Goal: Register for event/course: Sign up to attend an event or enroll in a course

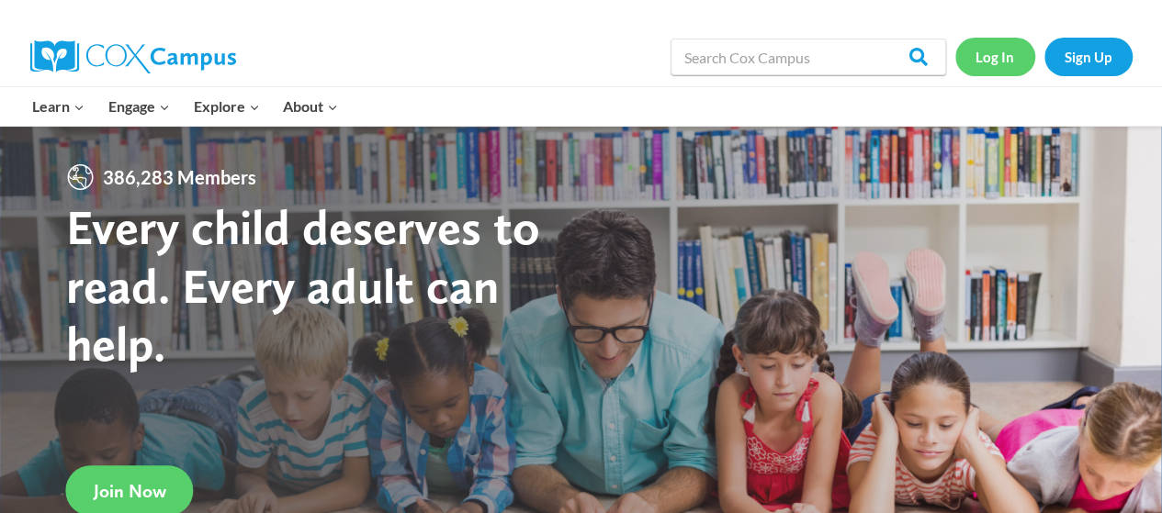
click at [997, 72] on link "Log In" at bounding box center [995, 57] width 80 height 38
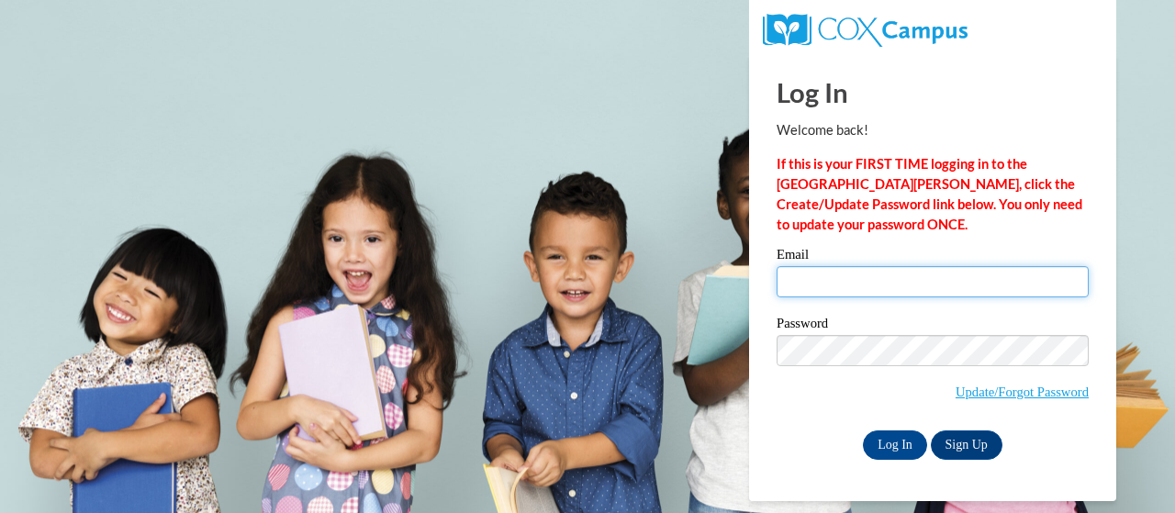
click at [877, 292] on input "Email" at bounding box center [933, 281] width 312 height 31
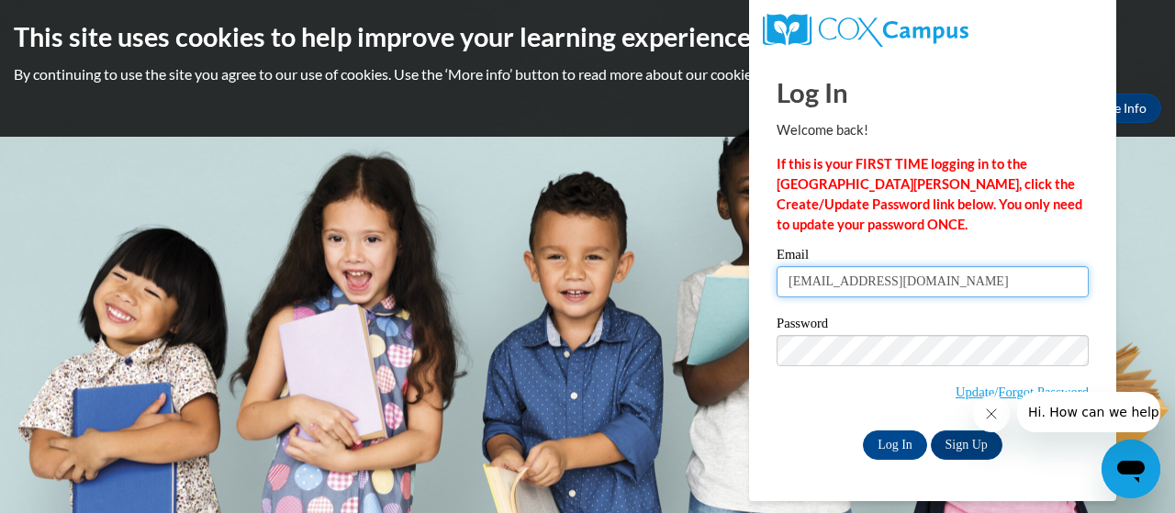
type input "adavis19@tiger.brenau.edu"
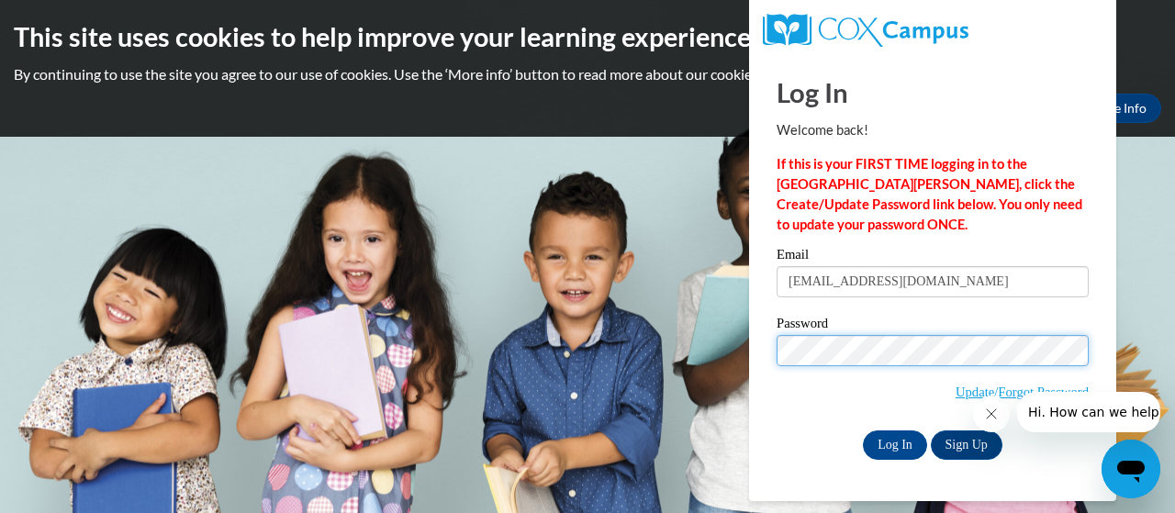
click at [863, 431] on input "Log In" at bounding box center [895, 445] width 64 height 29
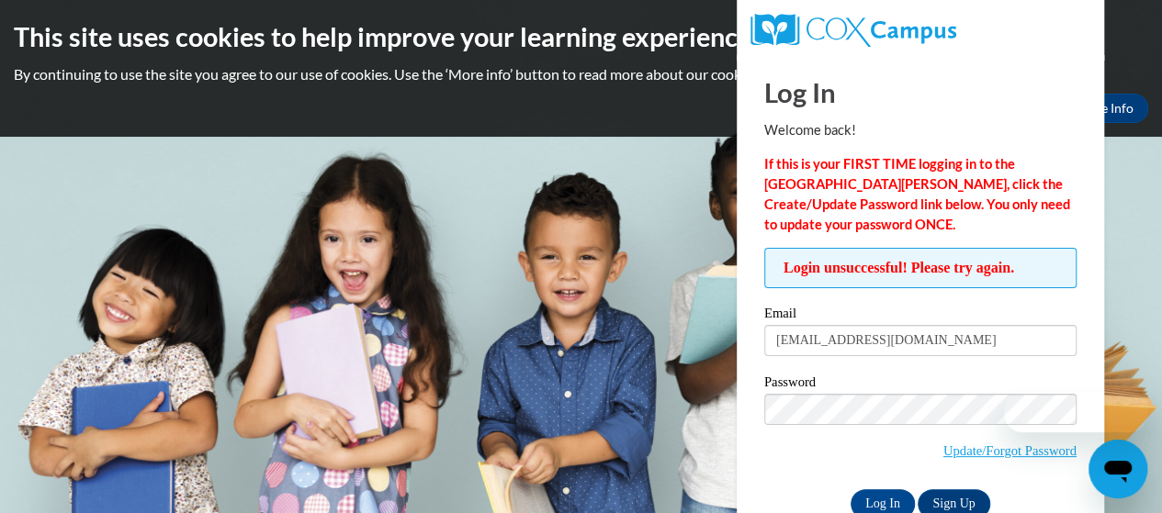
scroll to position [44, 0]
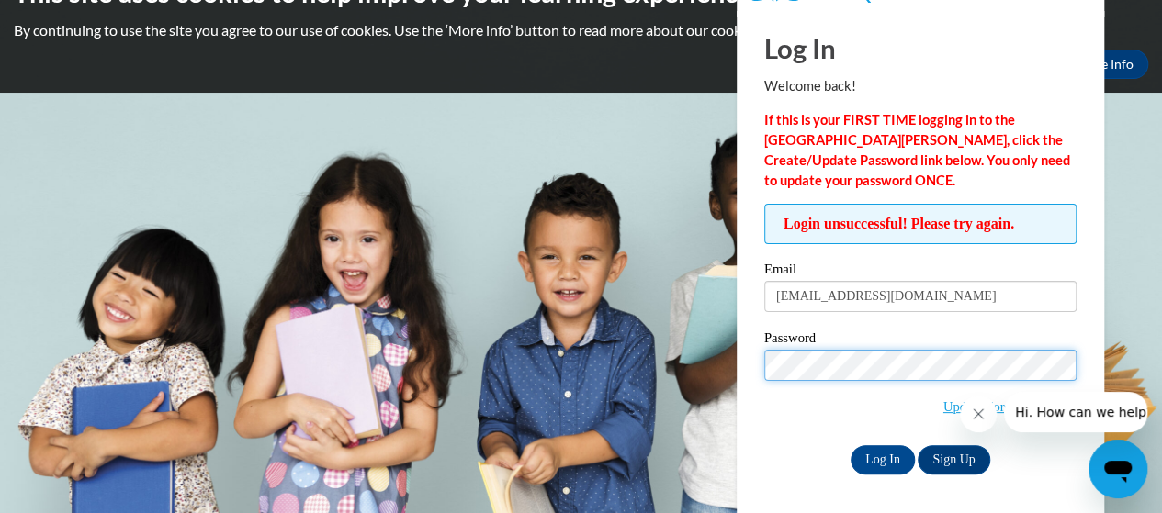
click at [850, 445] on input "Log In" at bounding box center [882, 459] width 64 height 29
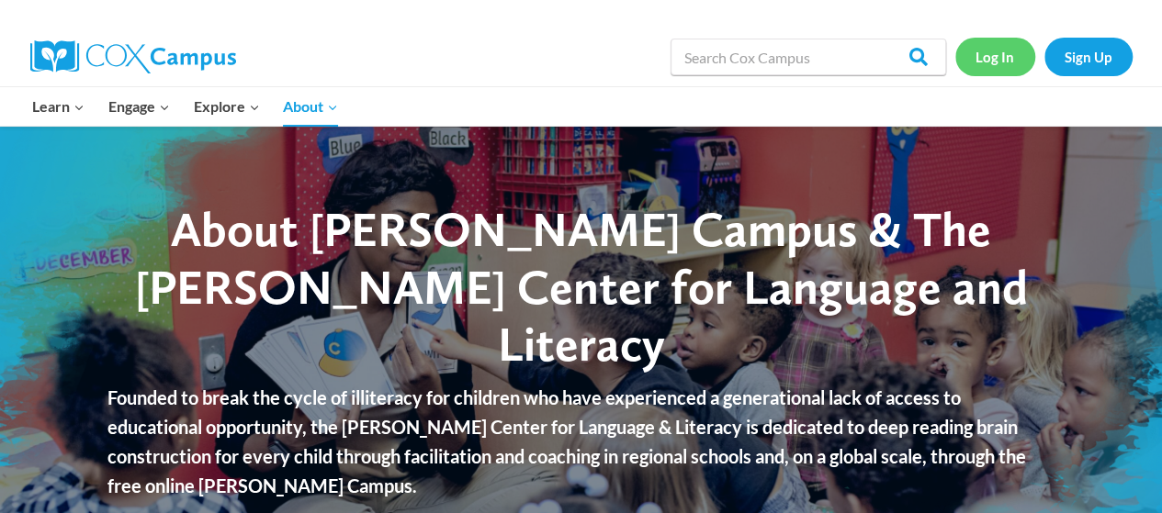
click at [1014, 55] on link "Log In" at bounding box center [995, 57] width 80 height 38
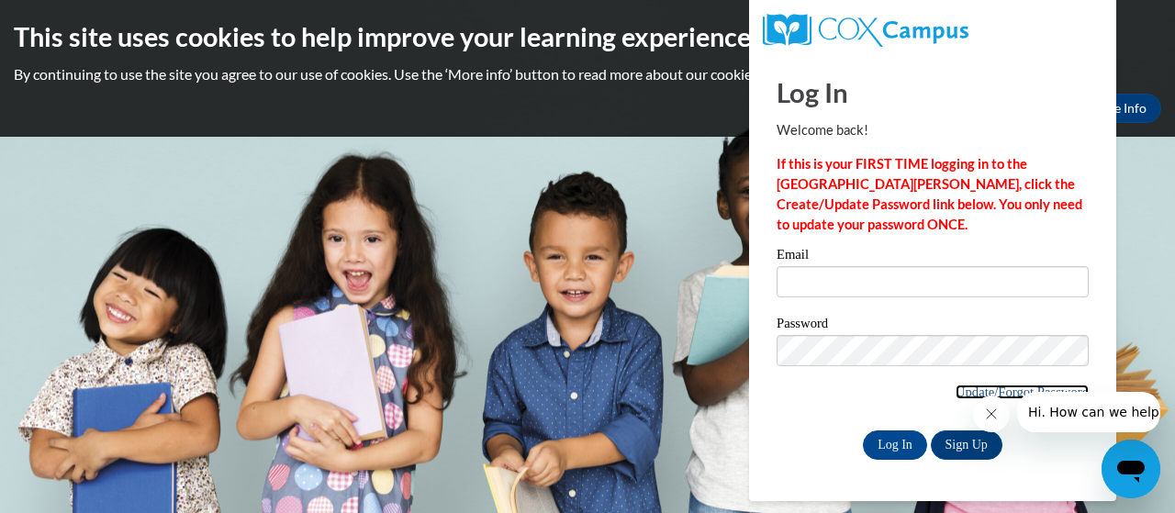
click at [956, 393] on link "Update/Forgot Password" at bounding box center [1022, 392] width 133 height 15
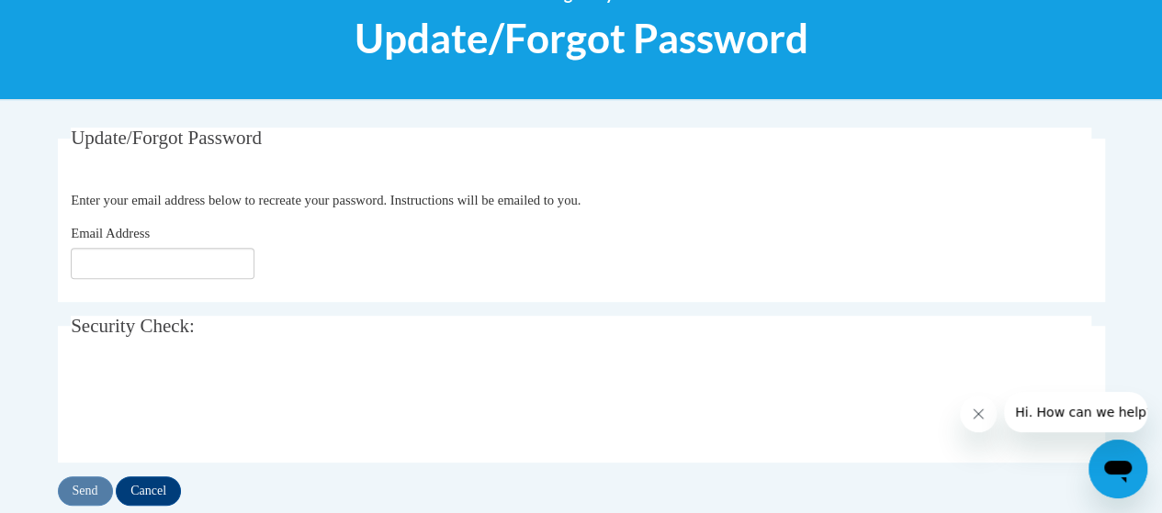
scroll to position [242, 0]
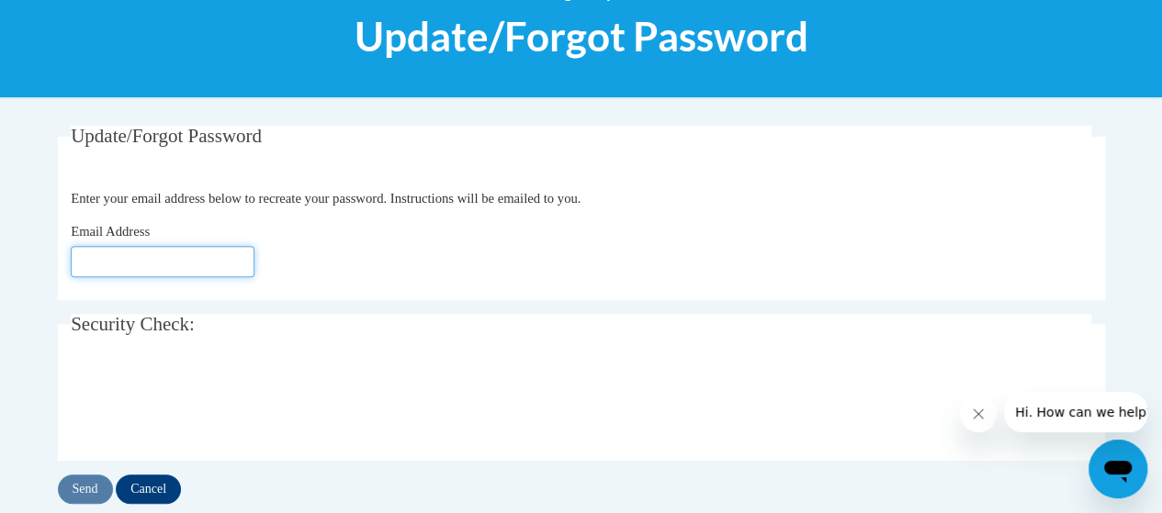
click at [156, 265] on input "Email Address" at bounding box center [163, 261] width 184 height 31
type input "[EMAIL_ADDRESS][DOMAIN_NAME]"
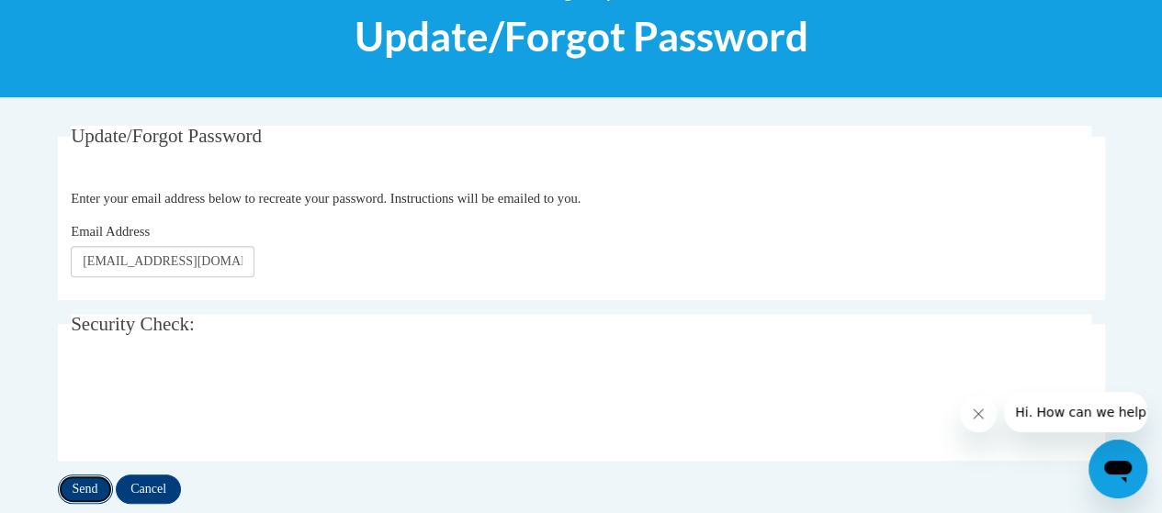
click at [86, 486] on input "Send" at bounding box center [85, 489] width 55 height 29
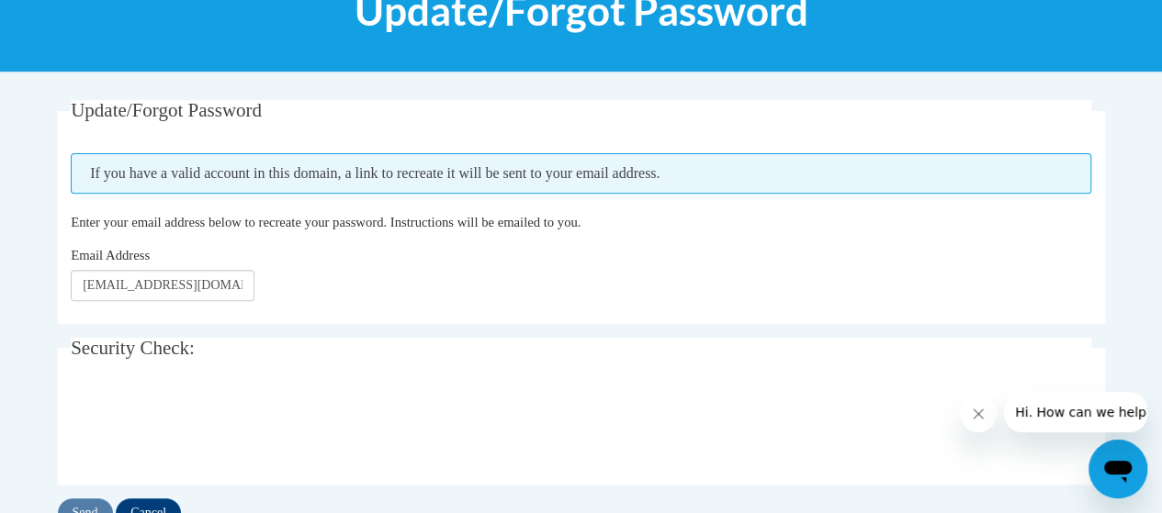
click at [352, 350] on legend "Security Check:" at bounding box center [581, 348] width 1020 height 21
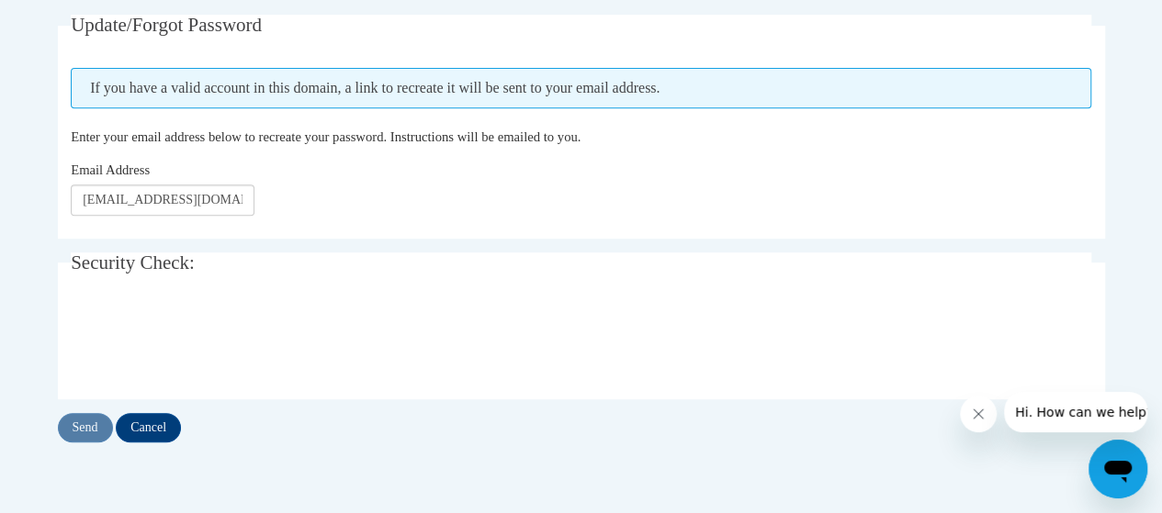
scroll to position [354, 0]
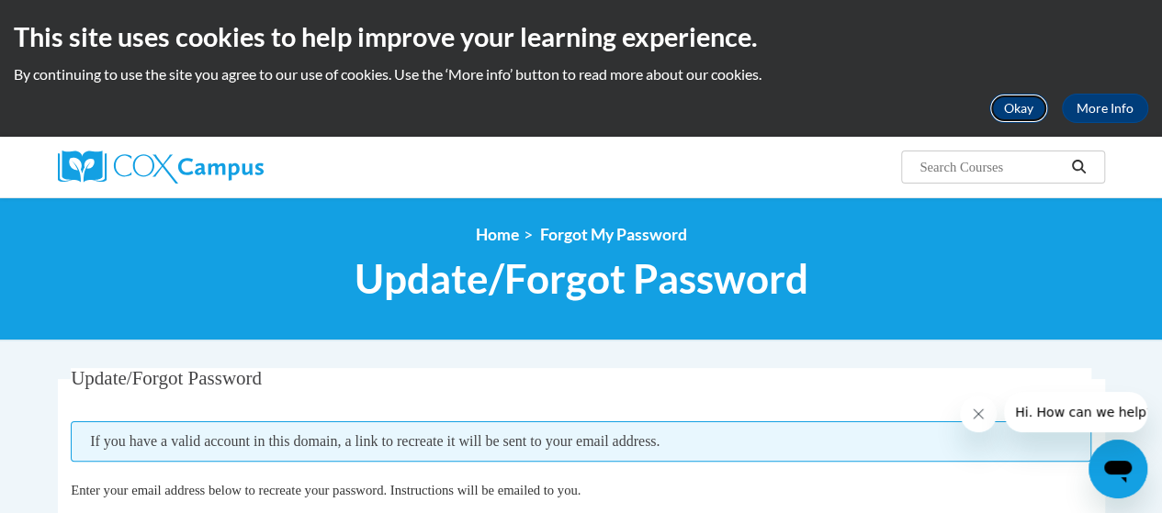
click at [1032, 102] on button "Okay" at bounding box center [1018, 108] width 59 height 29
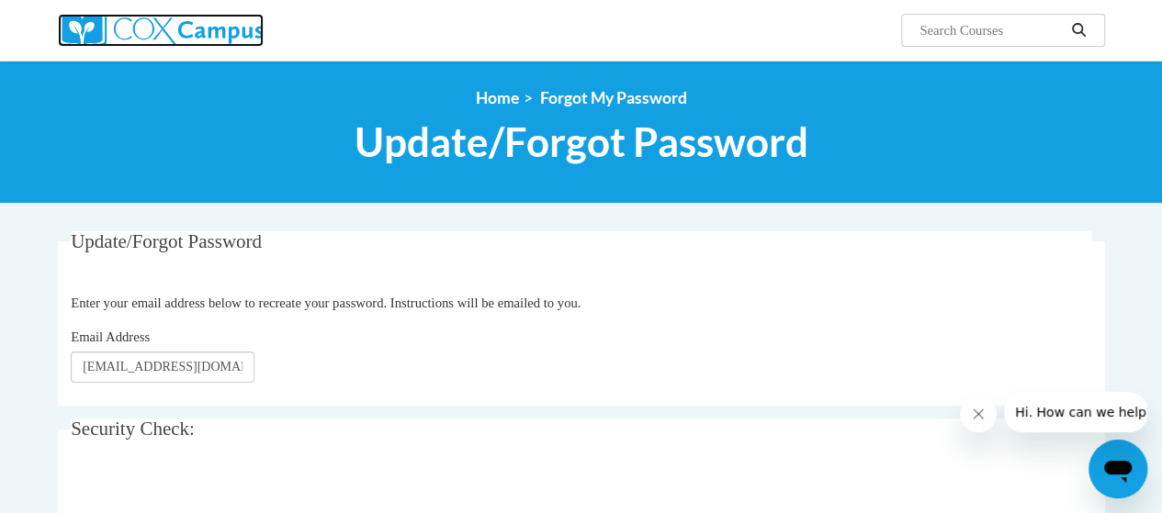
click at [233, 17] on img at bounding box center [161, 30] width 206 height 33
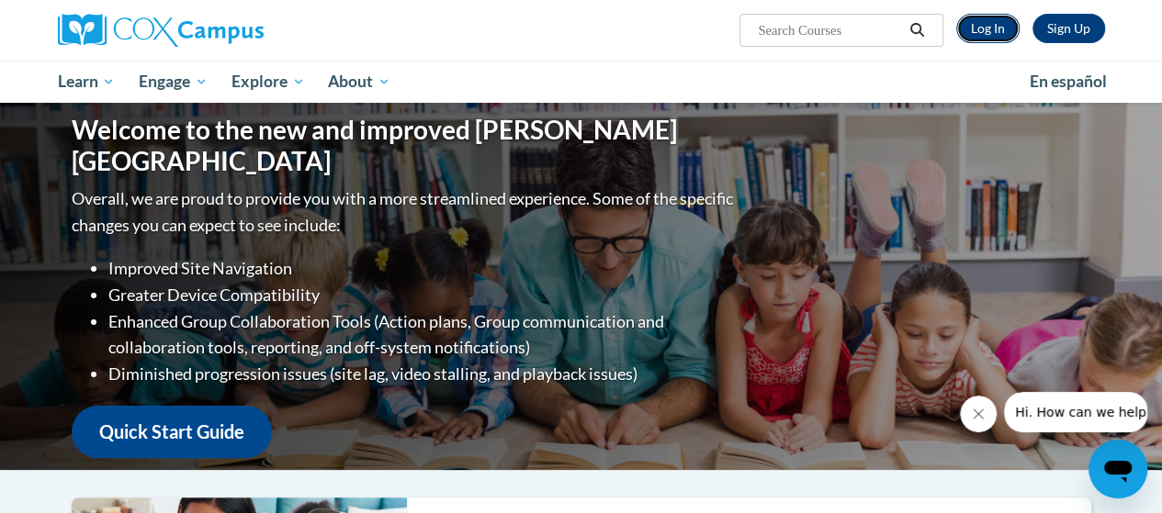
click at [987, 23] on link "Log In" at bounding box center [987, 28] width 63 height 29
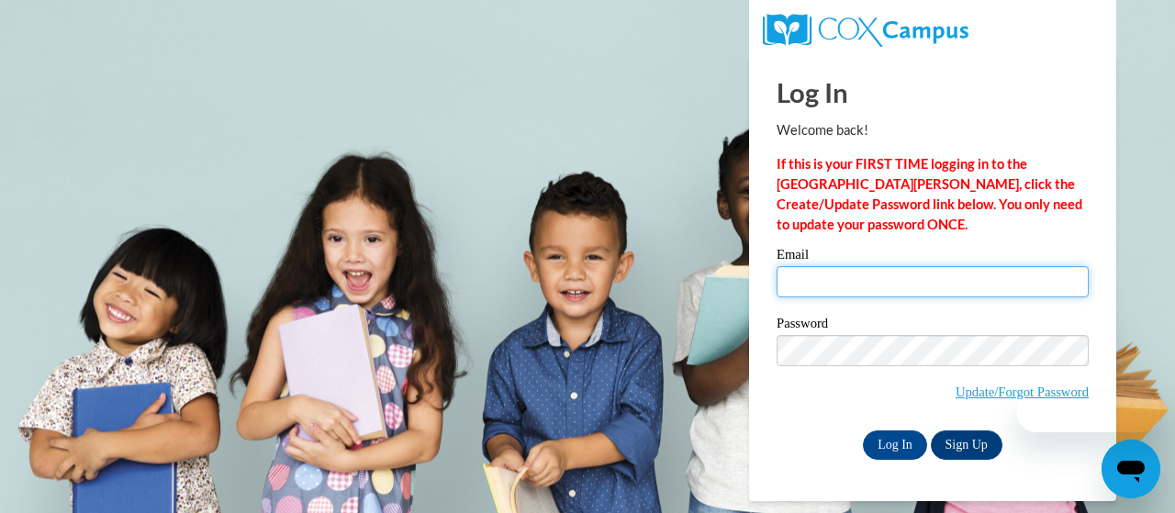
click at [809, 289] on input "Email" at bounding box center [933, 281] width 312 height 31
type input "adavis19@tiger.brenau.edu"
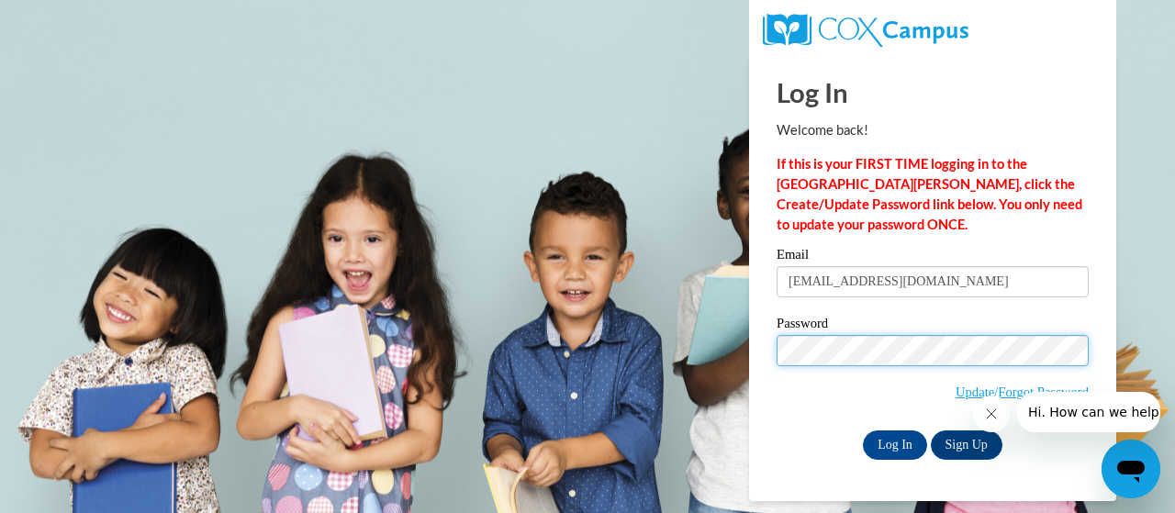
click at [863, 431] on input "Log In" at bounding box center [895, 445] width 64 height 29
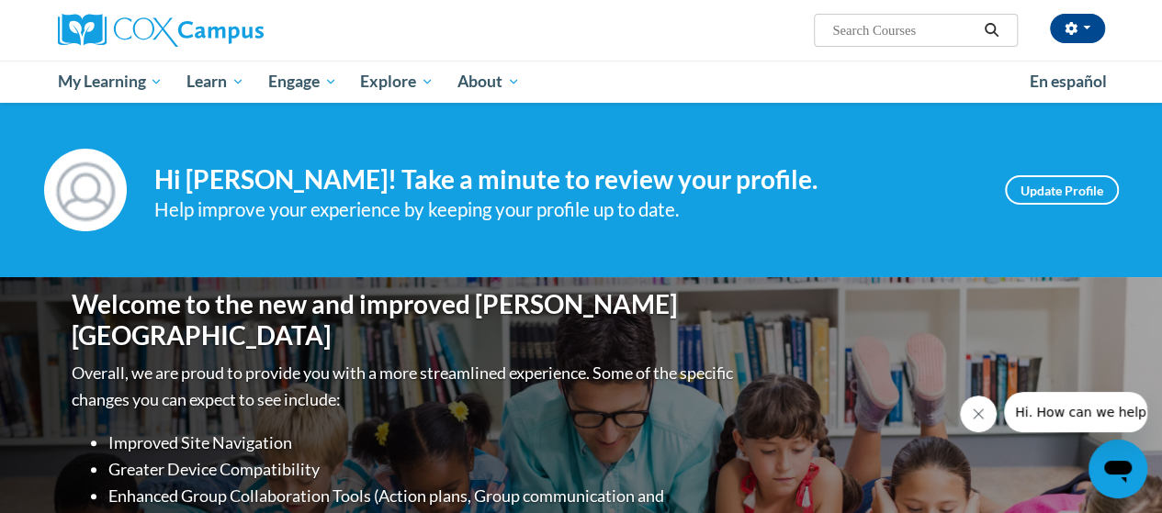
click at [851, 27] on input "Search..." at bounding box center [903, 30] width 147 height 22
type input "meaningful"
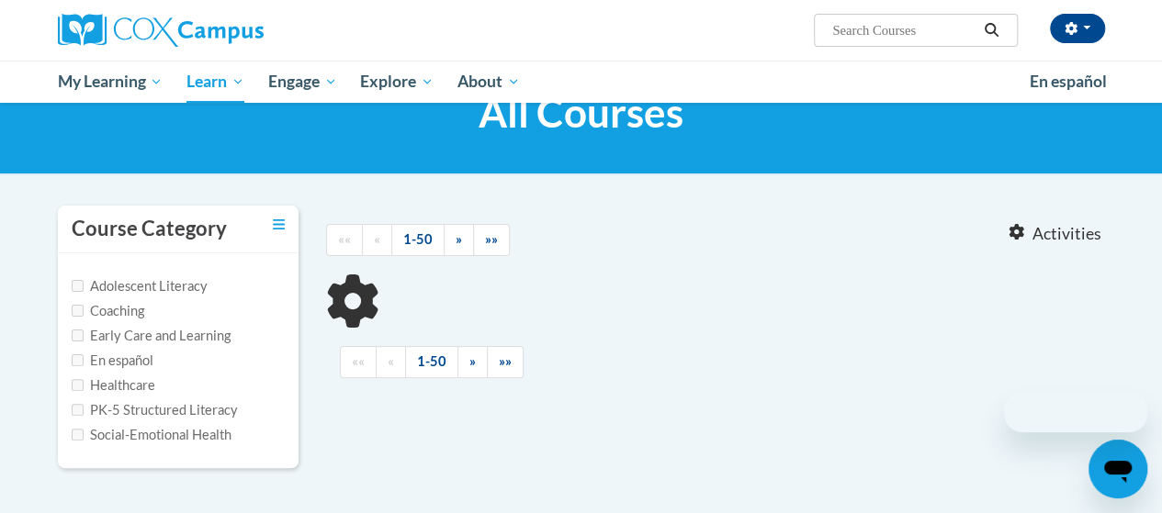
scroll to position [97, 0]
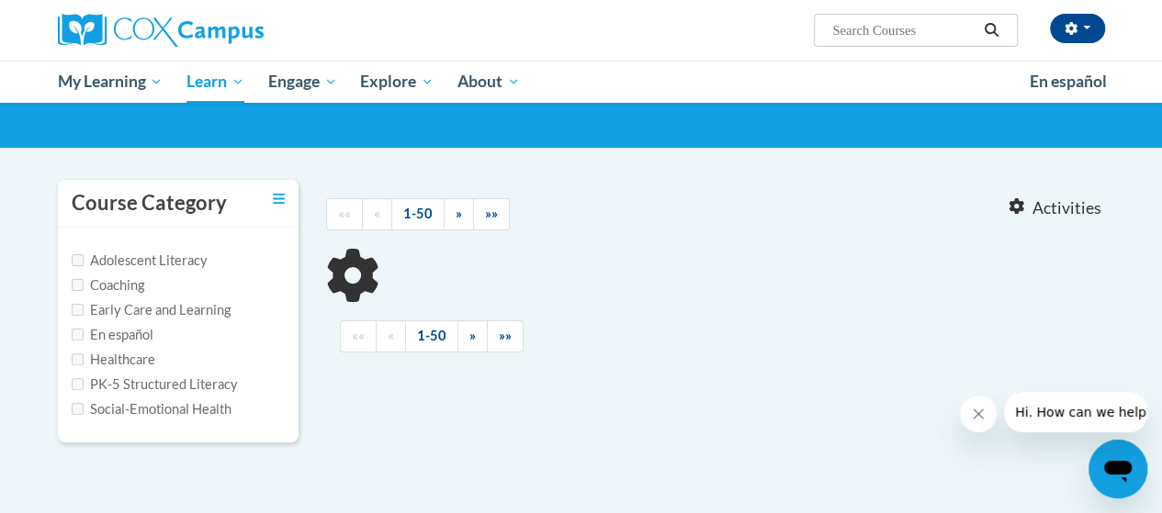
type input "meaningful"
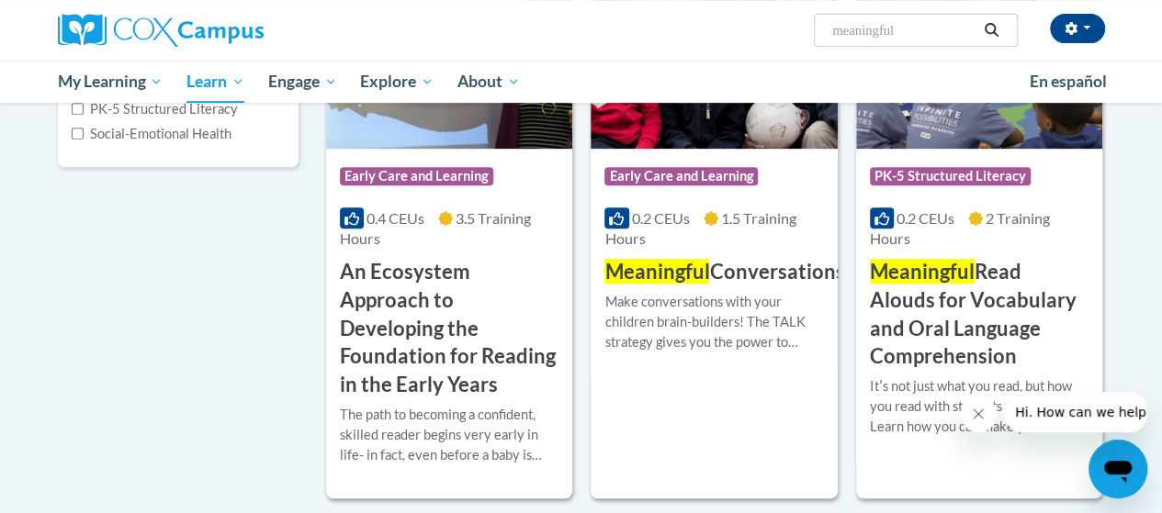
scroll to position [375, 0]
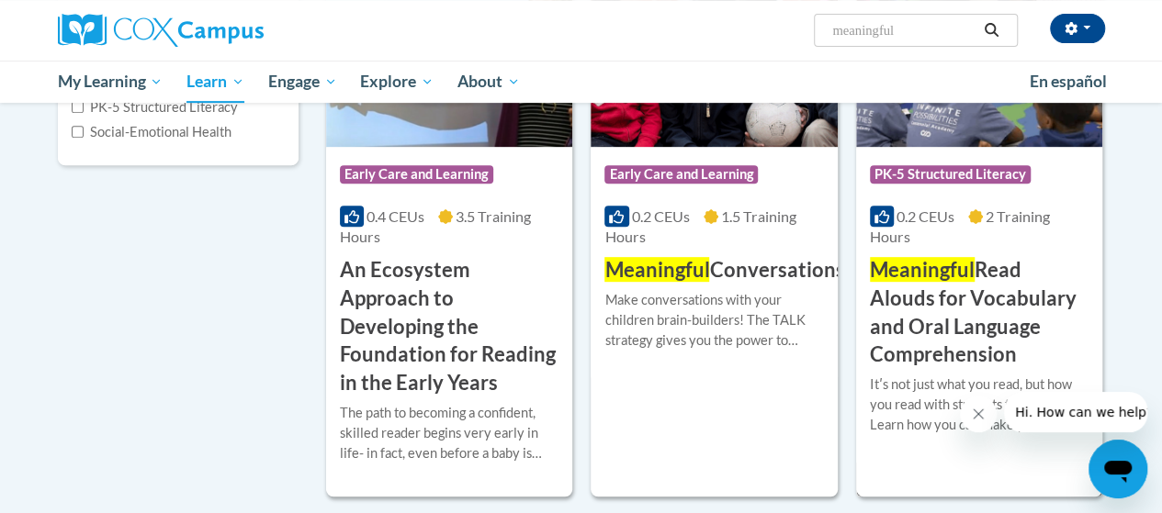
click at [923, 307] on h3 "Meaningful Read Alouds for Vocabulary and Oral Language Comprehension" at bounding box center [979, 312] width 219 height 113
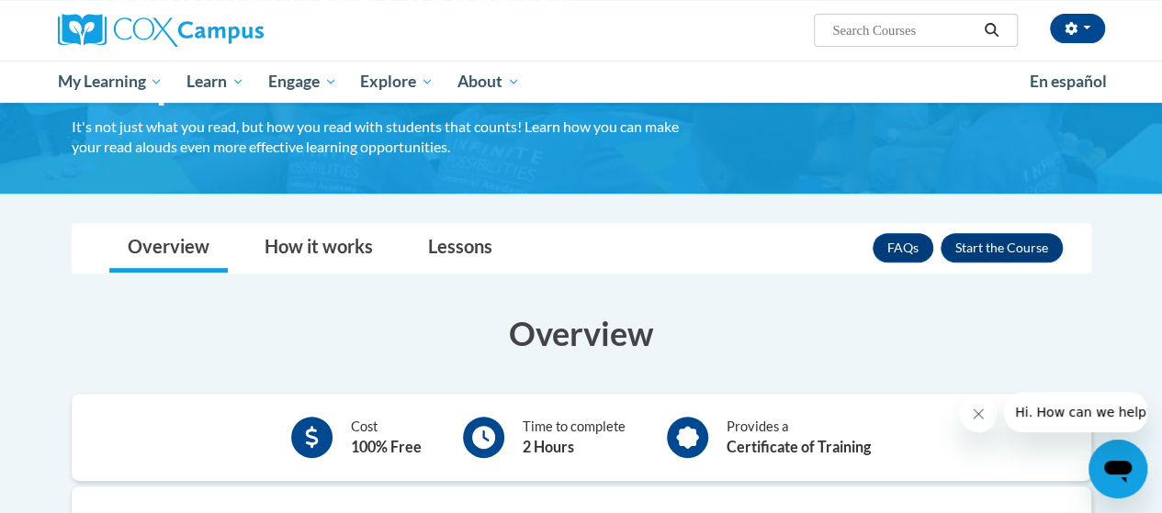
scroll to position [225, 0]
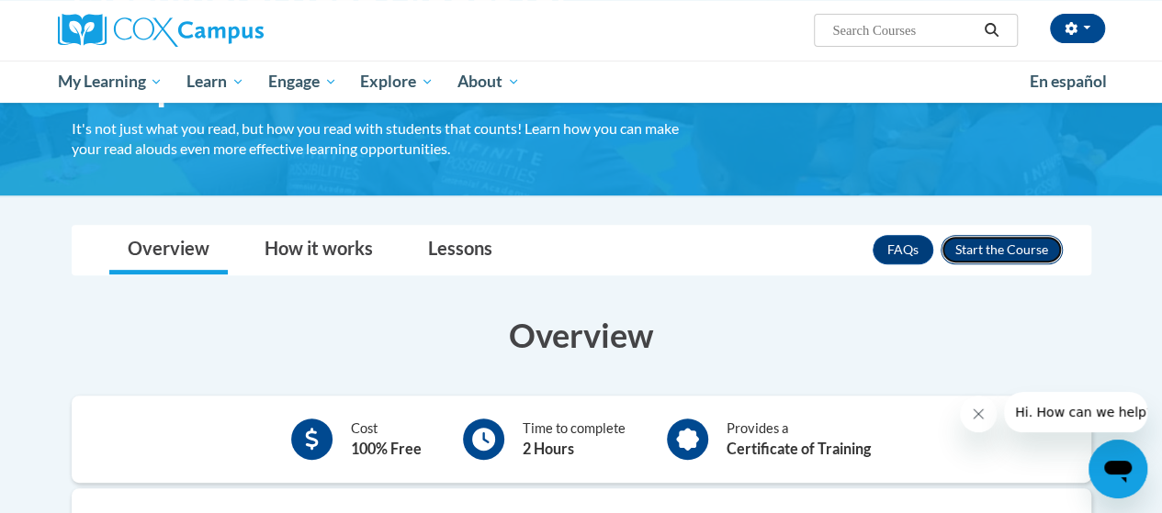
click at [1019, 238] on button "Enroll" at bounding box center [1001, 249] width 122 height 29
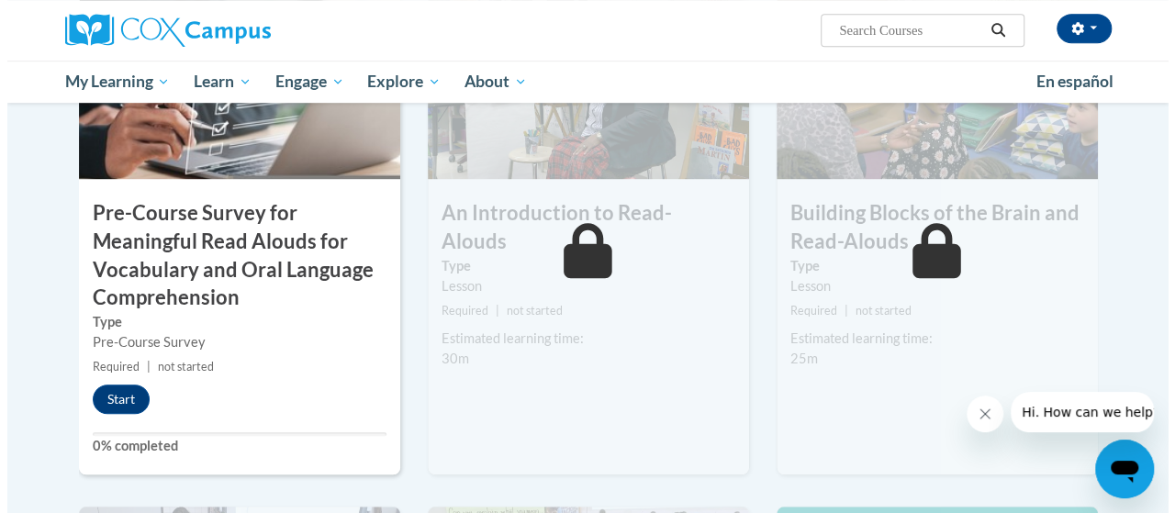
scroll to position [548, 0]
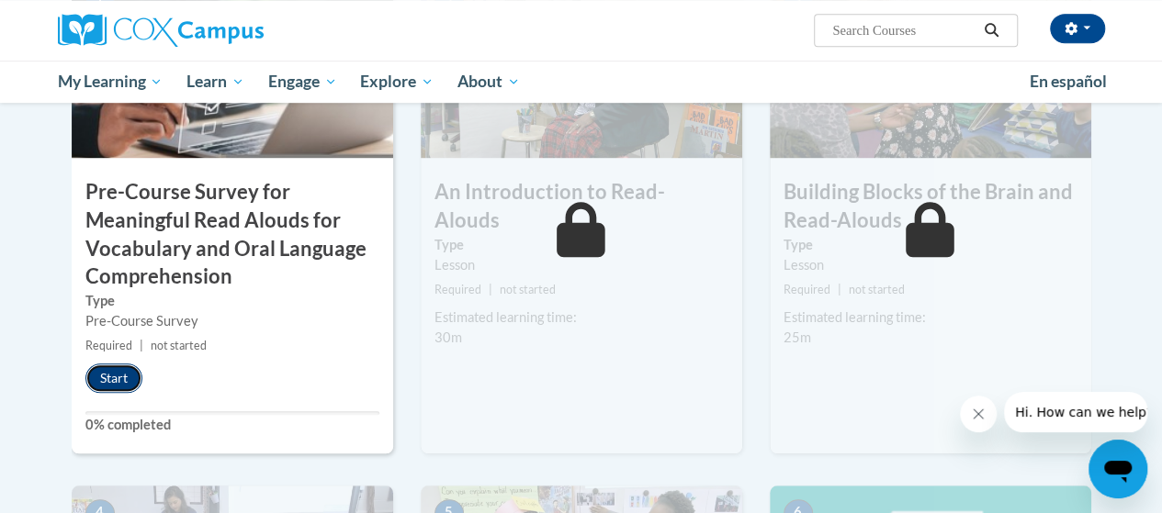
click at [116, 380] on button "Start" at bounding box center [113, 378] width 57 height 29
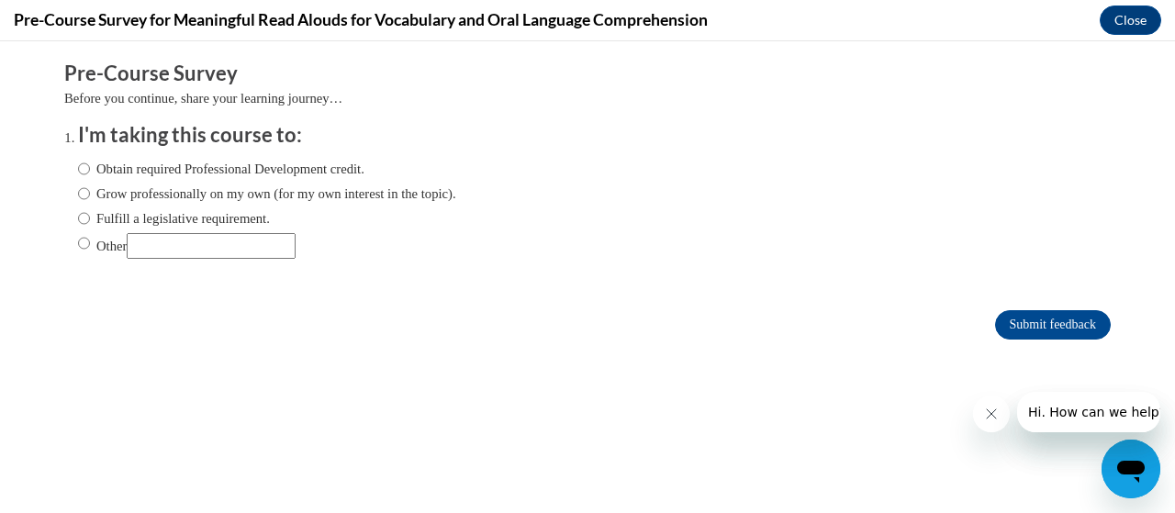
scroll to position [0, 0]
click at [78, 167] on input "Obtain required Professional Development credit." at bounding box center [84, 169] width 12 height 20
radio input "true"
click at [1002, 326] on input "Submit feedback" at bounding box center [1053, 324] width 116 height 29
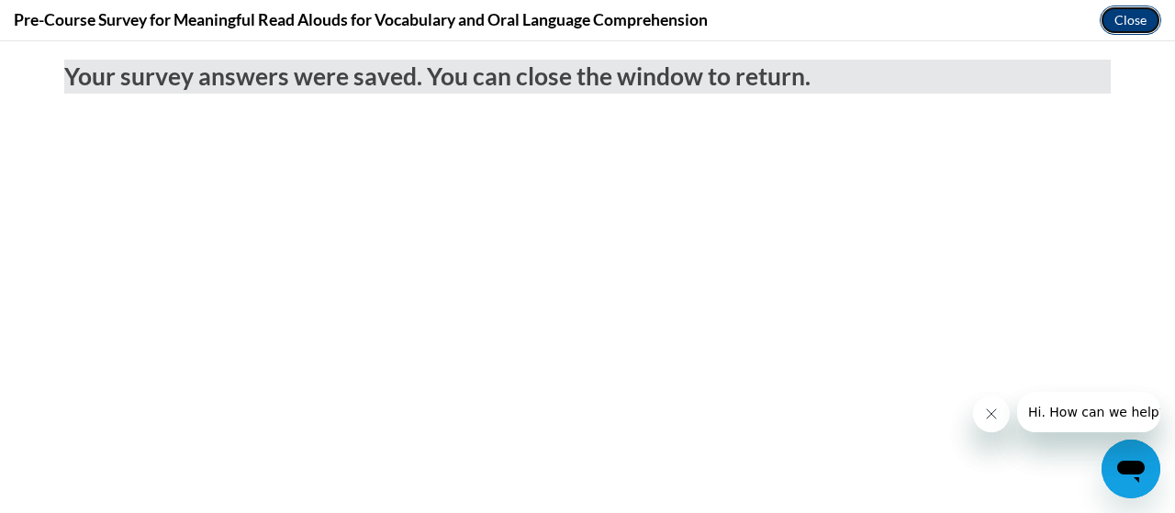
click at [1114, 27] on button "Close" at bounding box center [1131, 20] width 62 height 29
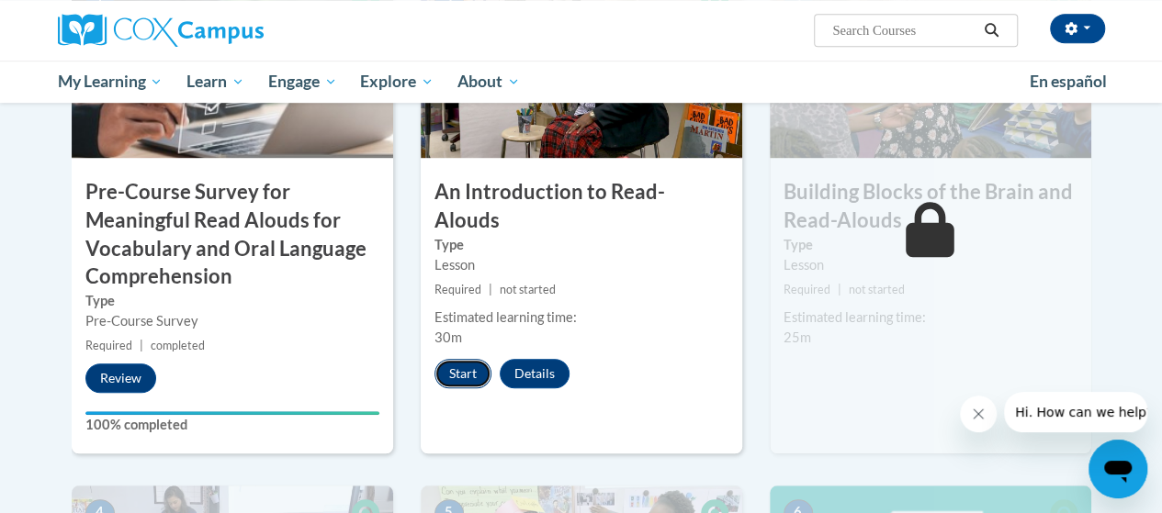
click at [460, 359] on button "Start" at bounding box center [462, 373] width 57 height 29
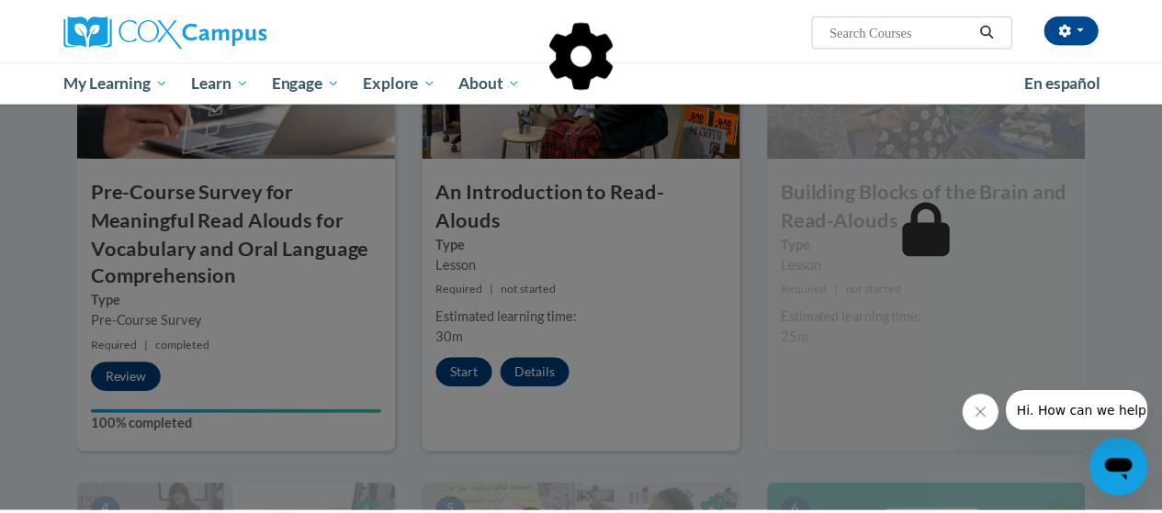
scroll to position [565, 0]
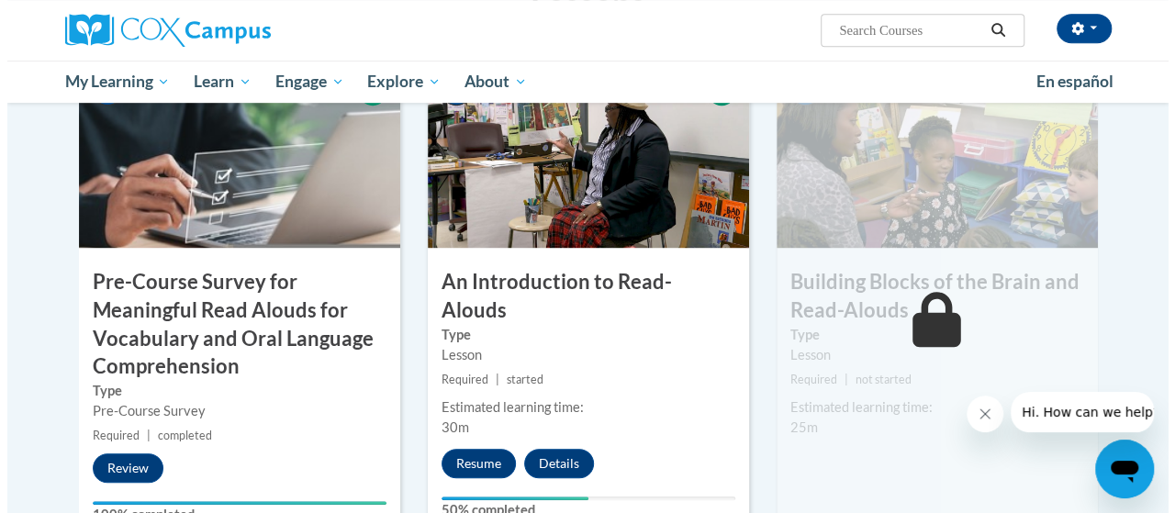
scroll to position [460, 0]
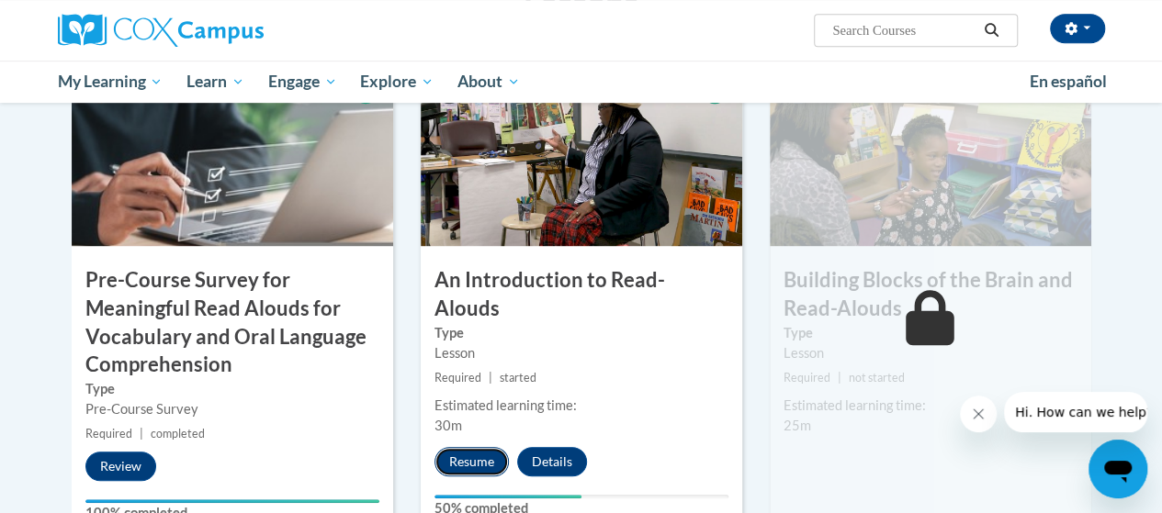
click at [476, 447] on button "Resume" at bounding box center [471, 461] width 74 height 29
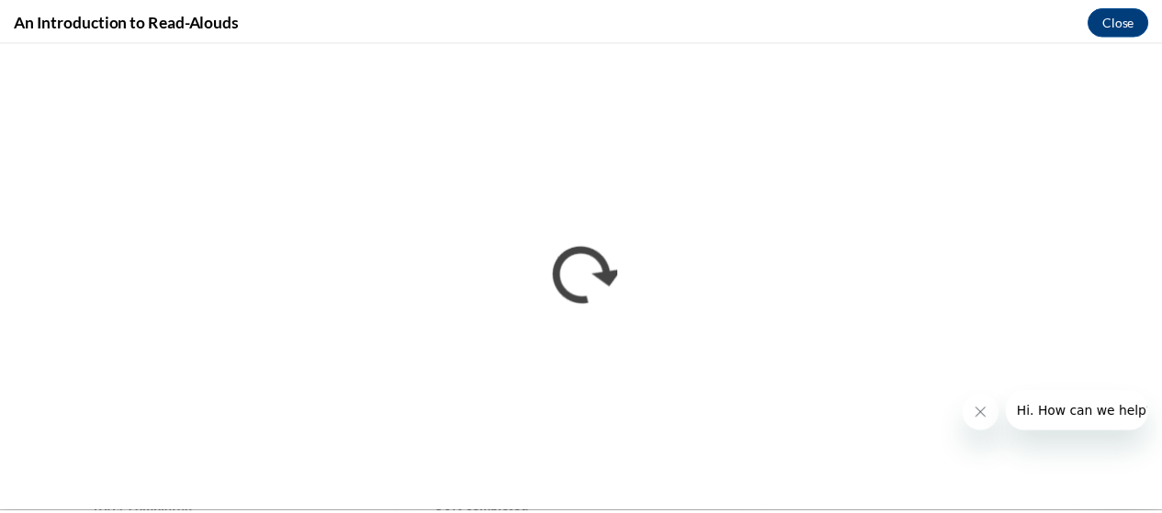
scroll to position [0, 0]
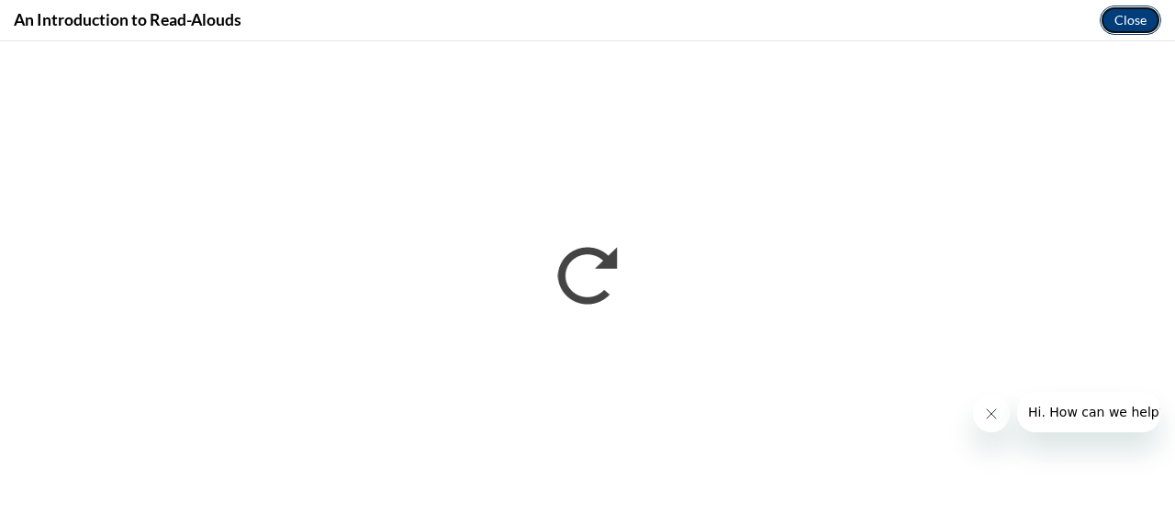
click at [1124, 8] on button "Close" at bounding box center [1131, 20] width 62 height 29
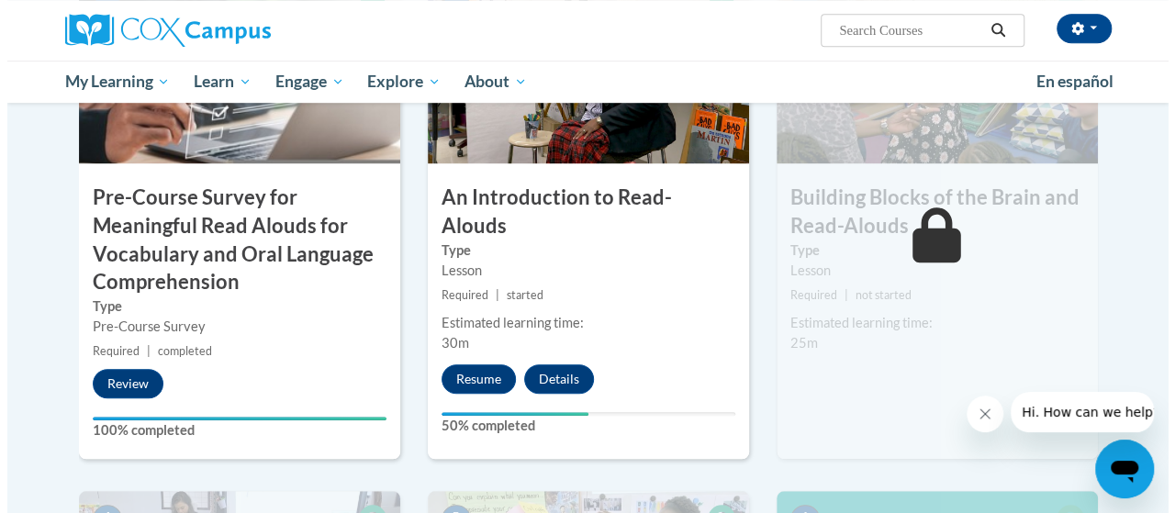
scroll to position [601, 0]
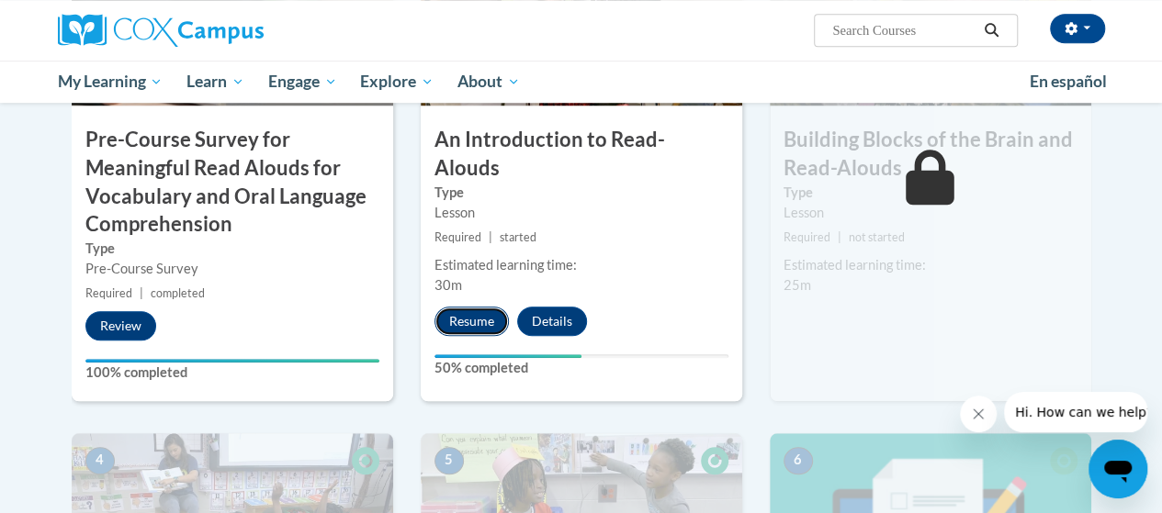
click at [459, 307] on button "Resume" at bounding box center [471, 321] width 74 height 29
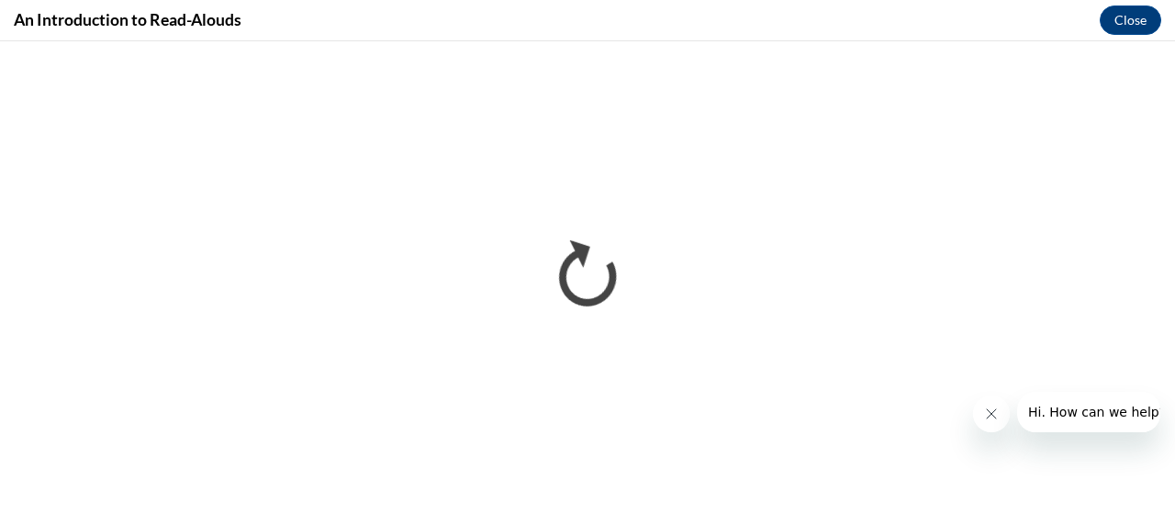
scroll to position [0, 0]
click at [983, 411] on icon "Close message from company" at bounding box center [990, 414] width 15 height 15
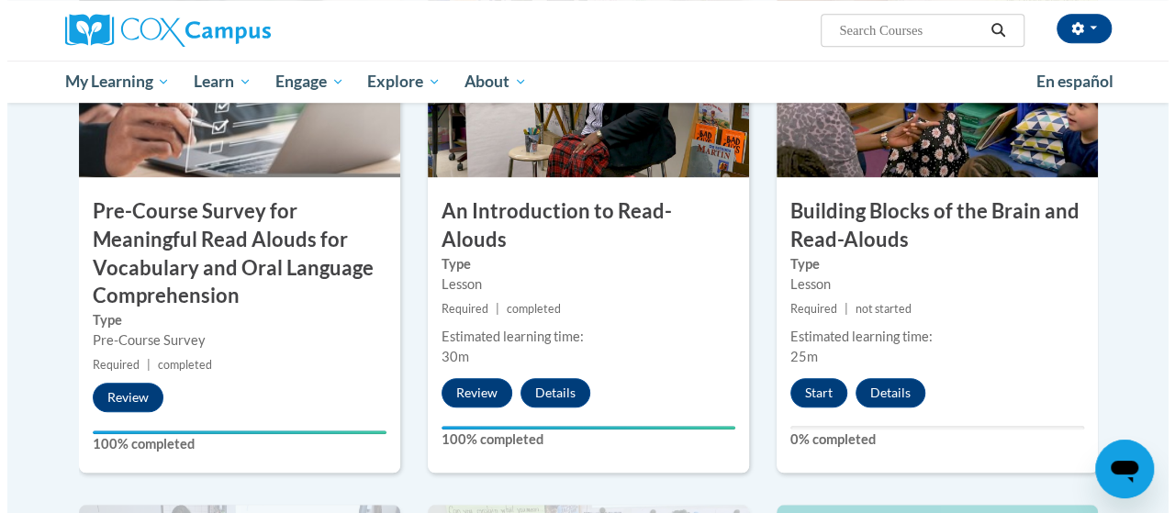
scroll to position [540, 0]
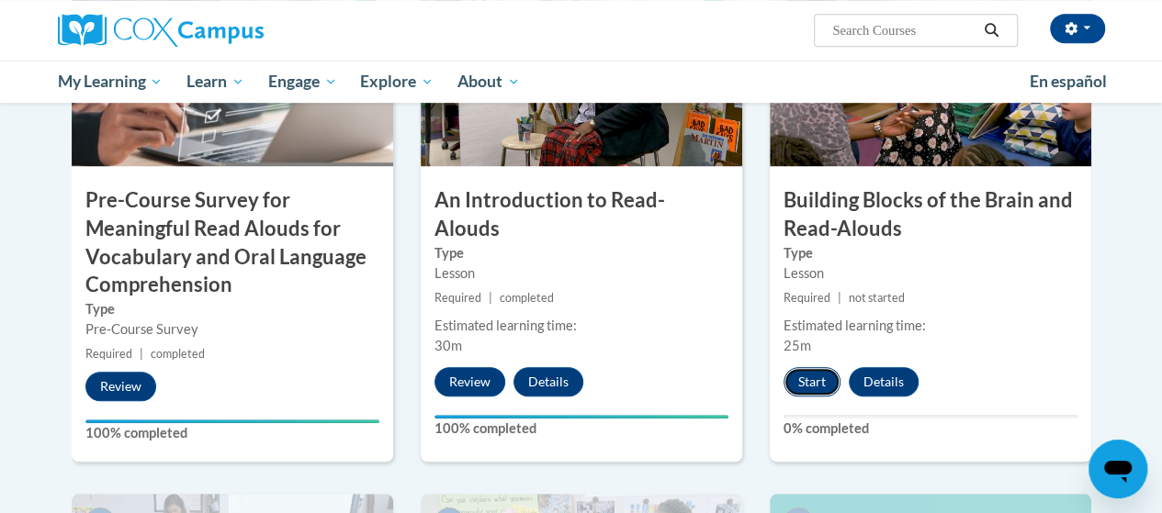
click at [814, 392] on button "Start" at bounding box center [811, 381] width 57 height 29
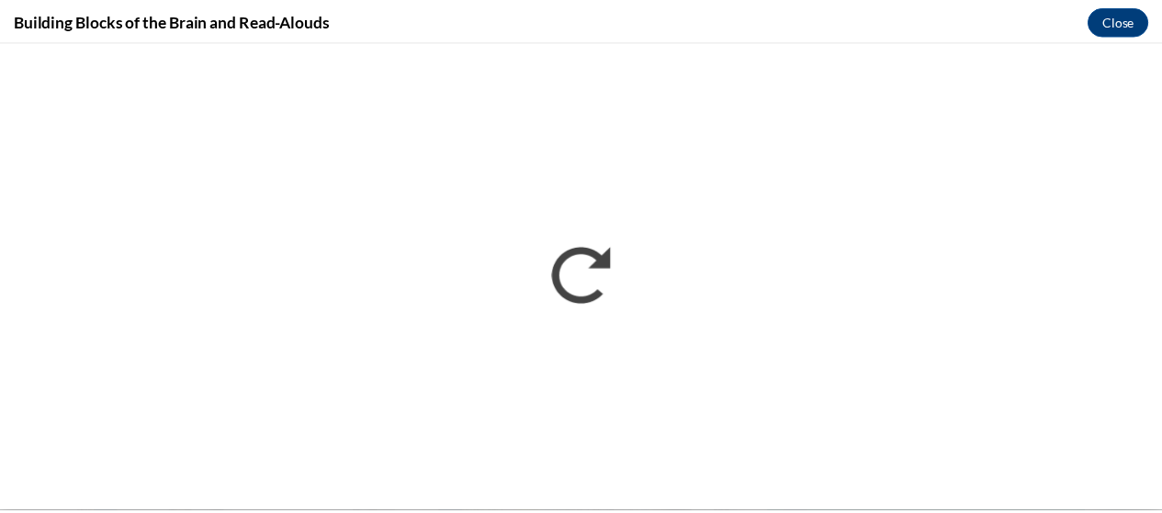
scroll to position [0, 0]
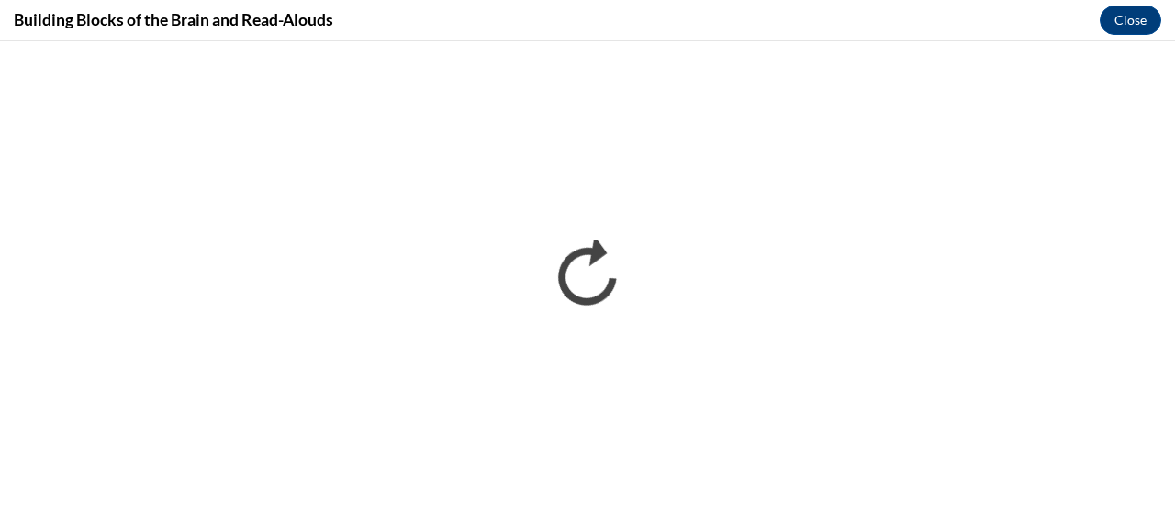
click at [769, 7] on div "Building Blocks of the Brain and Read-Alouds Close" at bounding box center [587, 20] width 1175 height 41
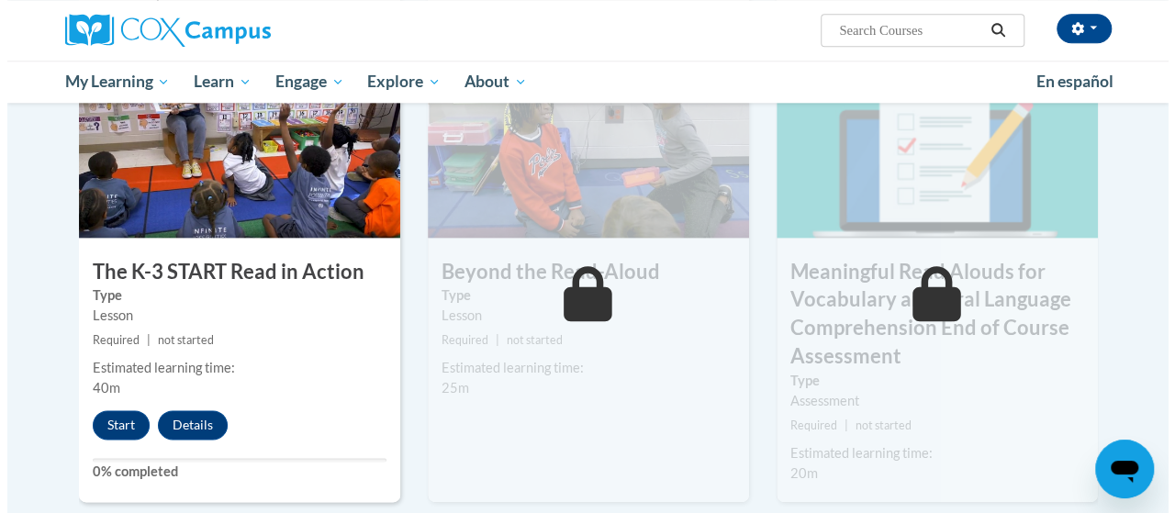
scroll to position [981, 0]
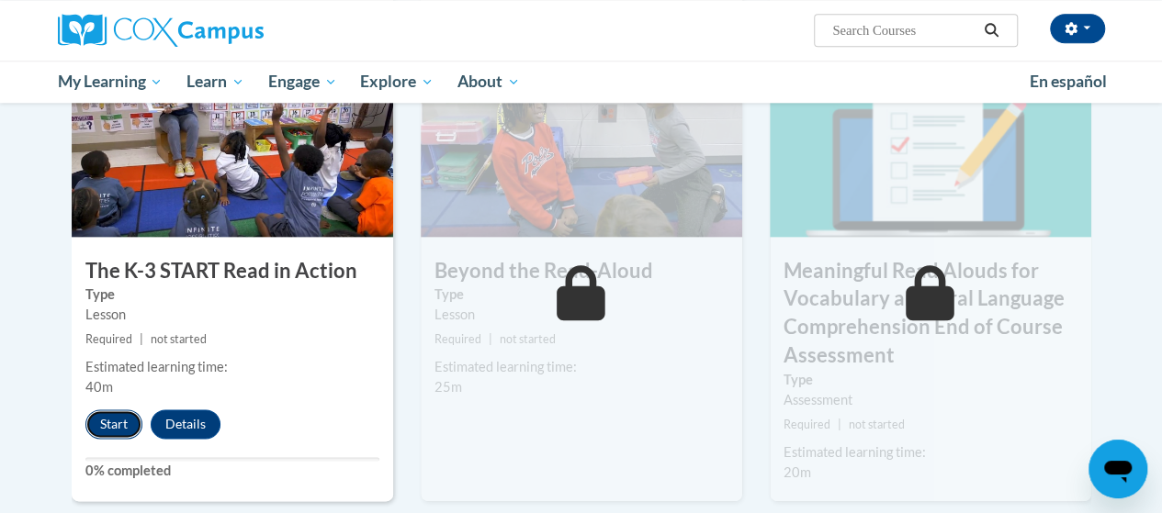
click at [102, 421] on button "Start" at bounding box center [113, 424] width 57 height 29
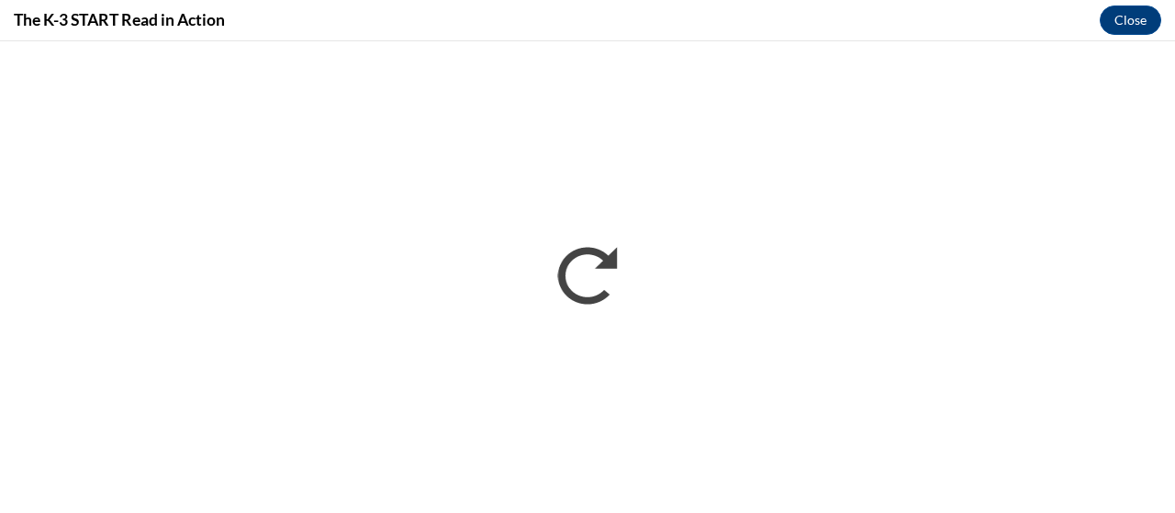
scroll to position [0, 0]
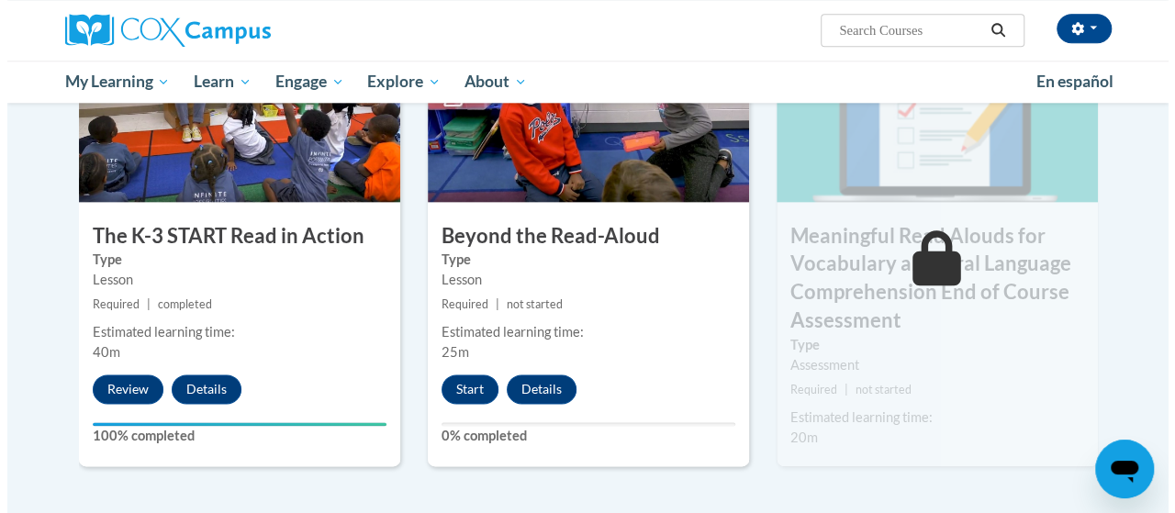
scroll to position [1017, 0]
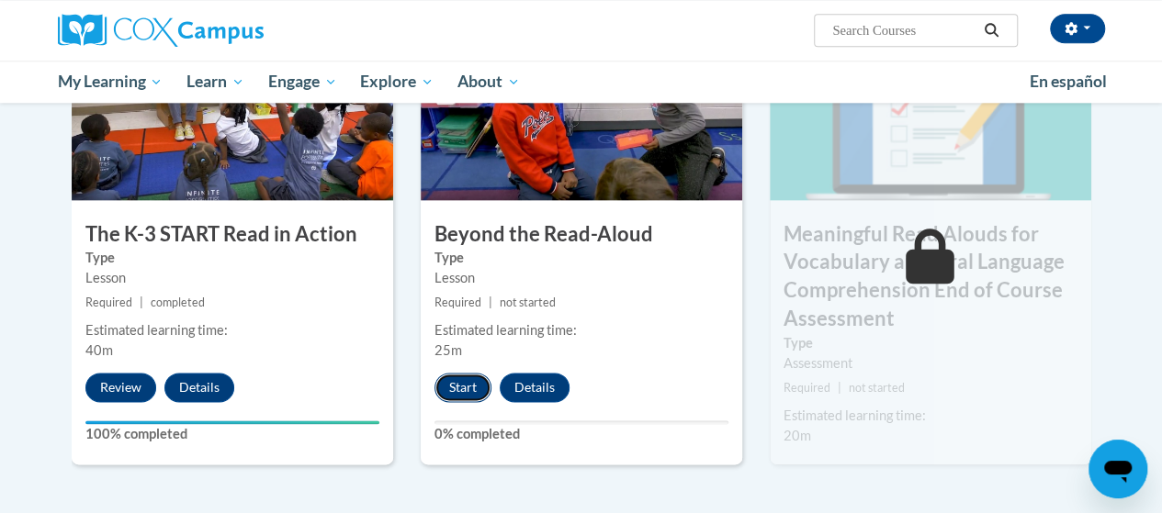
click at [464, 387] on button "Start" at bounding box center [462, 387] width 57 height 29
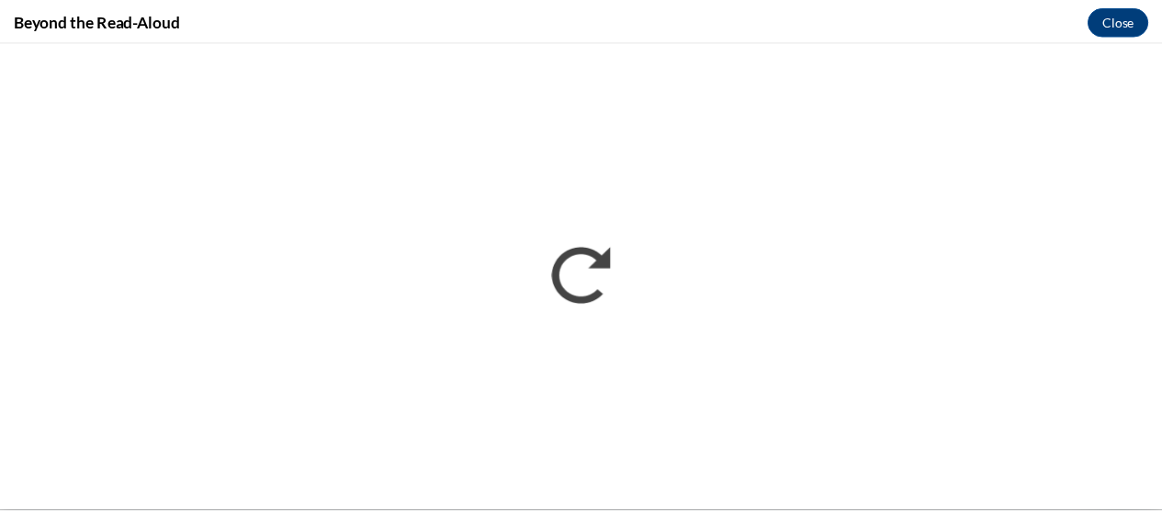
scroll to position [0, 0]
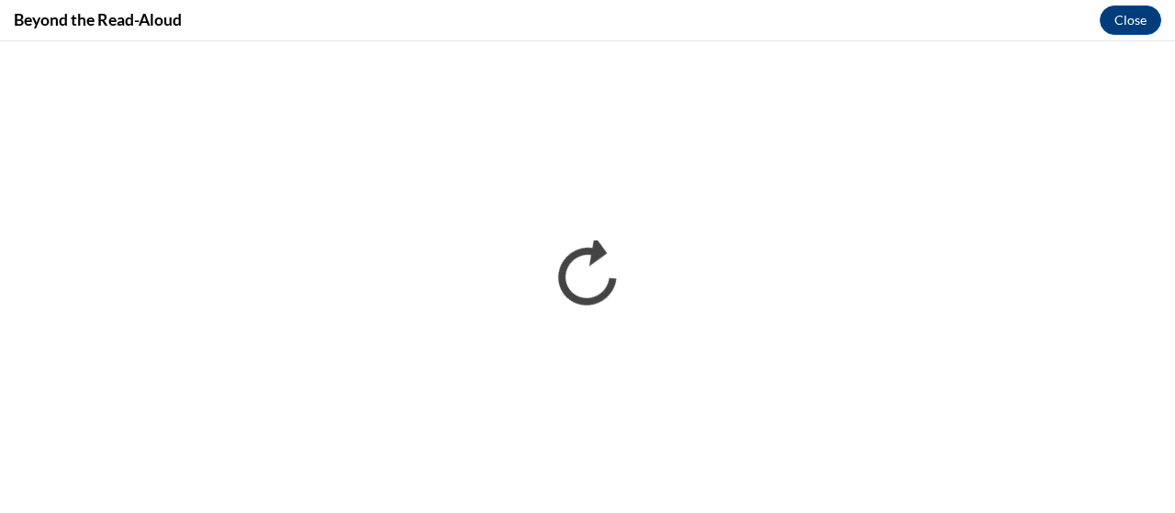
click at [876, 44] on iframe "</div></body> </html>" at bounding box center [587, 277] width 1175 height 472
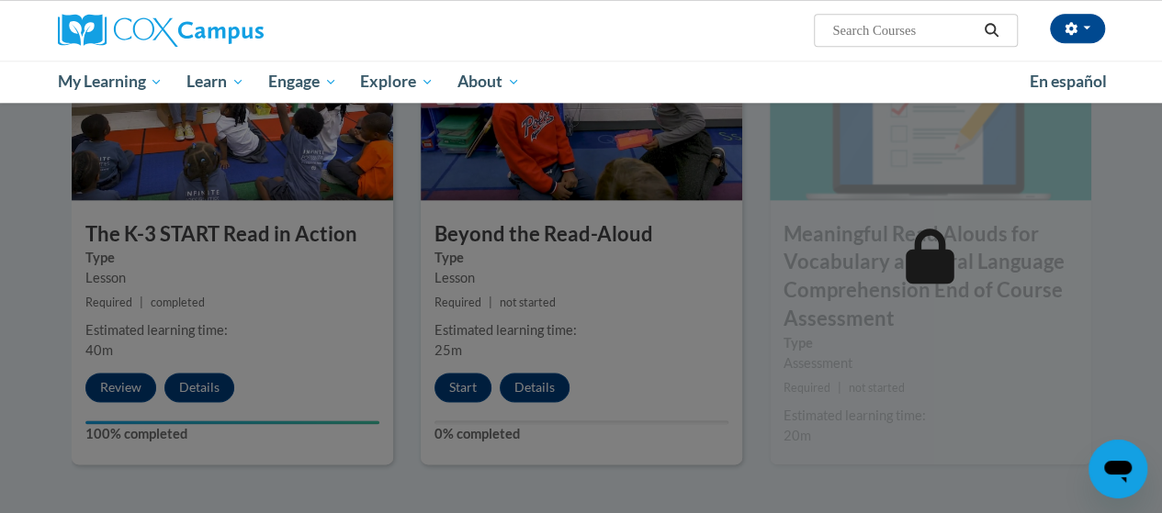
scroll to position [1052, 0]
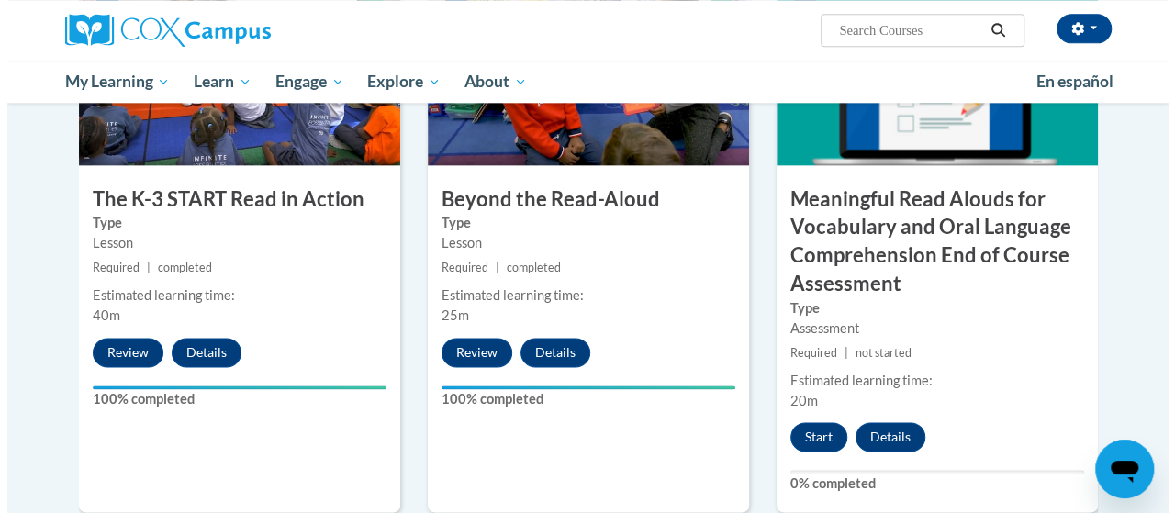
scroll to position [1045, 0]
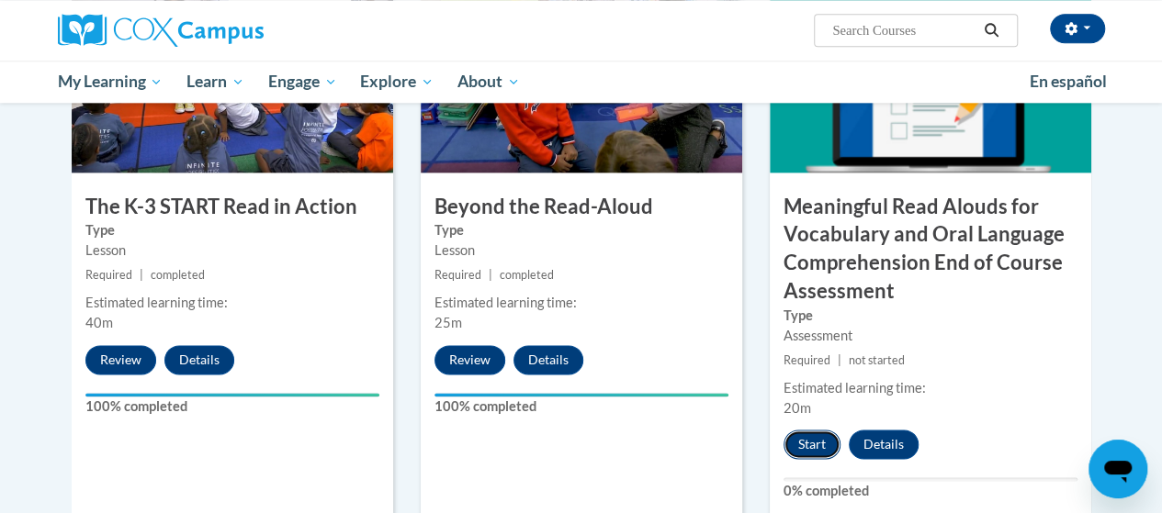
click at [821, 446] on button "Start" at bounding box center [811, 444] width 57 height 29
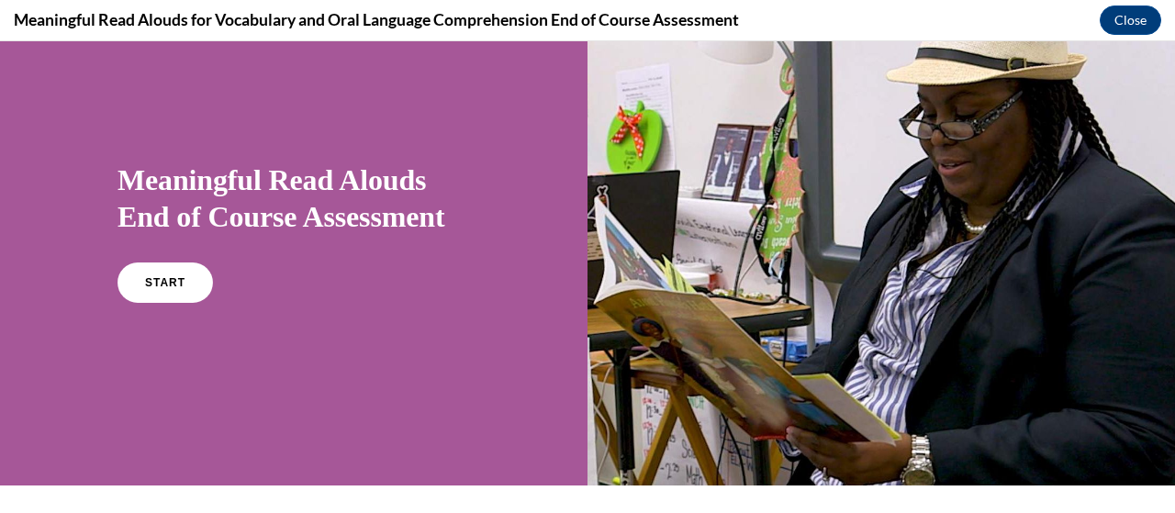
scroll to position [62, 0]
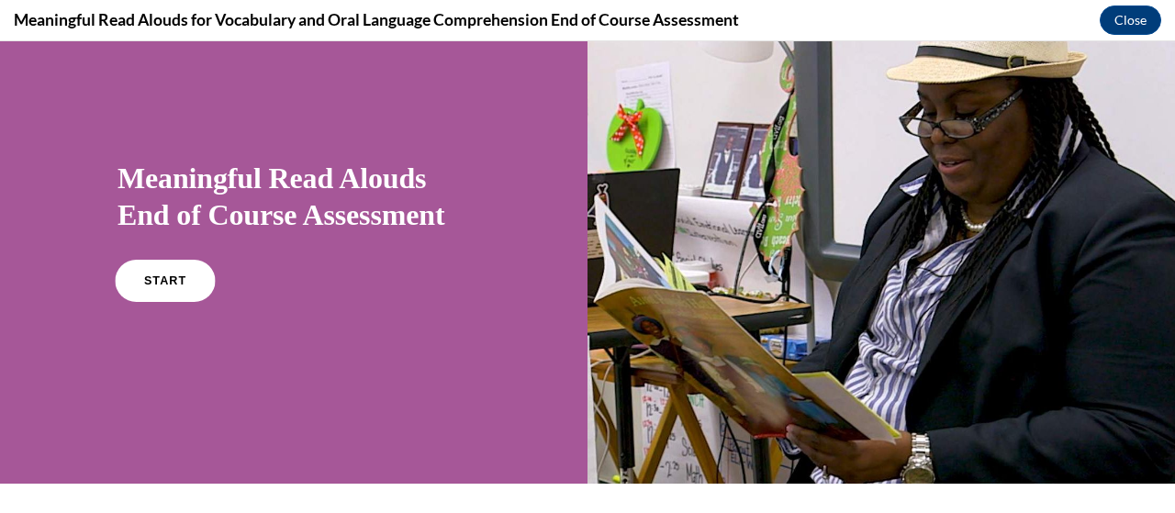
click at [167, 286] on span "START" at bounding box center [165, 282] width 42 height 14
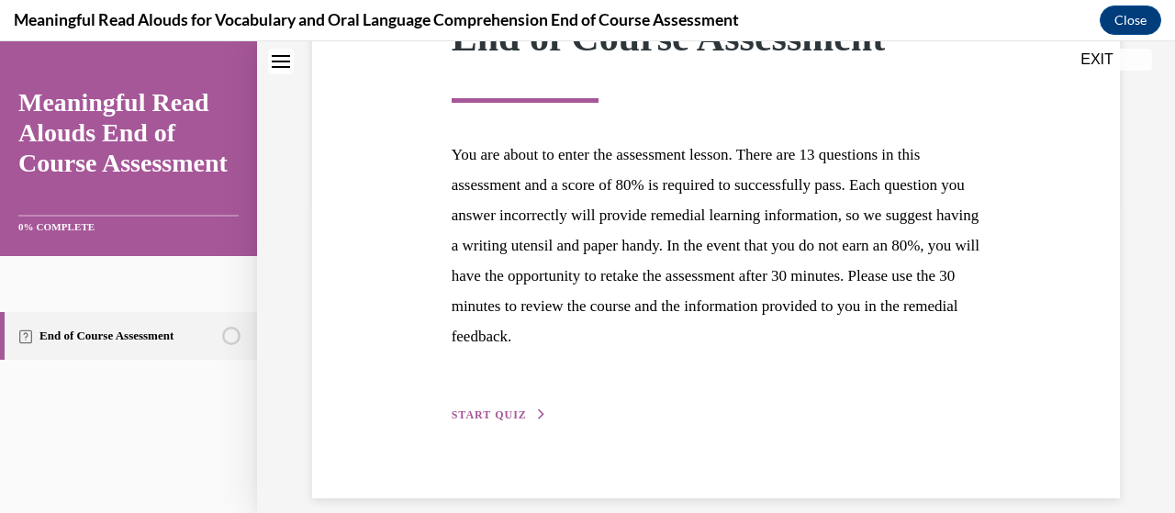
scroll to position [329, 0]
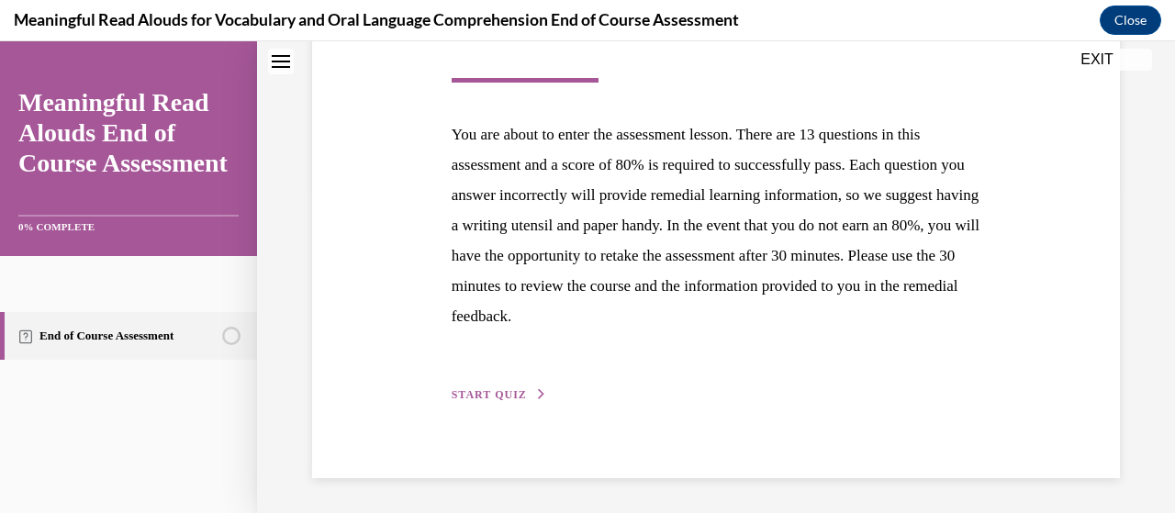
click at [476, 392] on span "START QUIZ" at bounding box center [489, 394] width 75 height 13
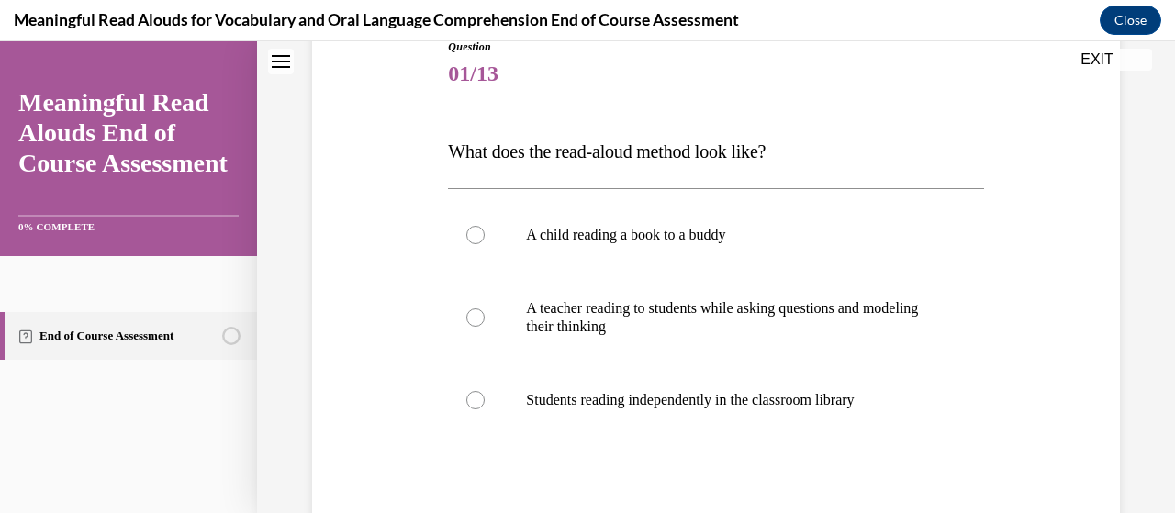
scroll to position [219, 0]
click at [676, 309] on p "A teacher reading to students while asking questions and modeling their thinking" at bounding box center [731, 316] width 411 height 37
click at [485, 309] on input "A teacher reading to students while asking questions and modeling their thinking" at bounding box center [475, 316] width 18 height 18
radio input "true"
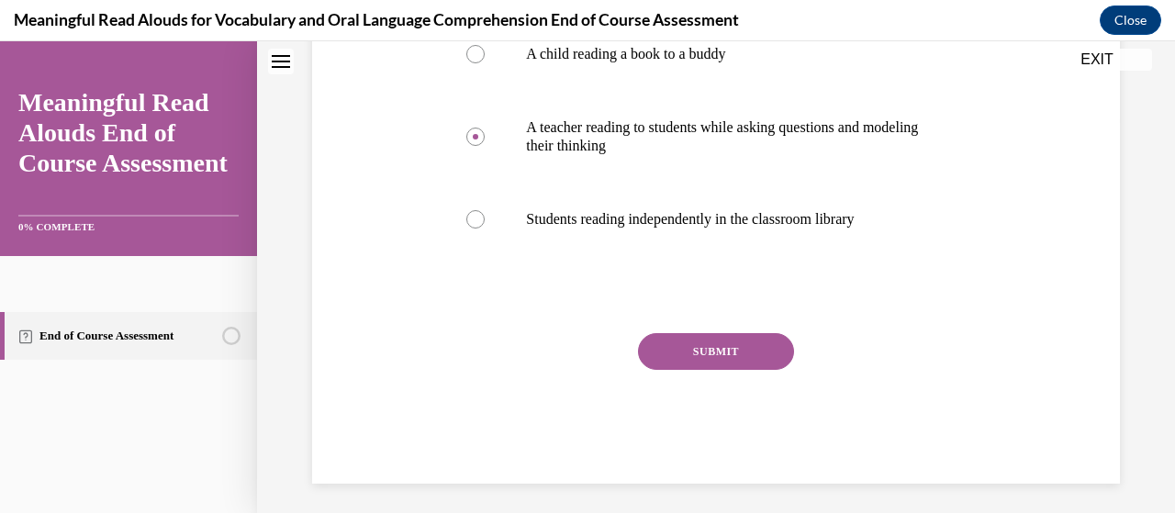
scroll to position [399, 0]
drag, startPoint x: 685, startPoint y: 328, endPoint x: 680, endPoint y: 344, distance: 17.2
click at [680, 344] on div "Question 01/13 What does the read-aloud method look like? A child reading a boo…" at bounding box center [715, 170] width 535 height 626
click at [680, 344] on button "SUBMIT" at bounding box center [716, 350] width 156 height 37
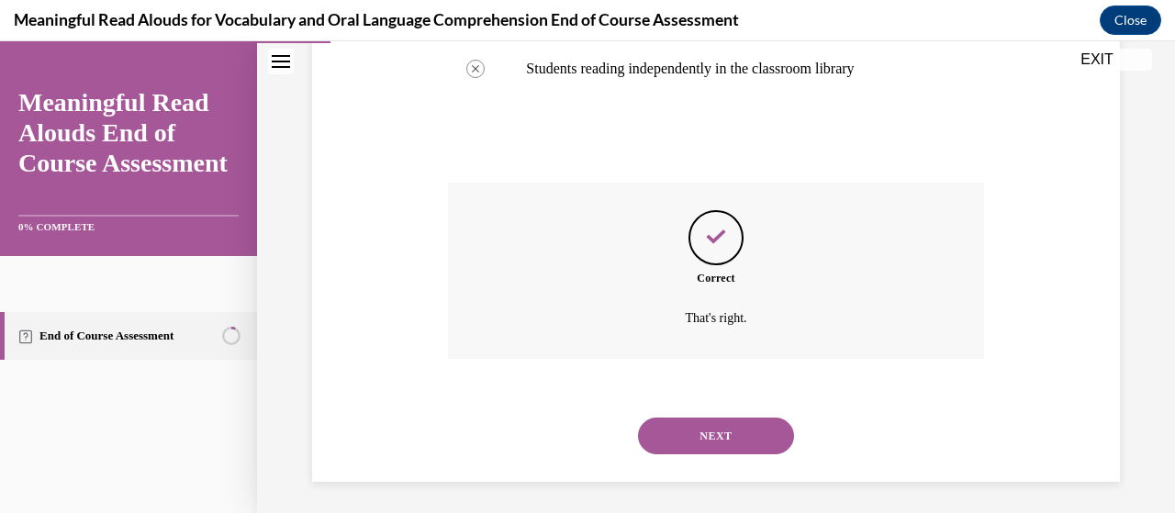
scroll to position [553, 0]
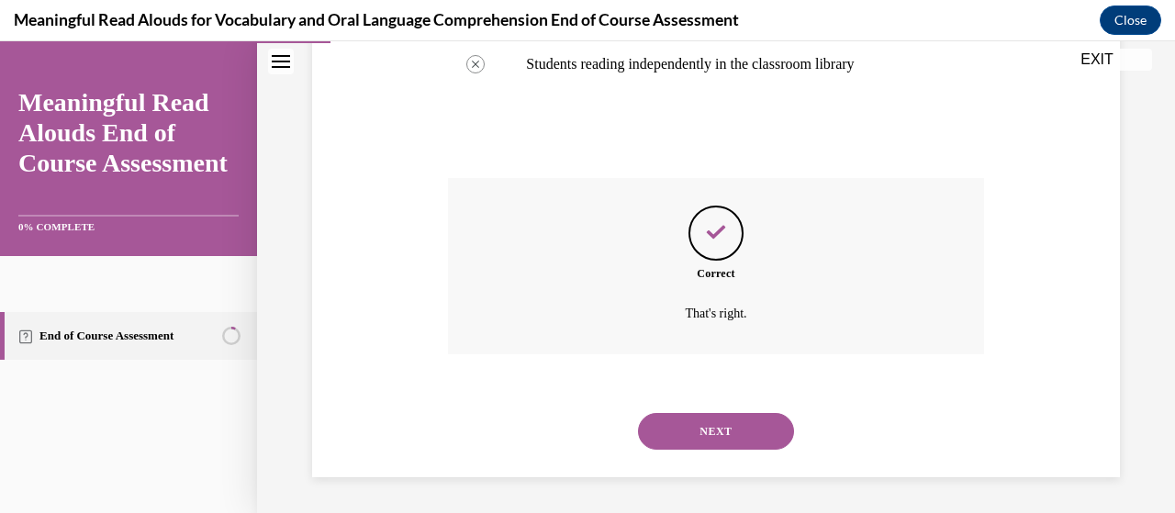
click at [670, 436] on button "NEXT" at bounding box center [716, 431] width 156 height 37
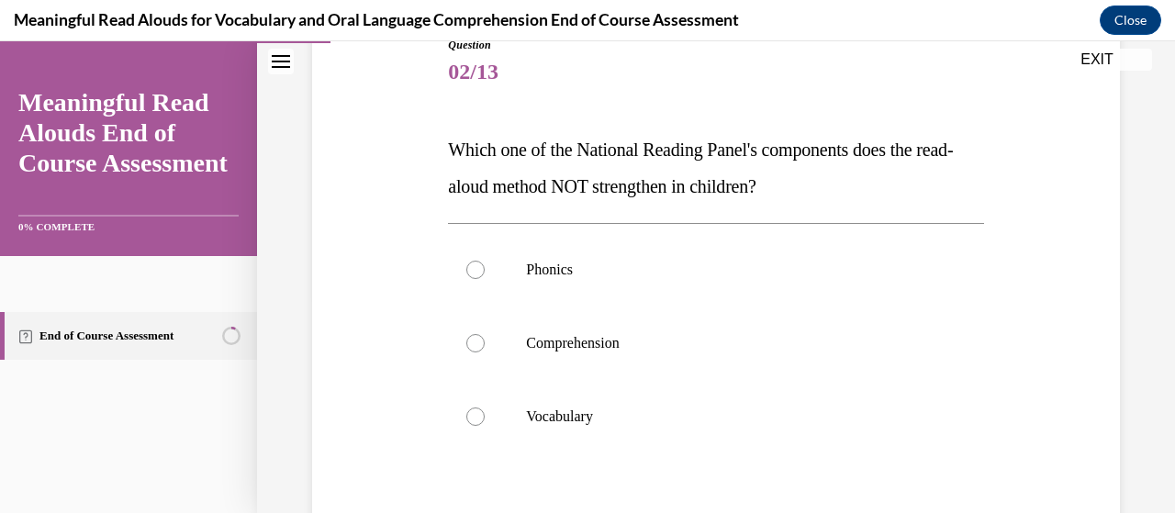
scroll to position [245, 0]
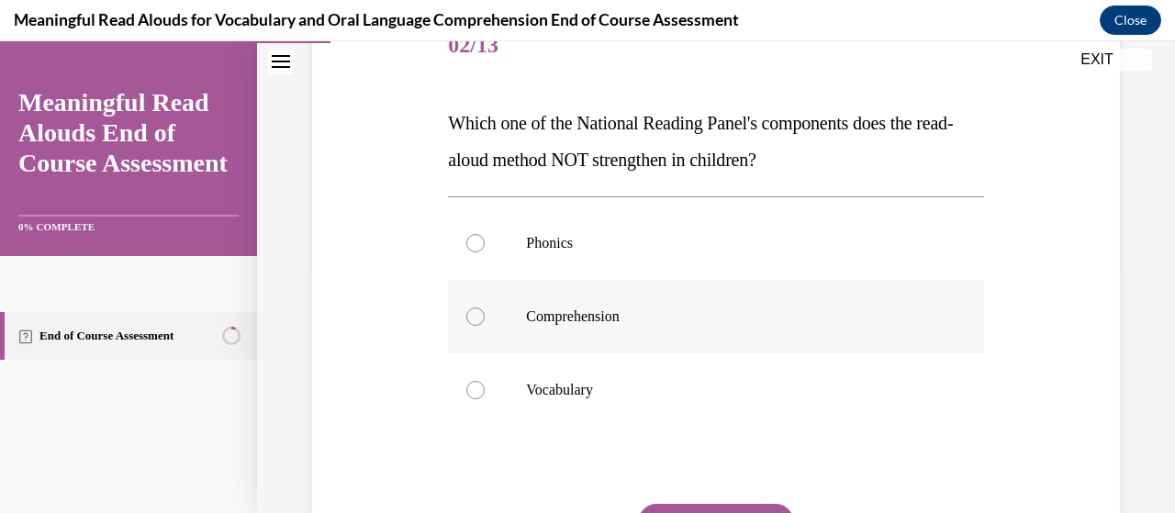
click at [584, 329] on label "Comprehension" at bounding box center [715, 316] width 535 height 73
click at [485, 326] on input "Comprehension" at bounding box center [475, 317] width 18 height 18
radio input "true"
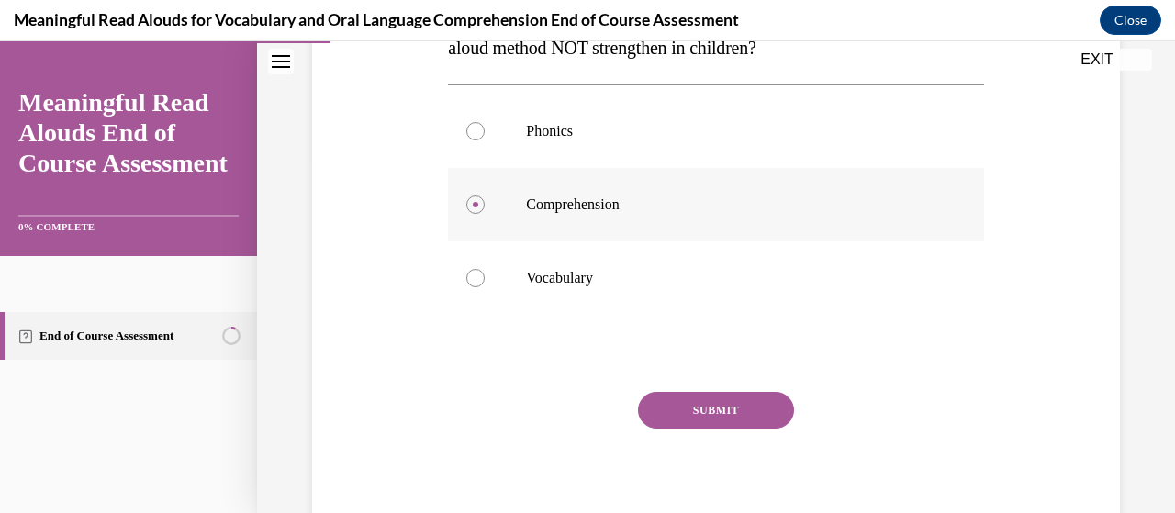
scroll to position [359, 0]
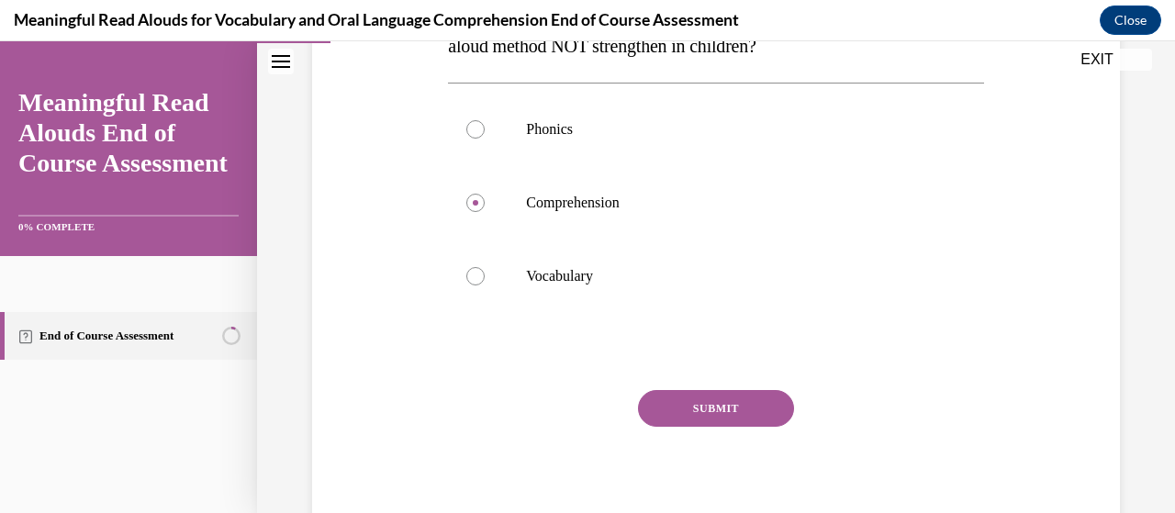
click at [674, 396] on button "SUBMIT" at bounding box center [716, 408] width 156 height 37
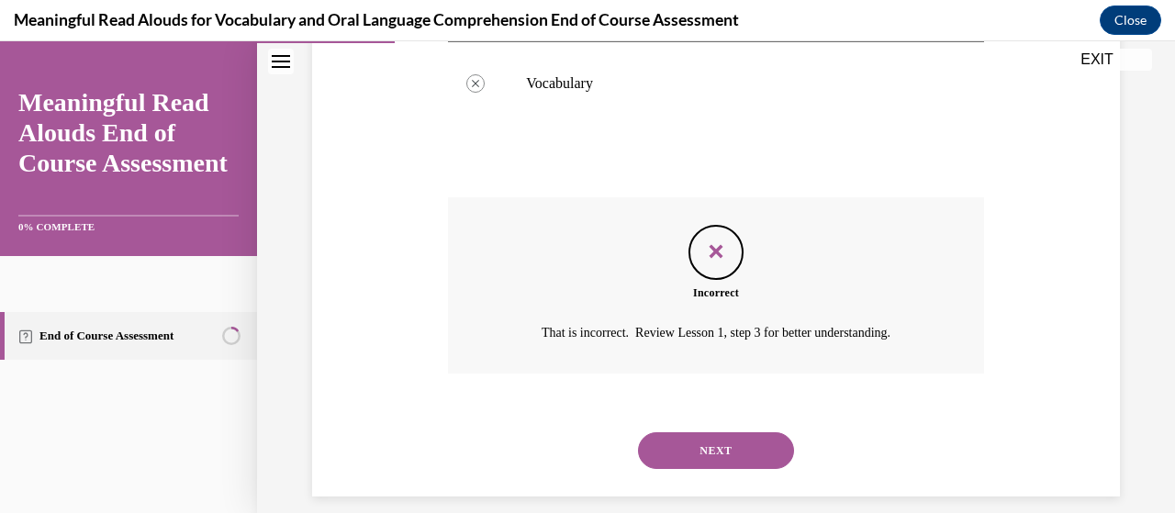
scroll to position [557, 0]
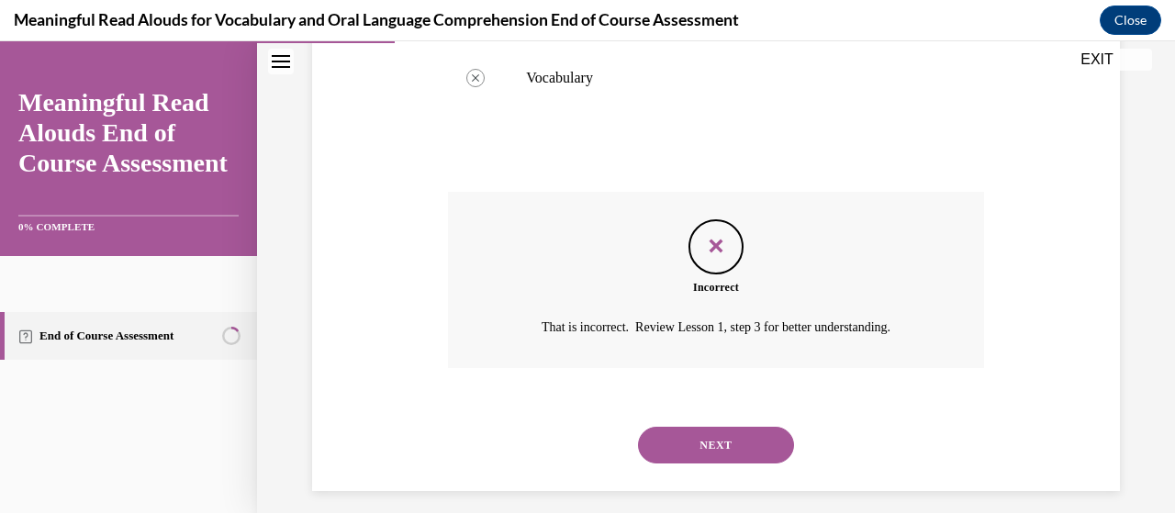
click at [657, 449] on button "NEXT" at bounding box center [716, 445] width 156 height 37
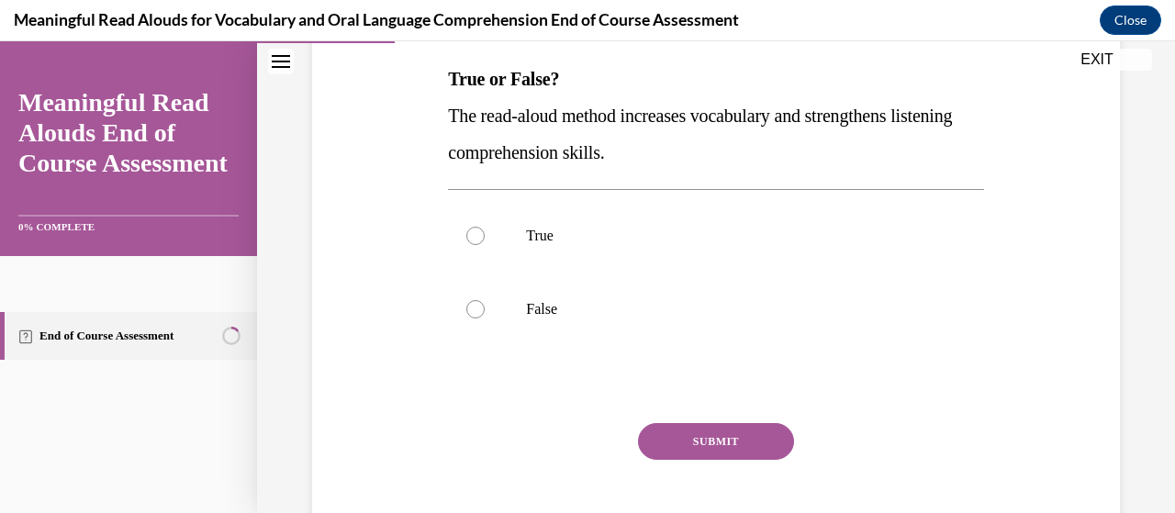
scroll to position [290, 0]
click at [578, 249] on label "True" at bounding box center [715, 234] width 535 height 73
click at [485, 244] on input "True" at bounding box center [475, 235] width 18 height 18
radio input "true"
click at [702, 435] on button "SUBMIT" at bounding box center [716, 440] width 156 height 37
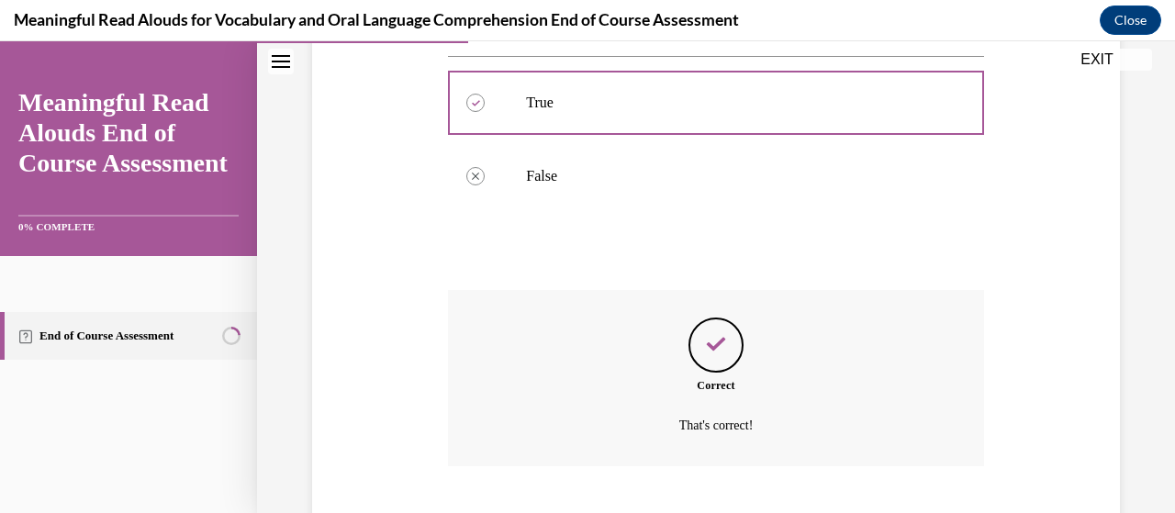
scroll to position [534, 0]
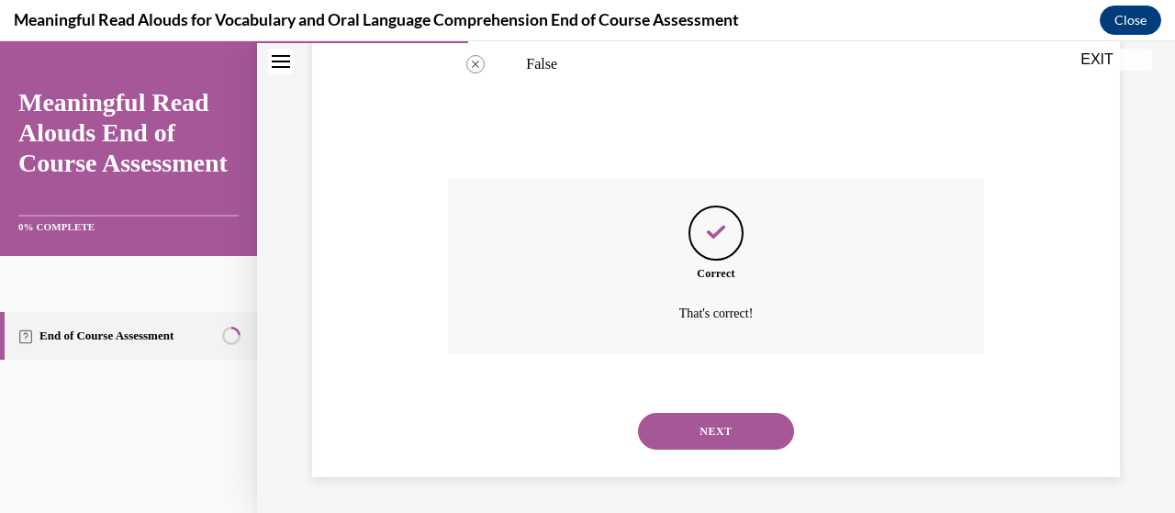
click at [659, 430] on button "NEXT" at bounding box center [716, 431] width 156 height 37
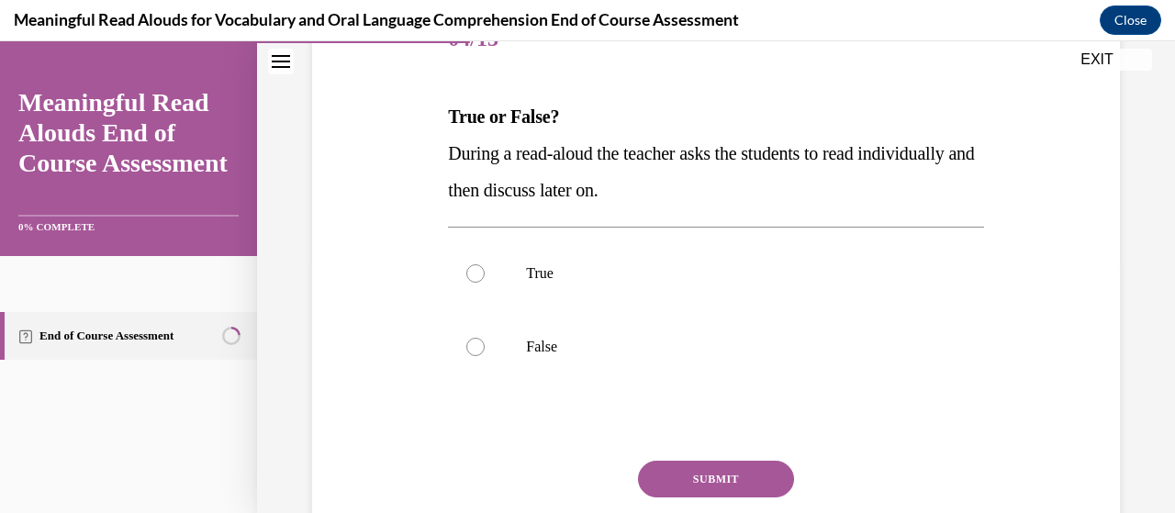
scroll to position [253, 0]
click at [560, 344] on p "False" at bounding box center [731, 345] width 411 height 18
click at [485, 344] on input "False" at bounding box center [475, 345] width 18 height 18
radio input "true"
click at [663, 471] on button "SUBMIT" at bounding box center [716, 477] width 156 height 37
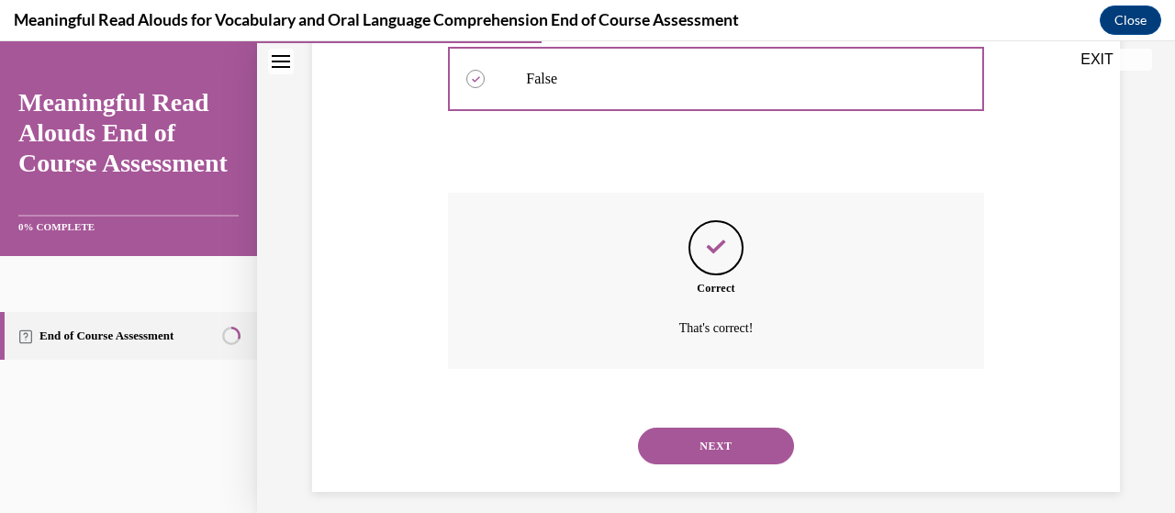
scroll to position [534, 0]
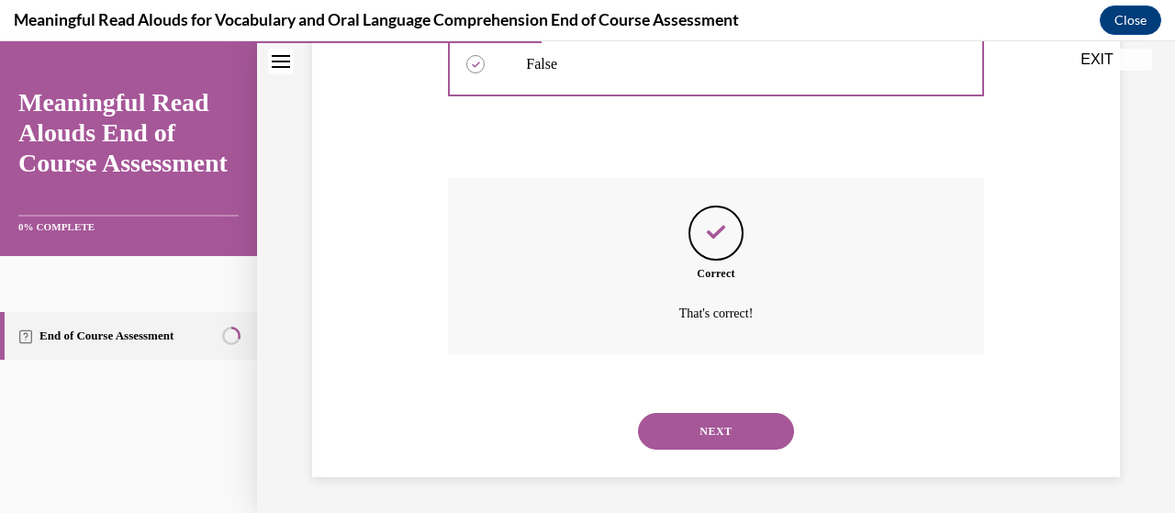
click at [691, 434] on button "NEXT" at bounding box center [716, 431] width 156 height 37
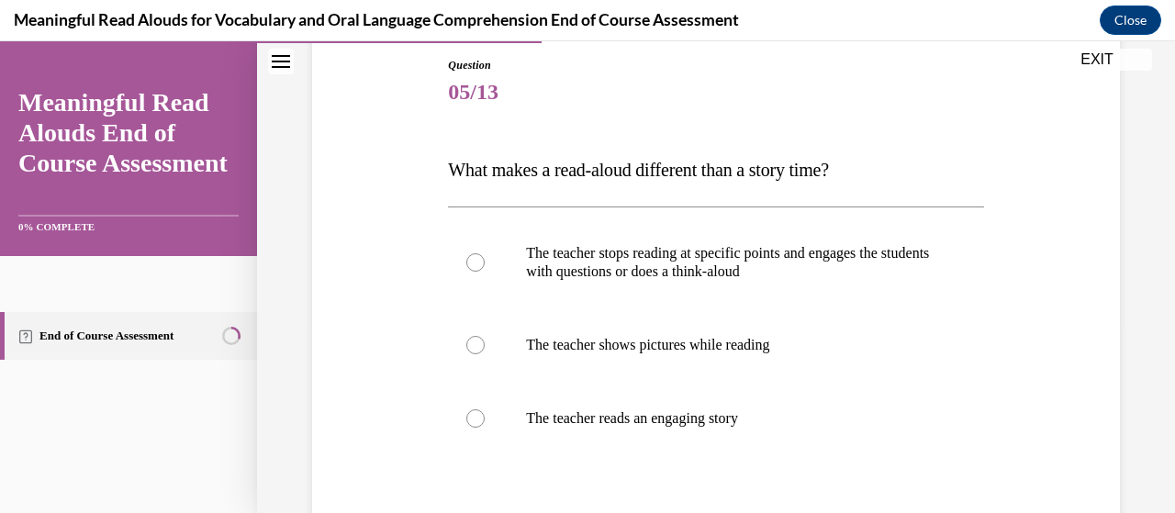
scroll to position [208, 0]
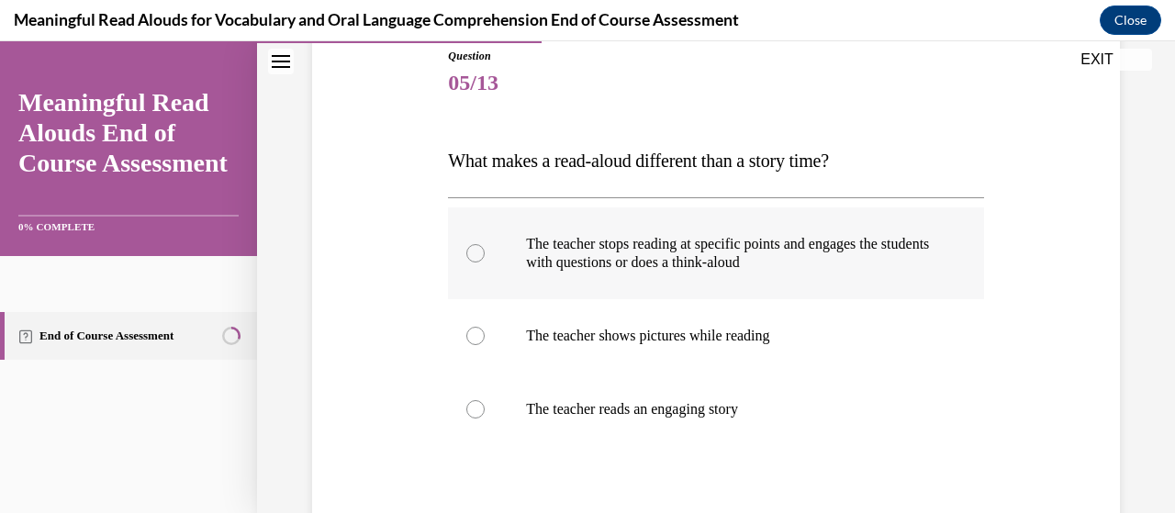
click at [635, 262] on p "The teacher stops reading at specific points and engages the students with ques…" at bounding box center [731, 253] width 411 height 37
click at [485, 262] on input "The teacher stops reading at specific points and engages the students with ques…" at bounding box center [475, 253] width 18 height 18
radio input "true"
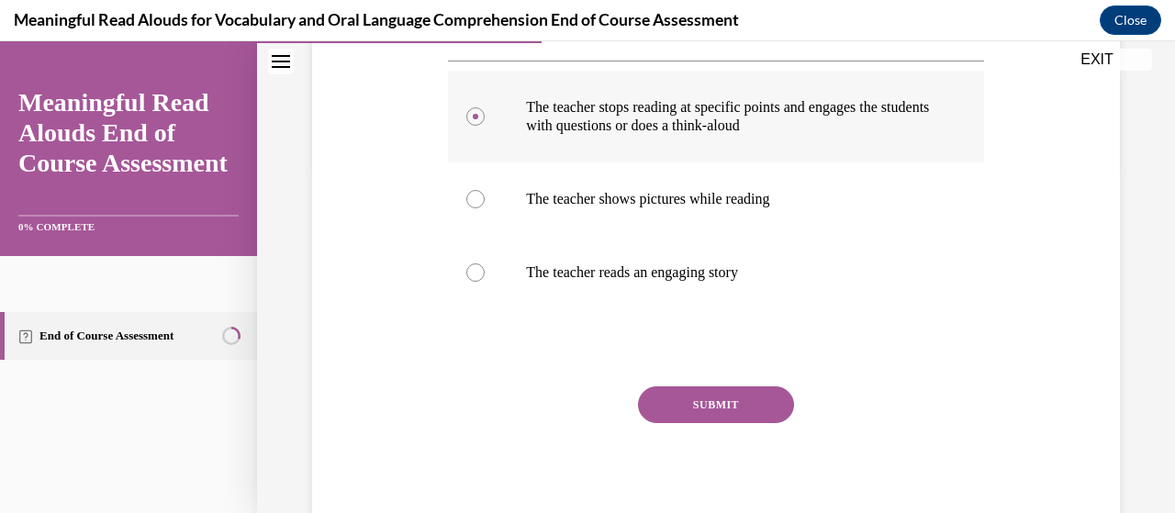
scroll to position [404, 0]
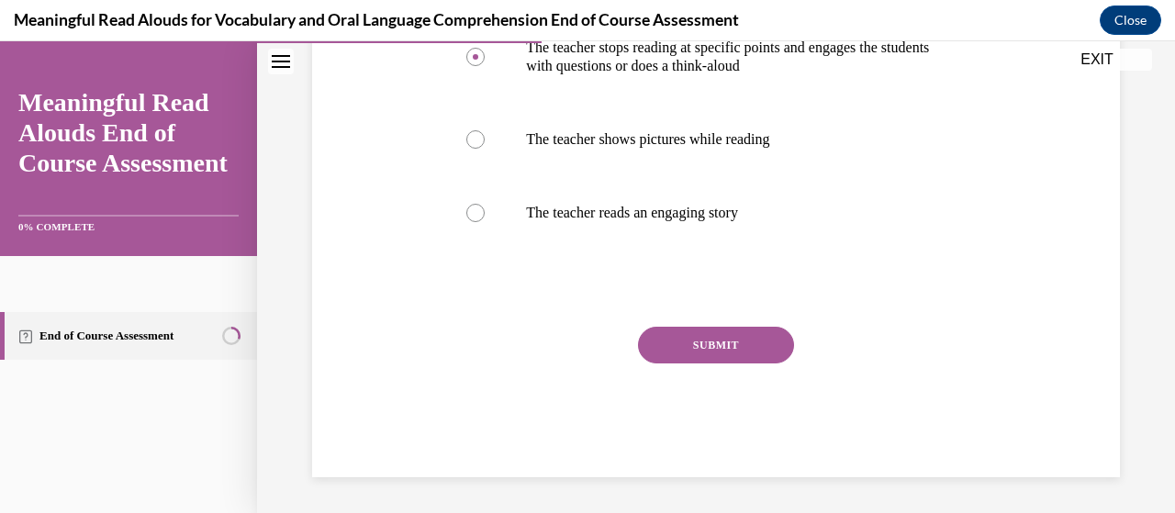
click at [720, 335] on button "SUBMIT" at bounding box center [716, 345] width 156 height 37
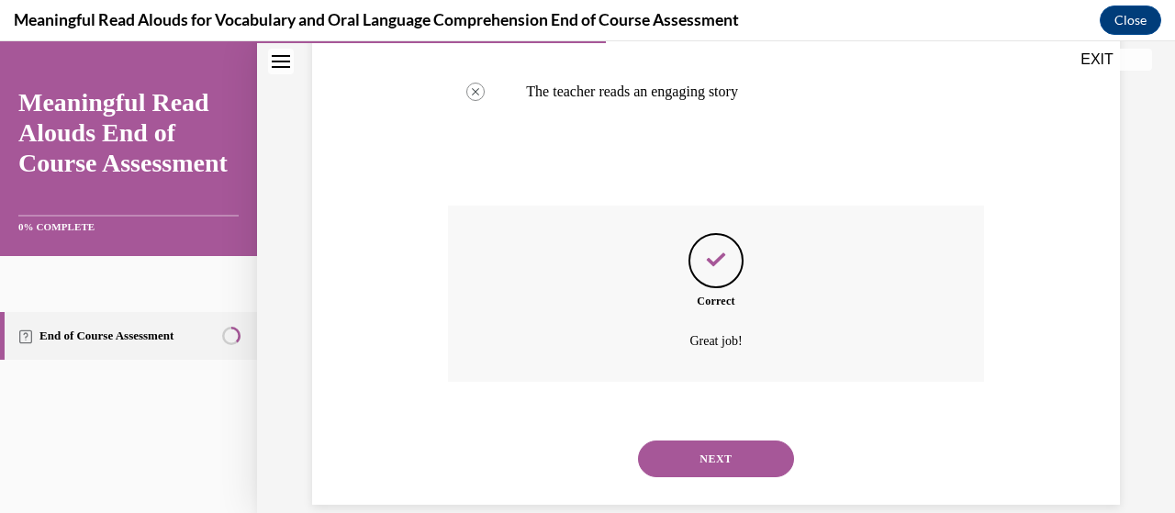
scroll to position [553, 0]
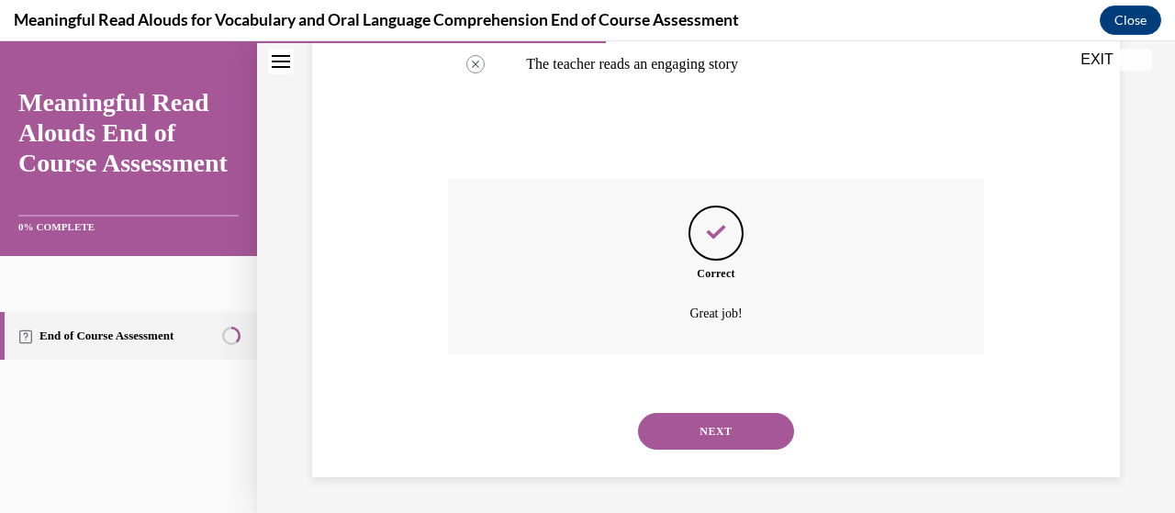
click at [661, 413] on button "NEXT" at bounding box center [716, 431] width 156 height 37
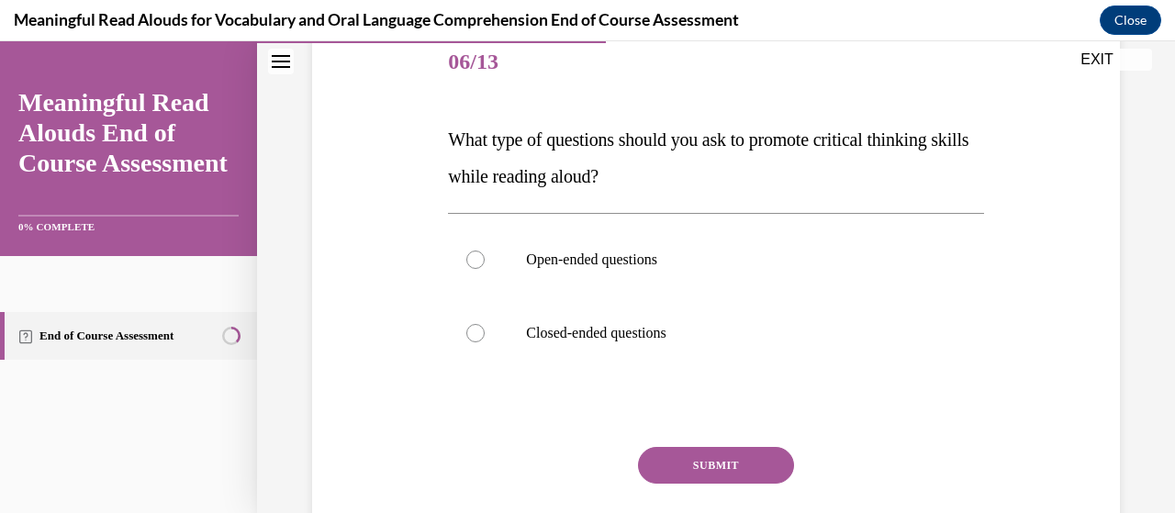
scroll to position [238, 0]
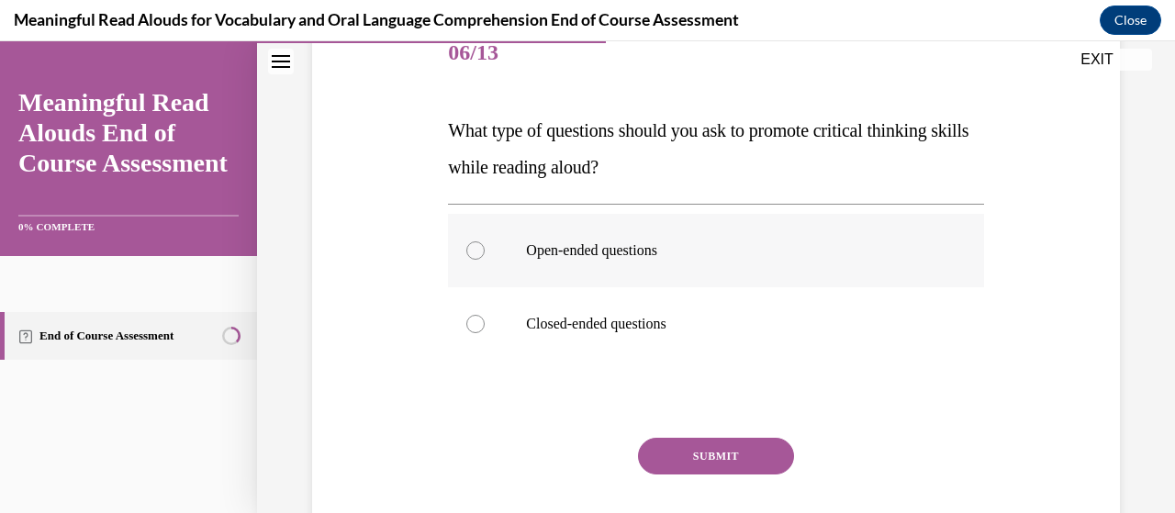
click at [641, 269] on label "Open-ended questions" at bounding box center [715, 250] width 535 height 73
click at [485, 260] on input "Open-ended questions" at bounding box center [475, 250] width 18 height 18
radio input "true"
click at [673, 459] on button "SUBMIT" at bounding box center [716, 456] width 156 height 37
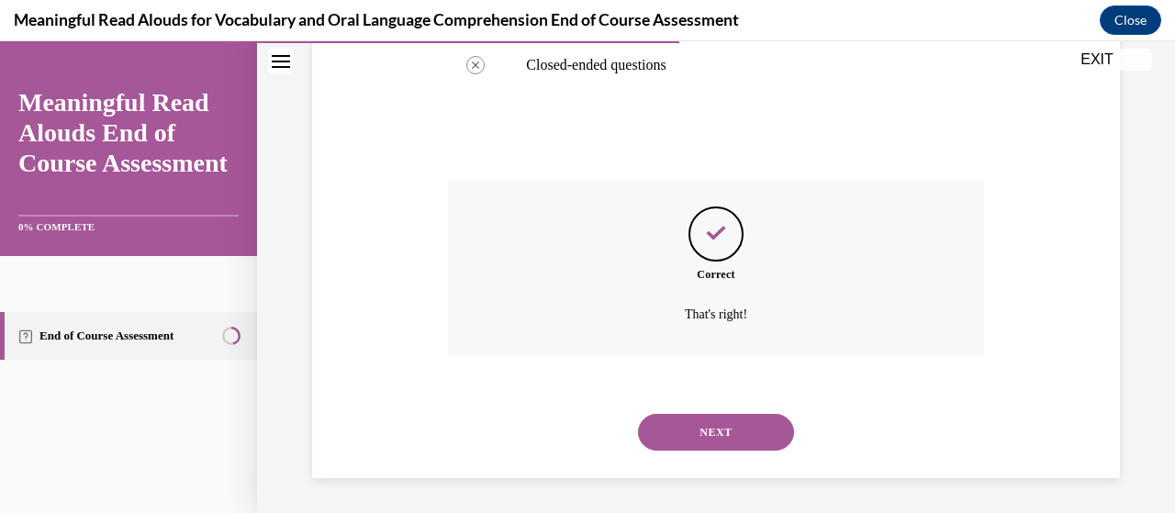
scroll to position [498, 0]
click at [666, 432] on button "NEXT" at bounding box center [716, 431] width 156 height 37
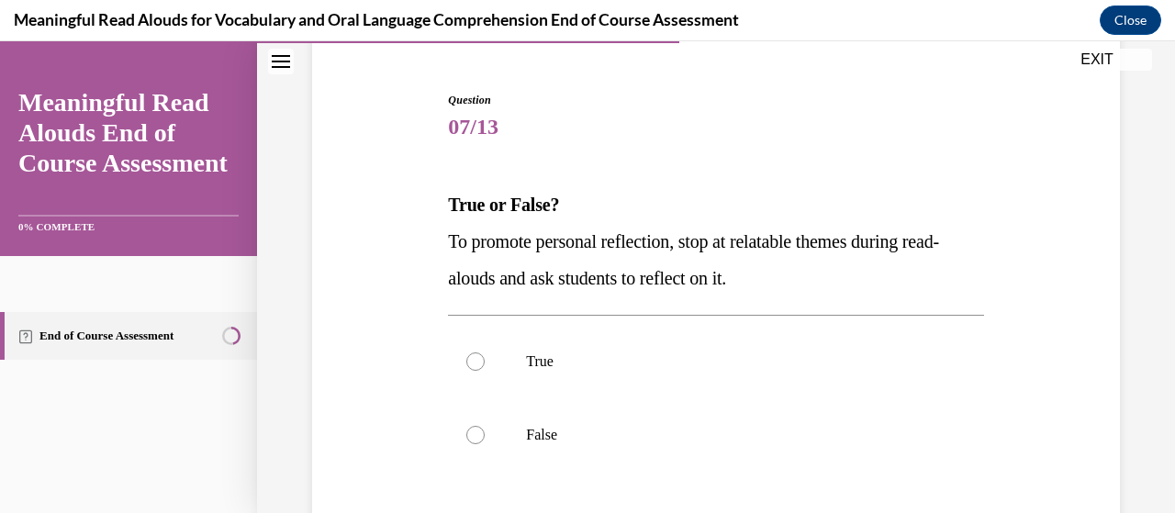
scroll to position [208, 0]
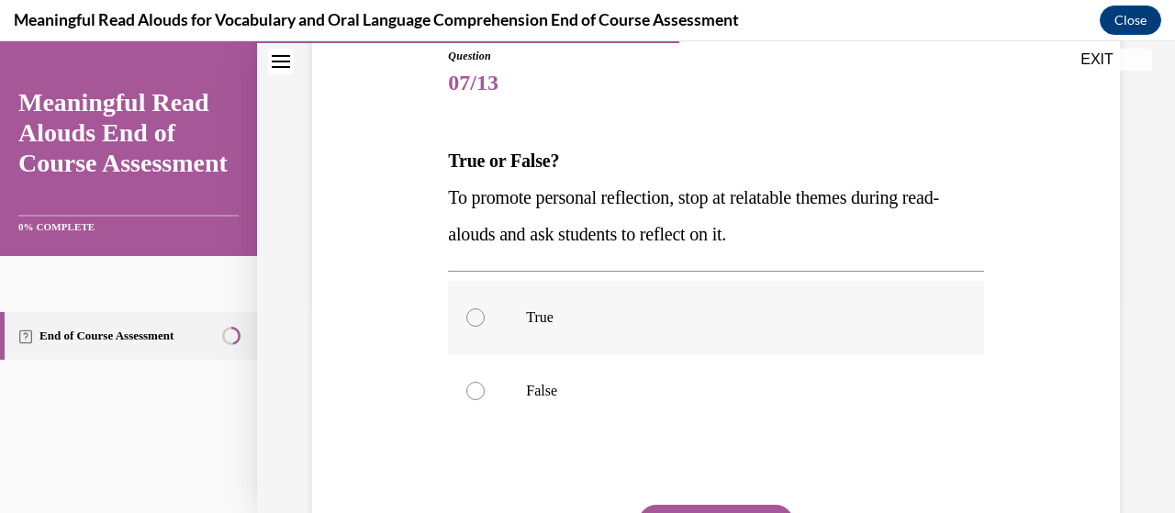
click at [593, 322] on p "True" at bounding box center [731, 318] width 411 height 18
click at [485, 322] on input "True" at bounding box center [475, 318] width 18 height 18
radio input "true"
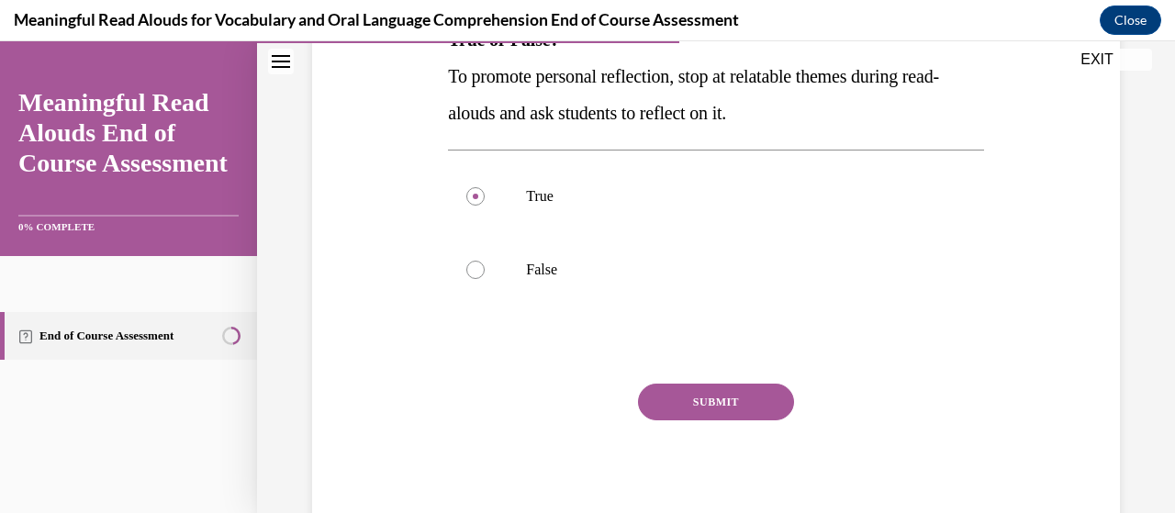
click at [689, 407] on button "SUBMIT" at bounding box center [716, 402] width 156 height 37
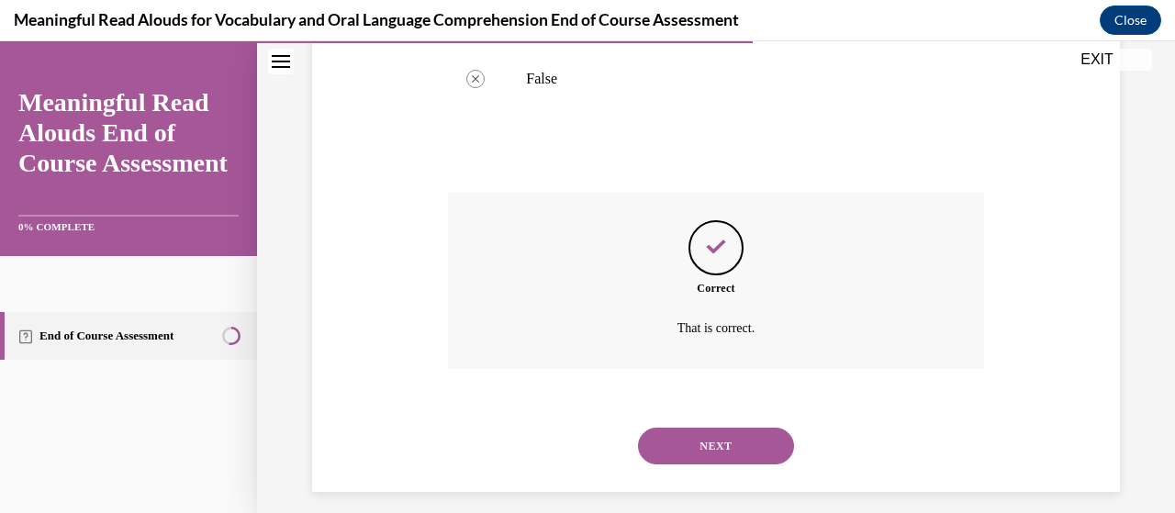
scroll to position [534, 0]
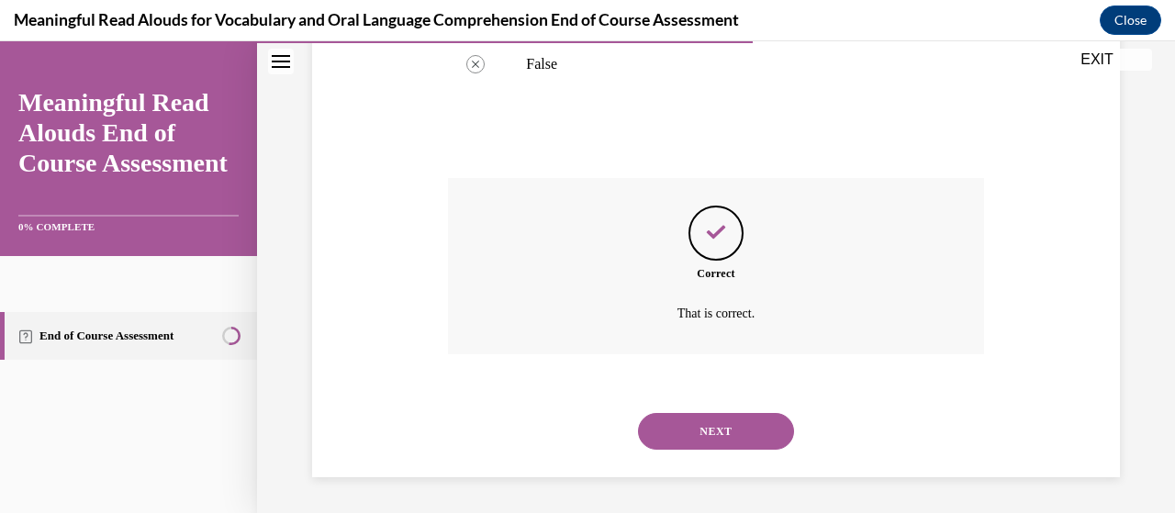
click at [694, 431] on button "NEXT" at bounding box center [716, 431] width 156 height 37
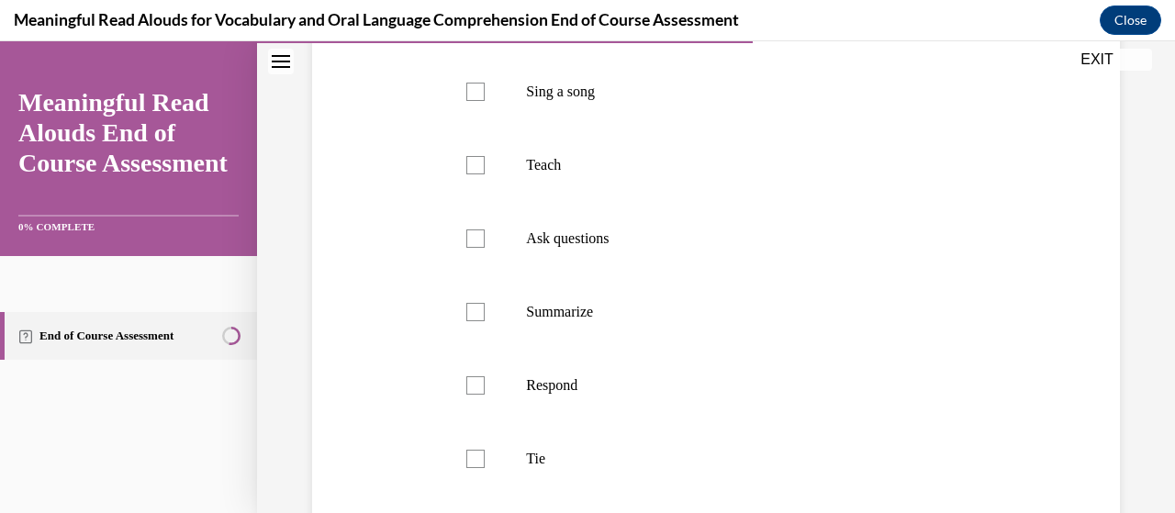
scroll to position [439, 0]
click at [571, 270] on label "Ask questions" at bounding box center [715, 233] width 535 height 73
click at [485, 242] on input "Ask questions" at bounding box center [475, 233] width 18 height 18
checkbox input "true"
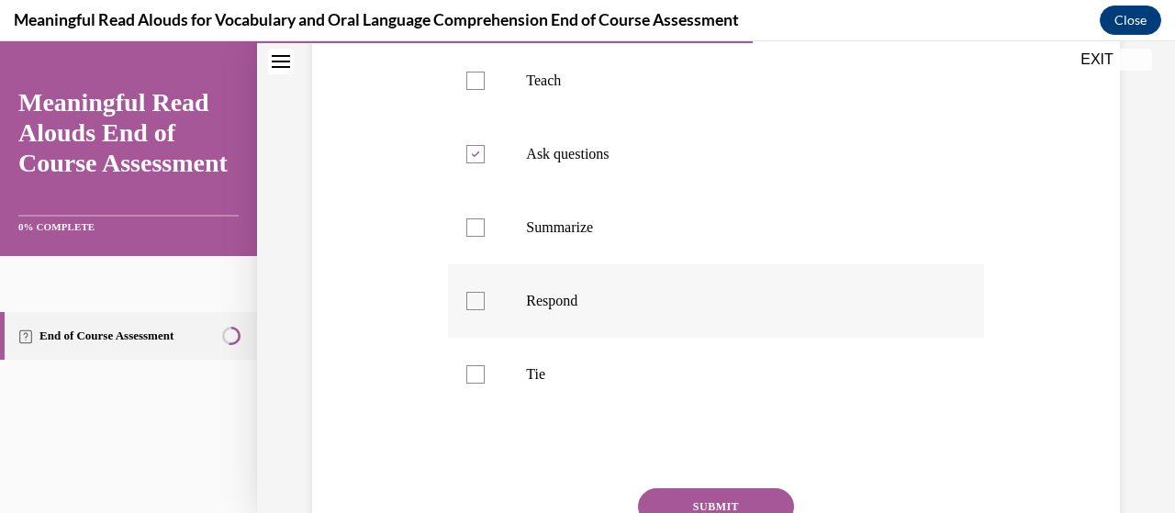
click at [650, 310] on p "Respond" at bounding box center [731, 301] width 411 height 18
click at [485, 310] on input "Respond" at bounding box center [475, 301] width 18 height 18
checkbox input "true"
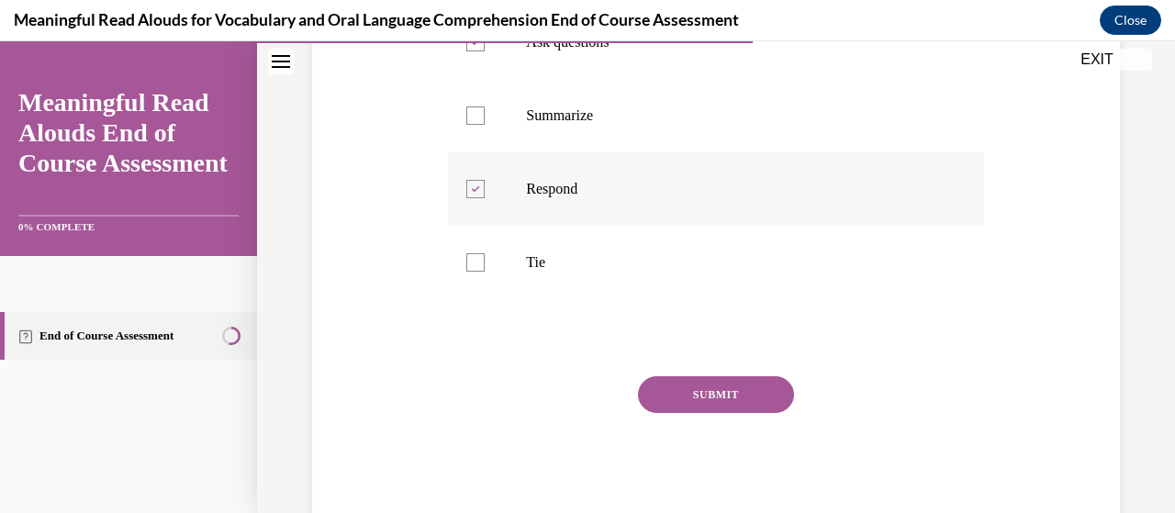
scroll to position [632, 0]
click at [658, 411] on button "SUBMIT" at bounding box center [716, 393] width 156 height 37
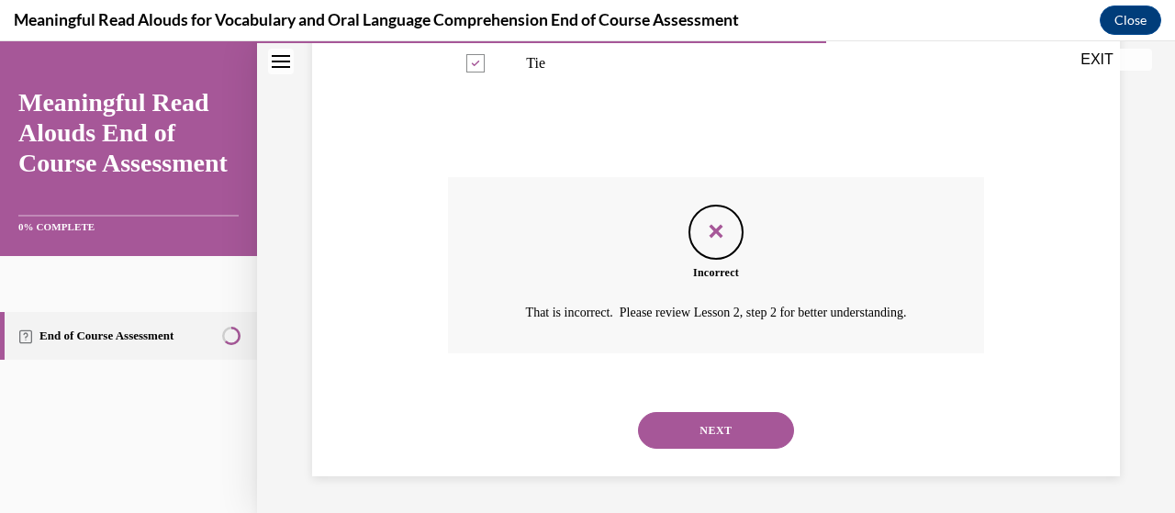
scroll to position [865, 0]
click at [658, 440] on button "NEXT" at bounding box center [716, 430] width 156 height 37
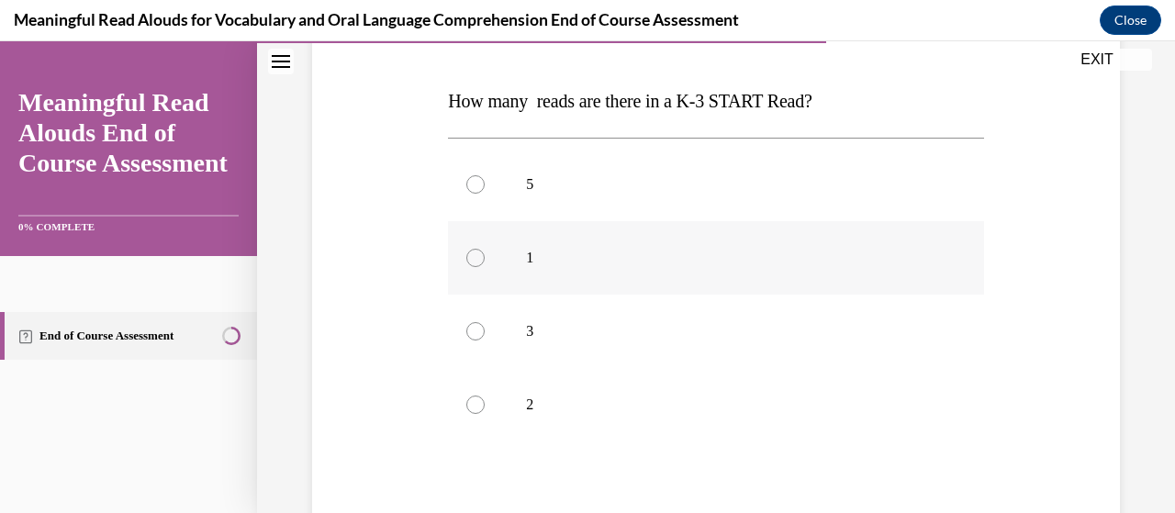
scroll to position [269, 0]
click at [554, 333] on p "3" at bounding box center [731, 329] width 411 height 18
click at [485, 333] on input "3" at bounding box center [475, 329] width 18 height 18
radio input "true"
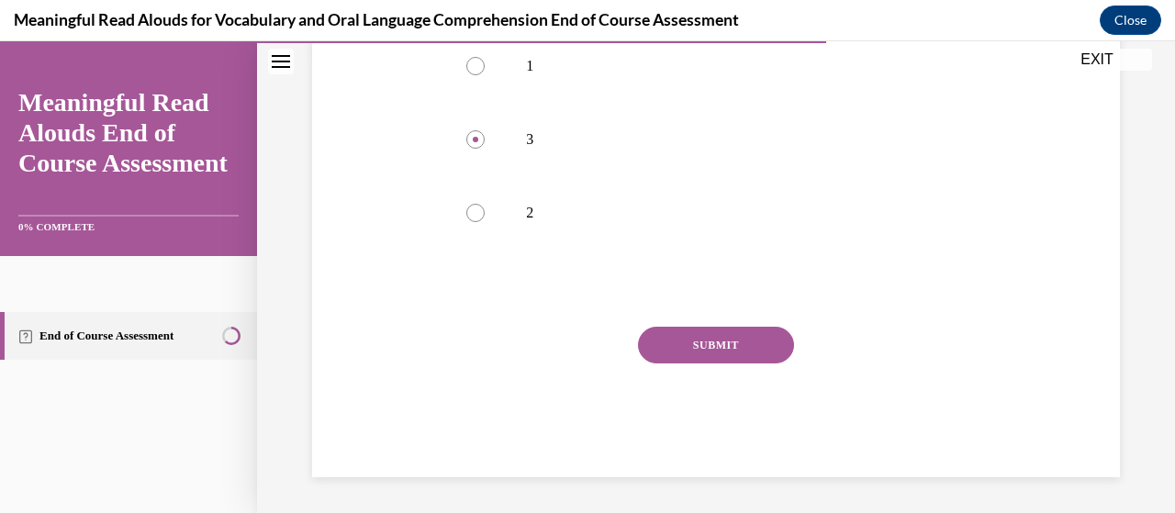
click at [687, 341] on button "SUBMIT" at bounding box center [716, 345] width 156 height 37
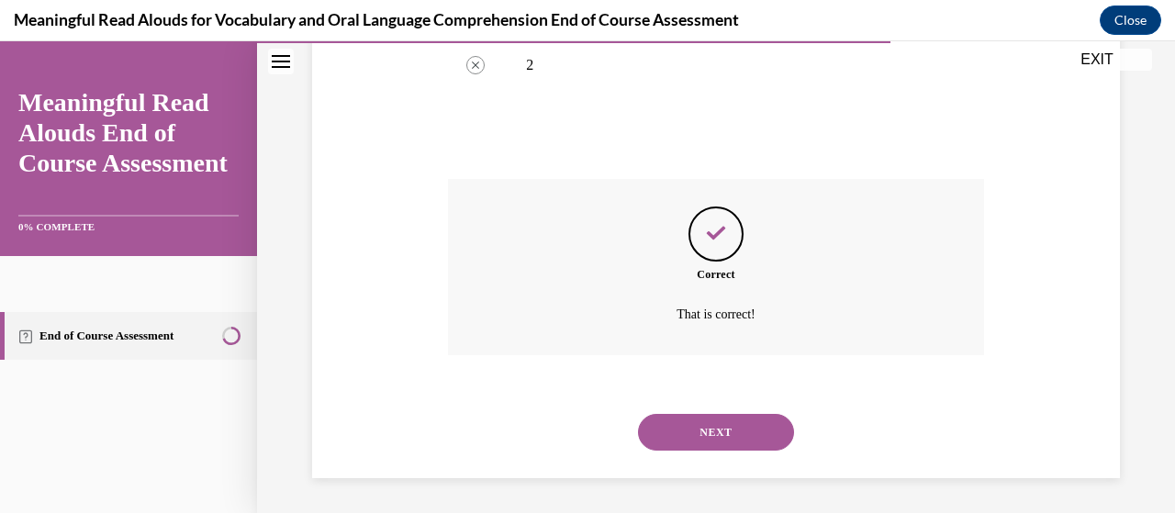
scroll to position [608, 0]
click at [682, 432] on button "NEXT" at bounding box center [716, 431] width 156 height 37
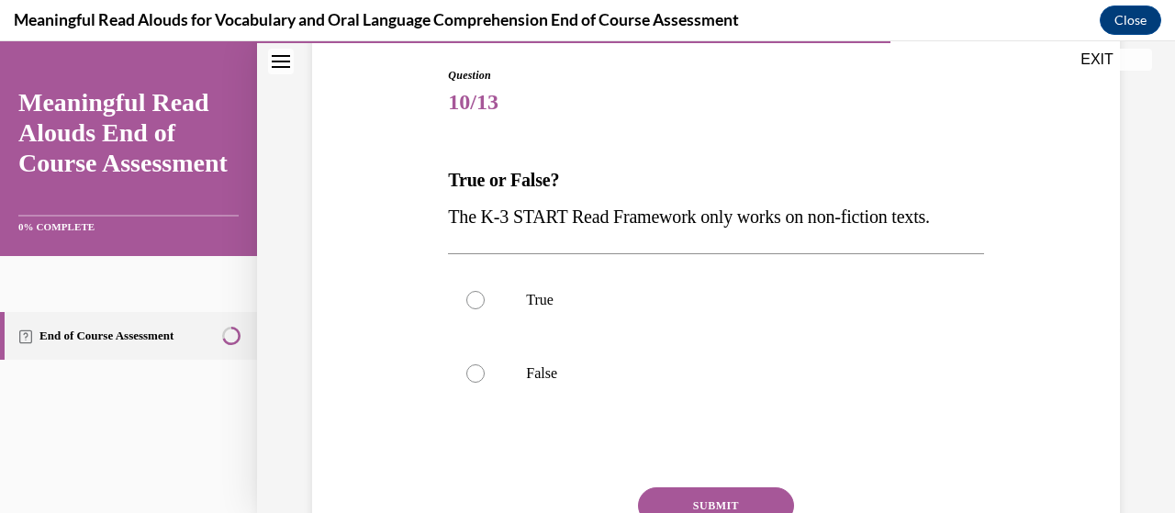
scroll to position [190, 0]
click at [614, 383] on label "False" at bounding box center [715, 371] width 535 height 73
click at [485, 381] on input "False" at bounding box center [475, 372] width 18 height 18
radio input "true"
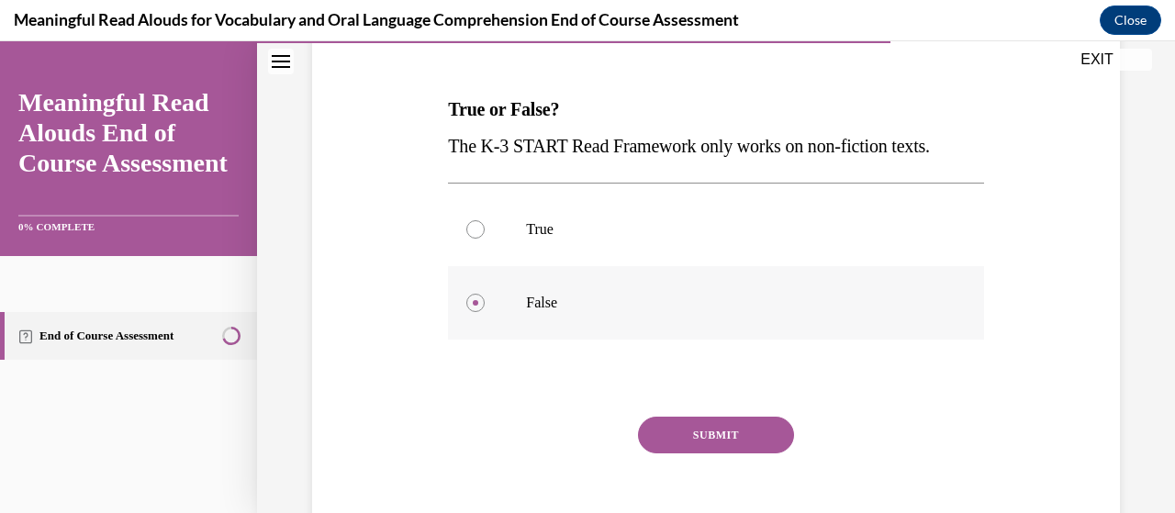
scroll to position [260, 0]
click at [692, 438] on button "SUBMIT" at bounding box center [716, 434] width 156 height 37
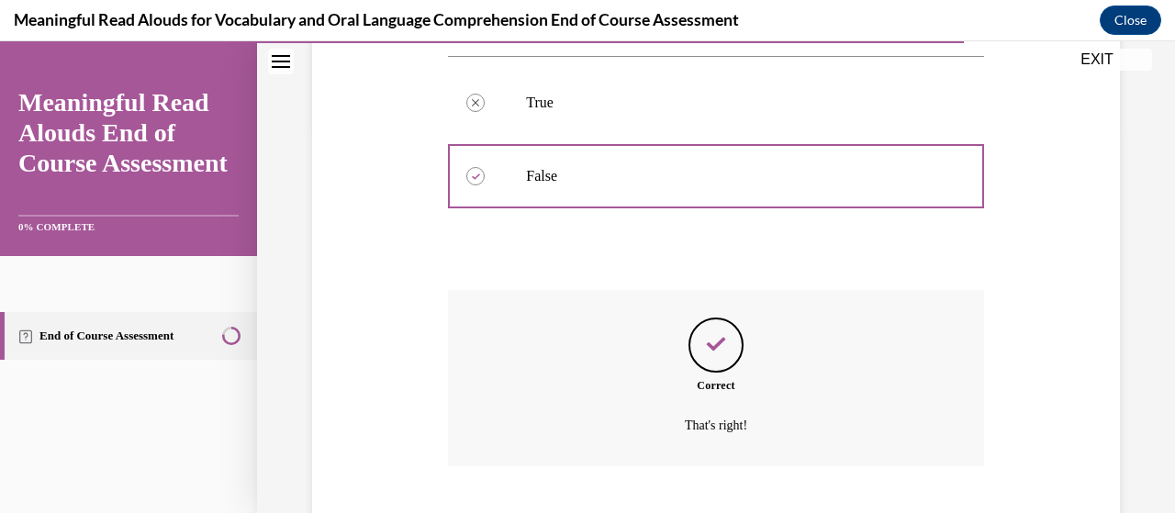
scroll to position [498, 0]
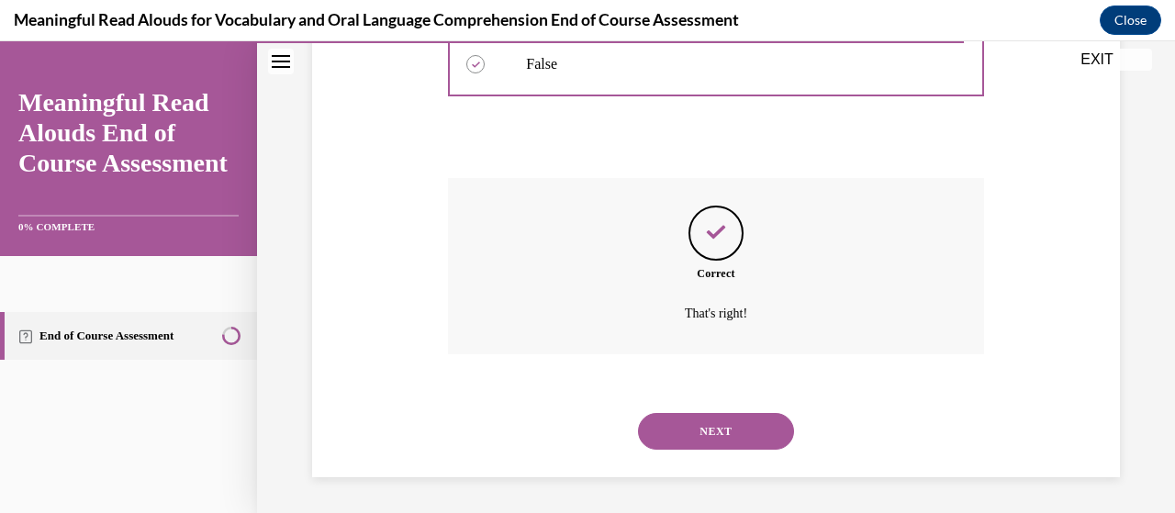
click at [692, 438] on button "NEXT" at bounding box center [716, 431] width 156 height 37
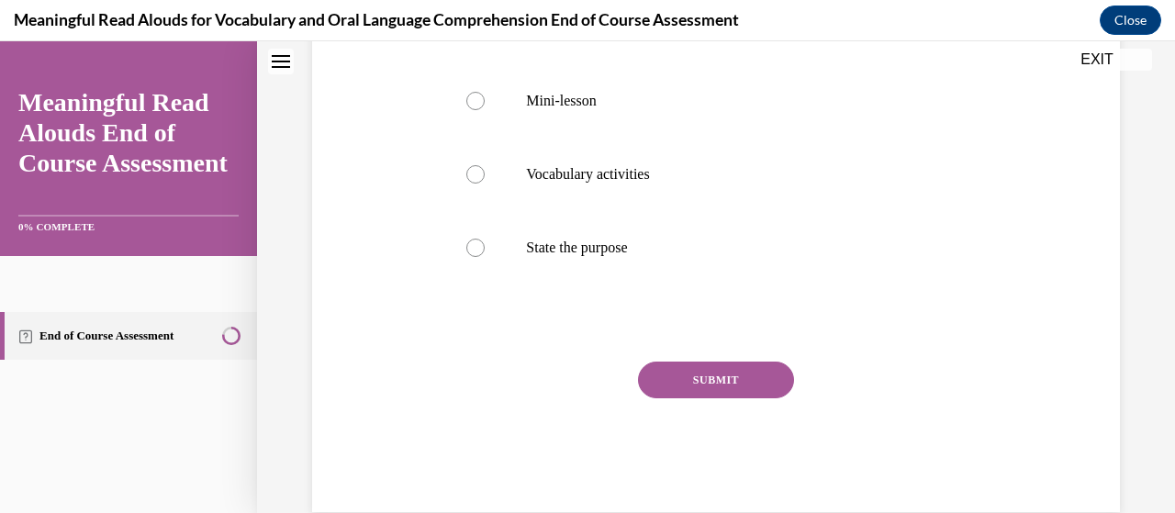
scroll to position [0, 0]
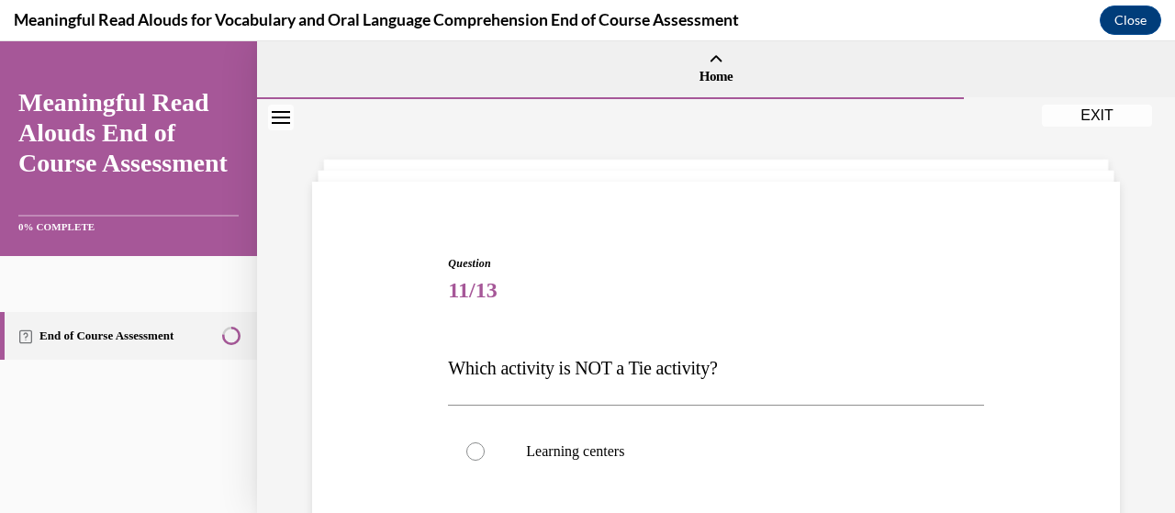
click at [692, 443] on p "Learning centers" at bounding box center [731, 452] width 411 height 18
click at [485, 443] on input "Learning centers" at bounding box center [475, 452] width 18 height 18
radio input "true"
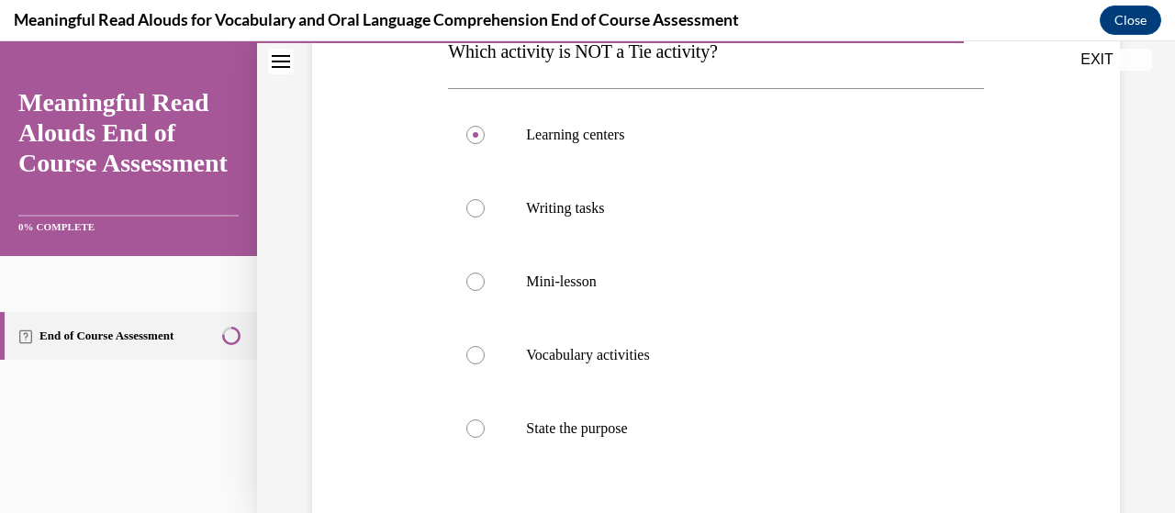
scroll to position [352, 0]
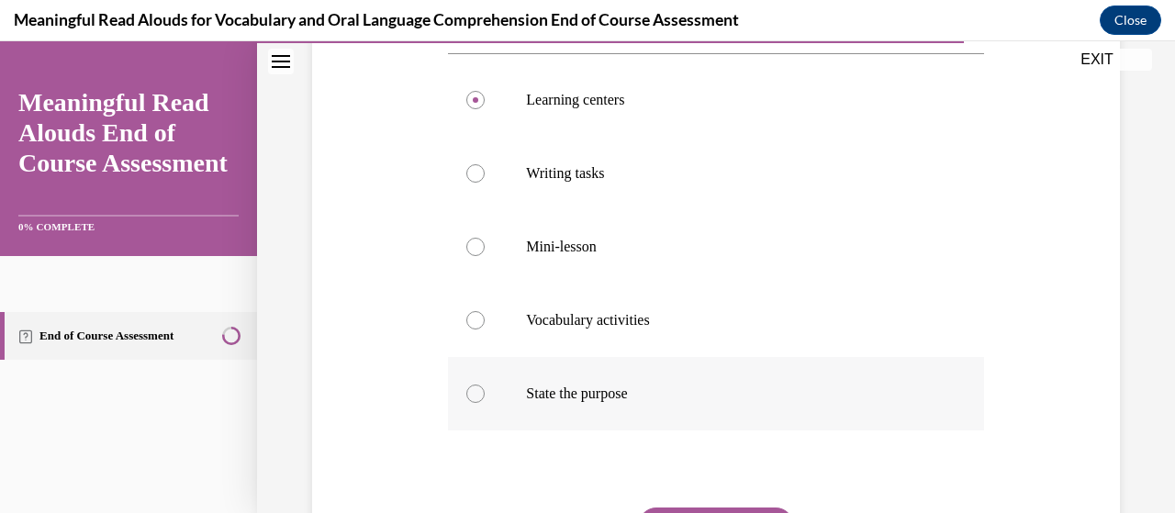
click at [614, 388] on p "State the purpose" at bounding box center [731, 394] width 411 height 18
click at [485, 388] on input "State the purpose" at bounding box center [475, 394] width 18 height 18
radio input "true"
click at [575, 258] on label "Mini-lesson" at bounding box center [715, 246] width 535 height 73
click at [485, 256] on input "Mini-lesson" at bounding box center [475, 247] width 18 height 18
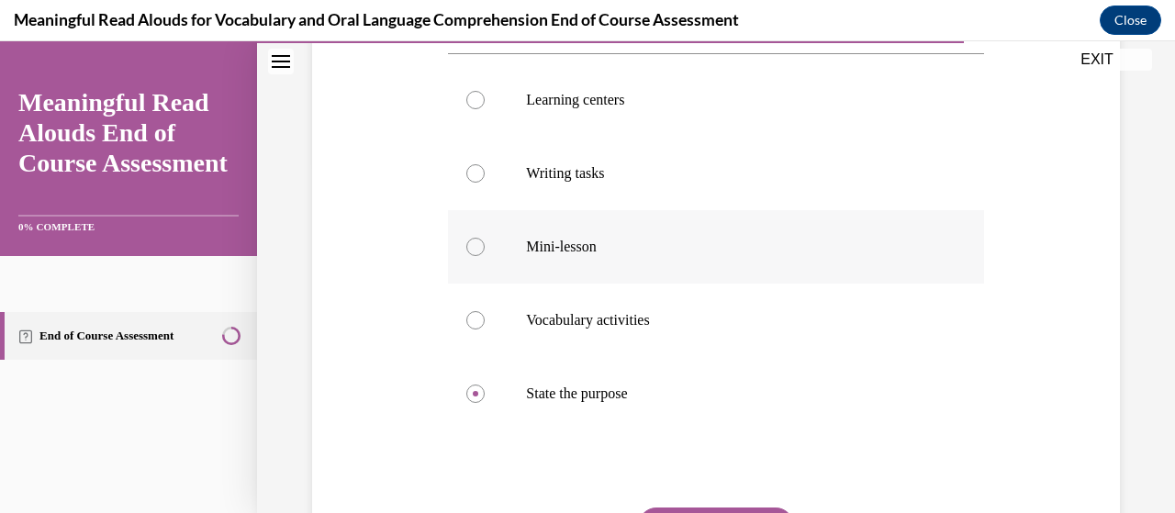
radio input "true"
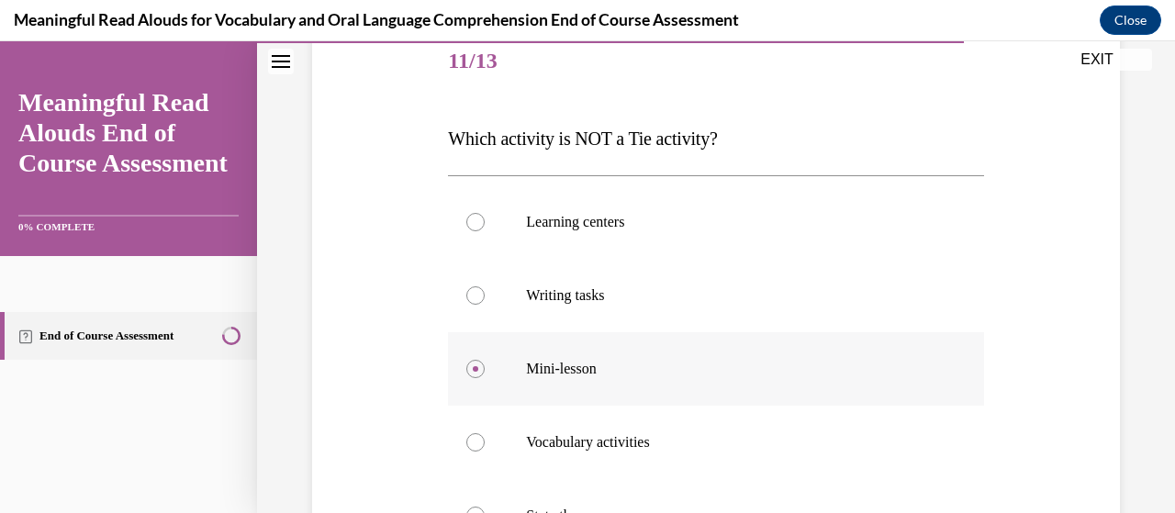
scroll to position [229, 0]
click at [561, 286] on label "Writing tasks" at bounding box center [715, 296] width 535 height 73
click at [485, 287] on input "Writing tasks" at bounding box center [475, 296] width 18 height 18
radio input "true"
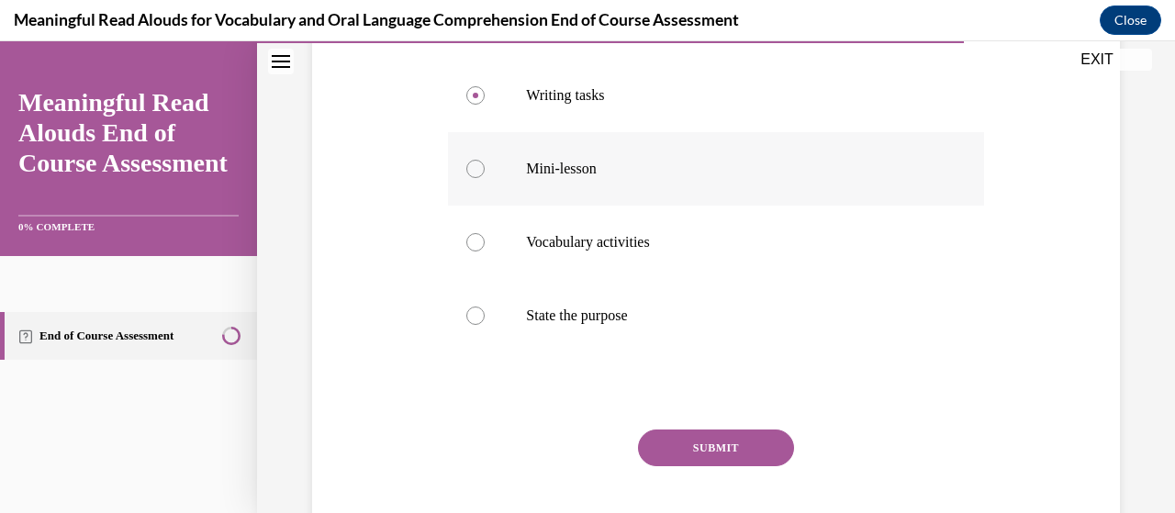
scroll to position [431, 0]
drag, startPoint x: 590, startPoint y: 192, endPoint x: 542, endPoint y: 180, distance: 49.2
click at [542, 180] on label "Mini-lesson" at bounding box center [715, 167] width 535 height 73
click at [485, 177] on input "Mini-lesson" at bounding box center [475, 168] width 18 height 18
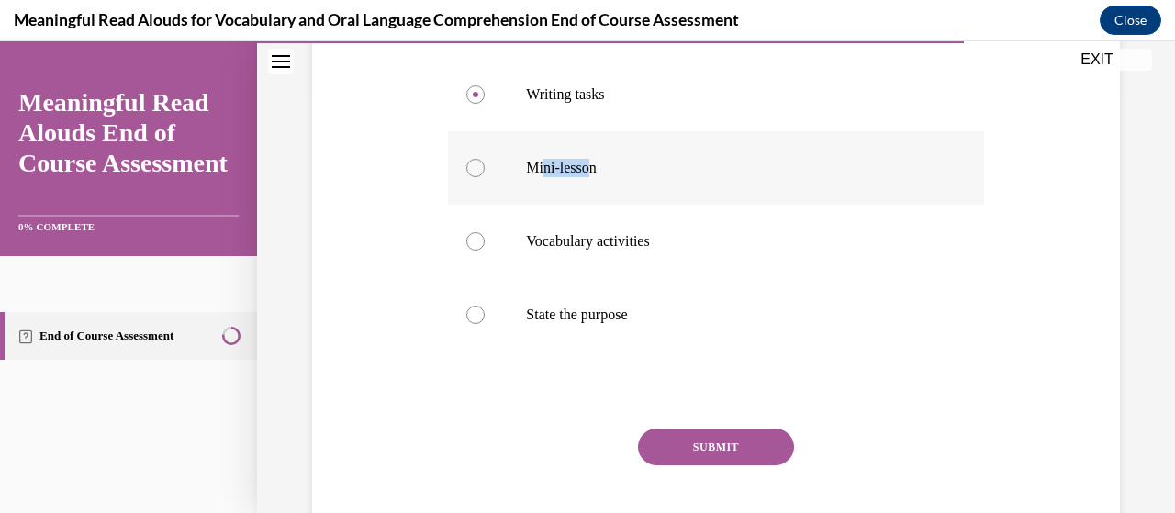
radio input "true"
click at [691, 453] on button "SUBMIT" at bounding box center [716, 447] width 156 height 37
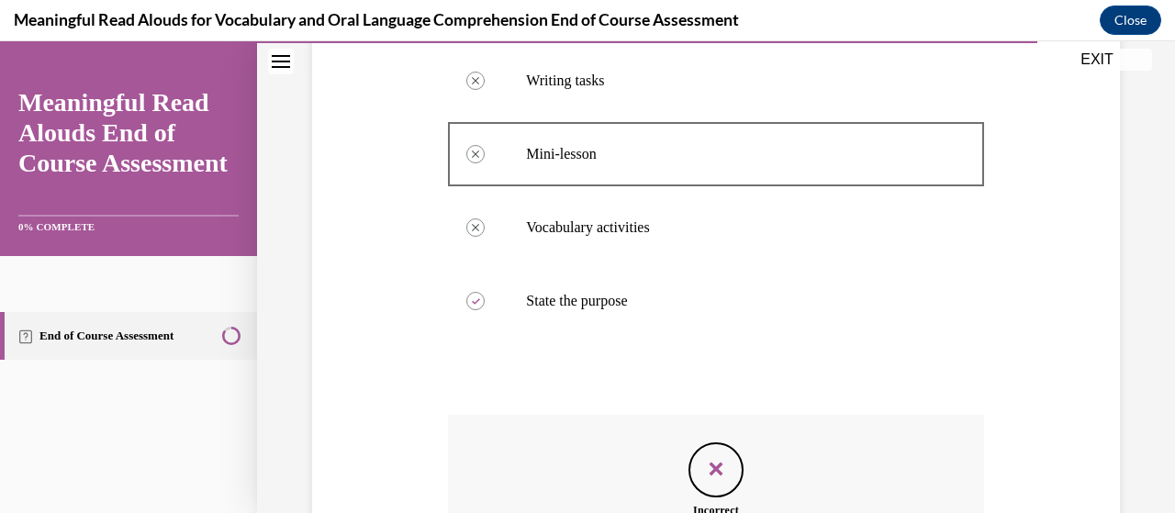
scroll to position [681, 0]
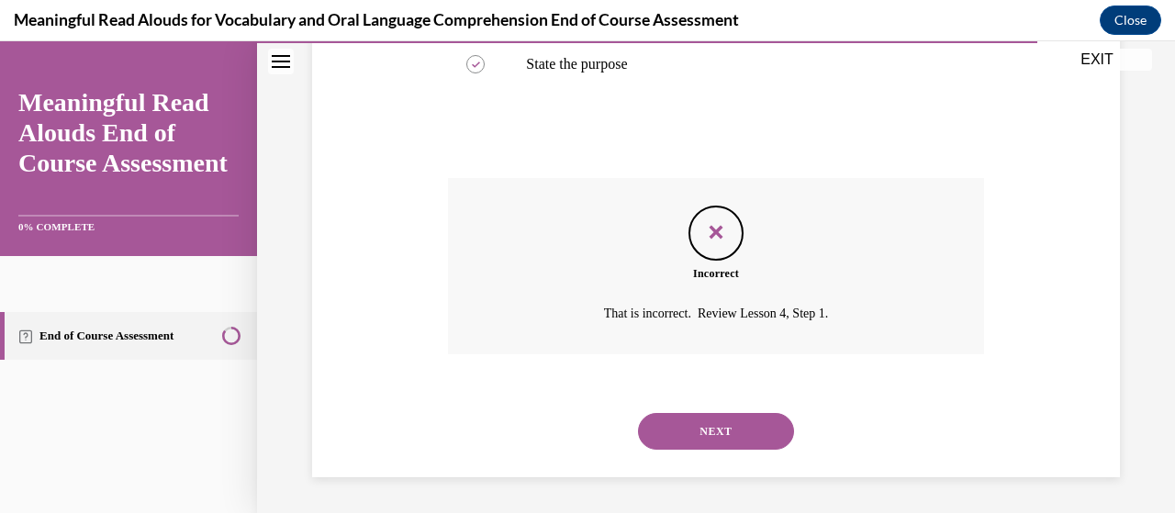
click at [689, 432] on button "NEXT" at bounding box center [716, 431] width 156 height 37
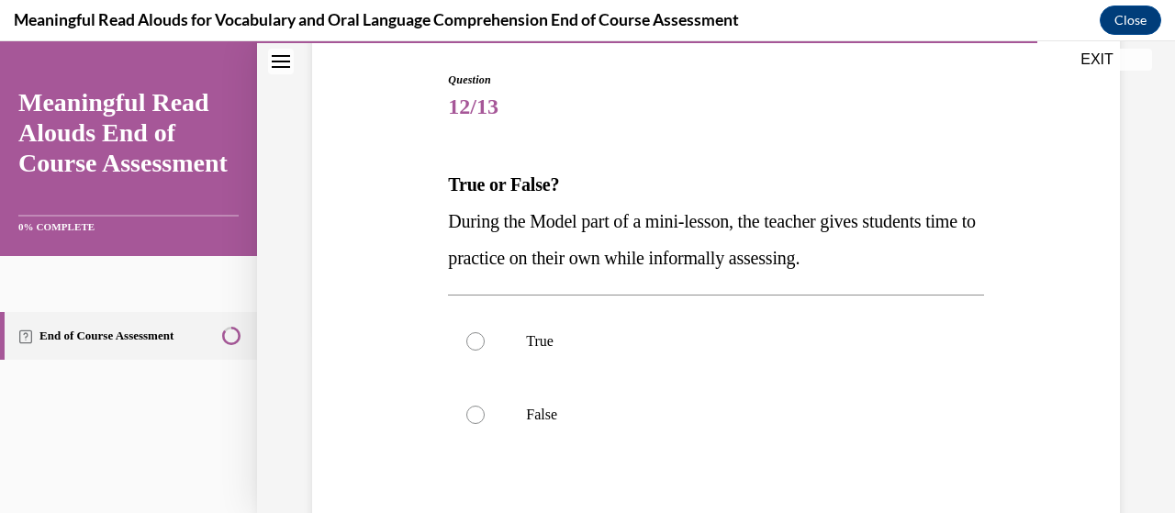
scroll to position [190, 0]
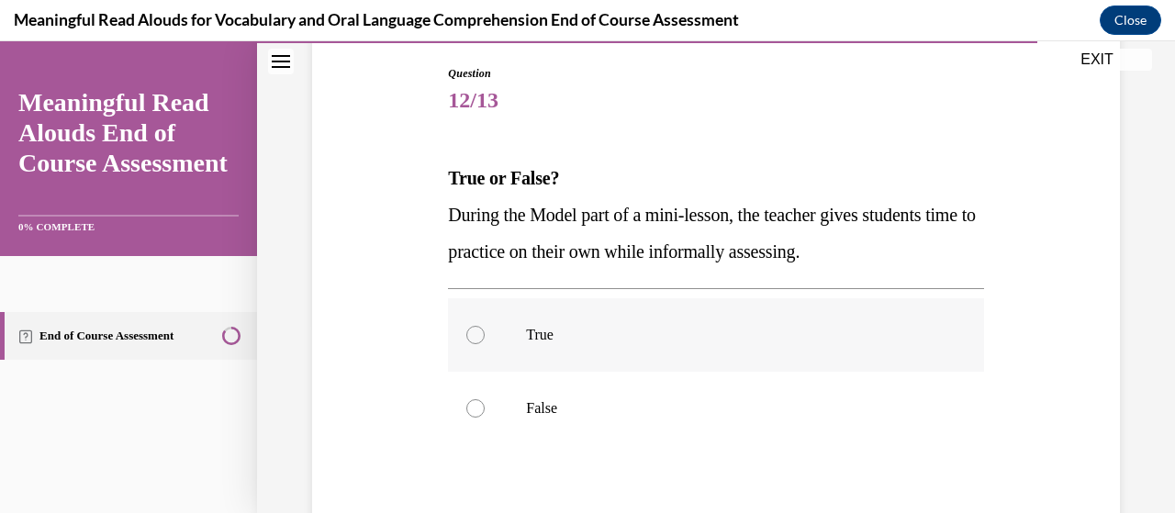
click at [624, 350] on label "True" at bounding box center [715, 334] width 535 height 73
click at [485, 344] on input "True" at bounding box center [475, 335] width 18 height 18
radio input "true"
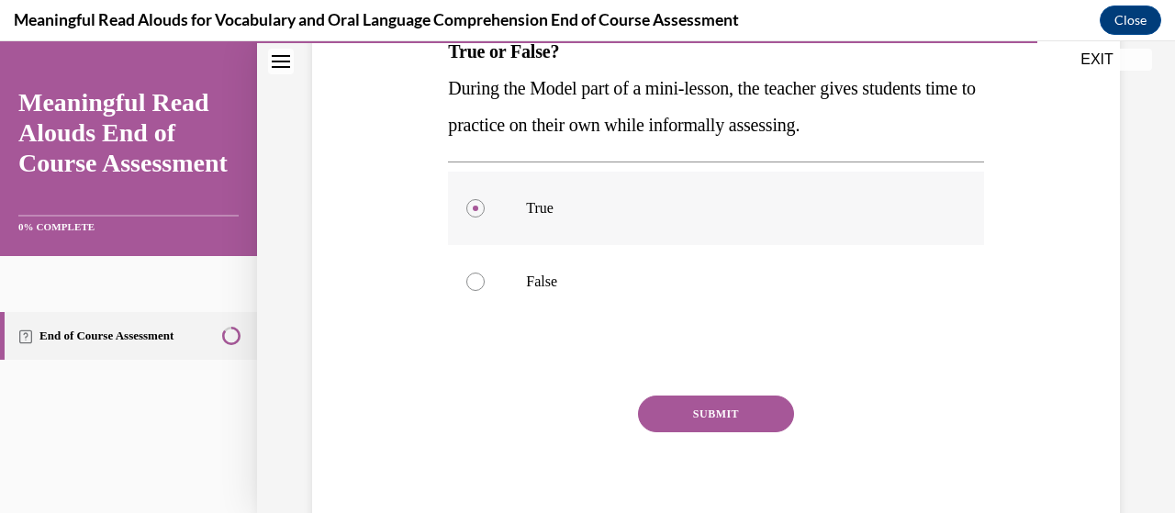
scroll to position [386, 0]
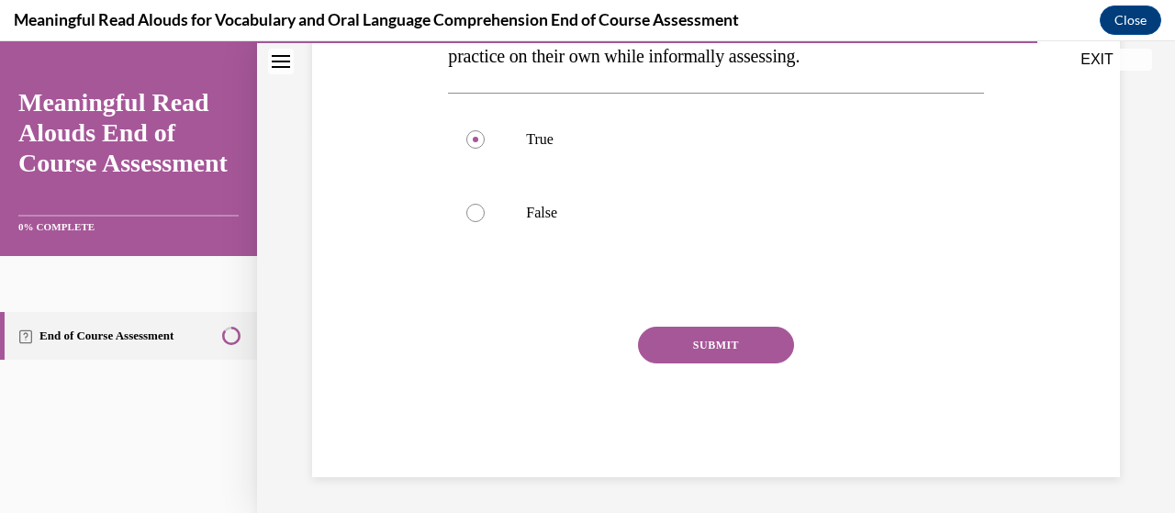
click at [672, 331] on button "SUBMIT" at bounding box center [716, 345] width 156 height 37
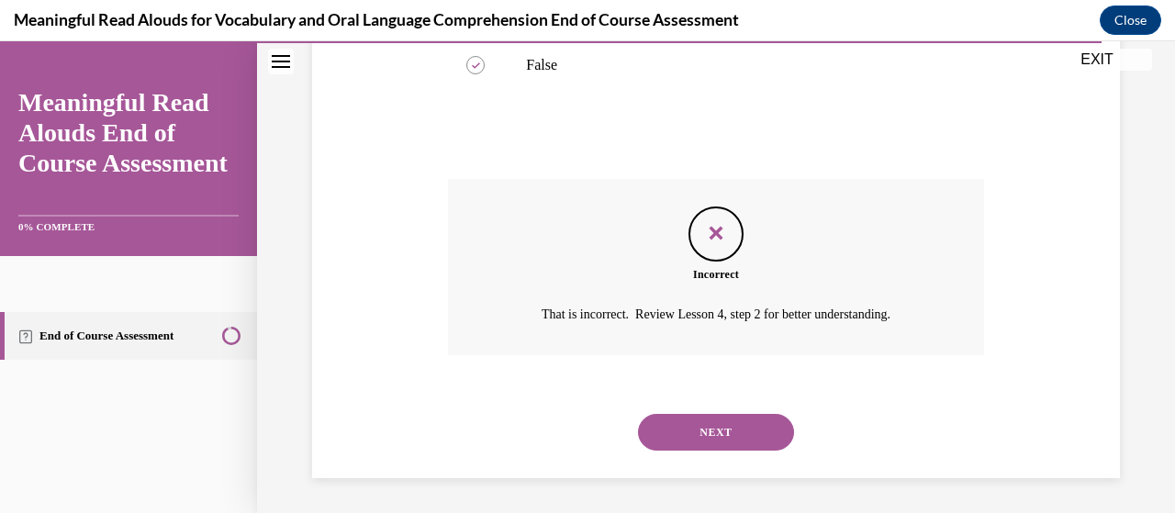
scroll to position [534, 0]
click at [670, 431] on button "NEXT" at bounding box center [716, 431] width 156 height 37
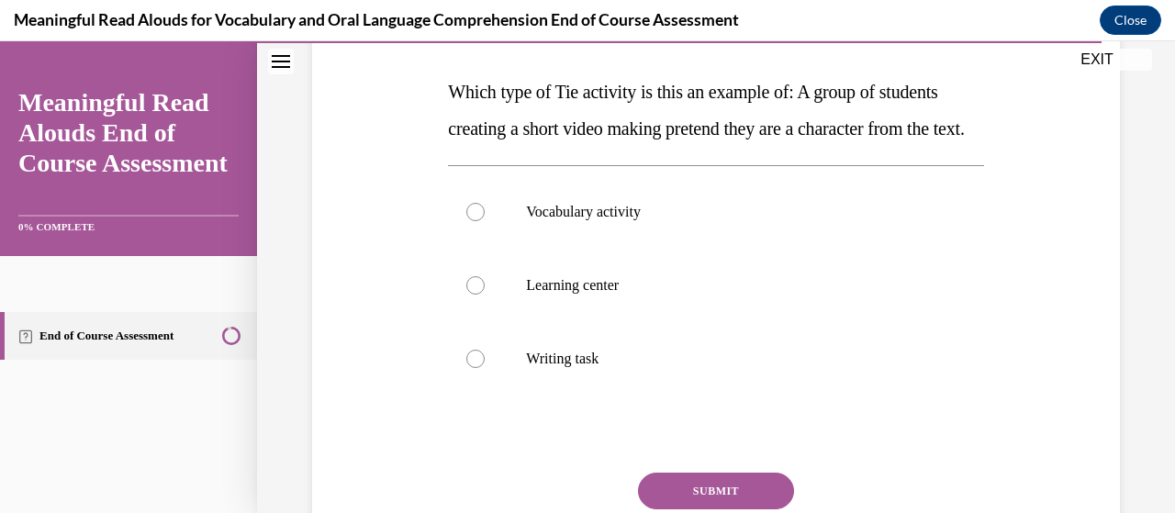
scroll to position [285, 0]
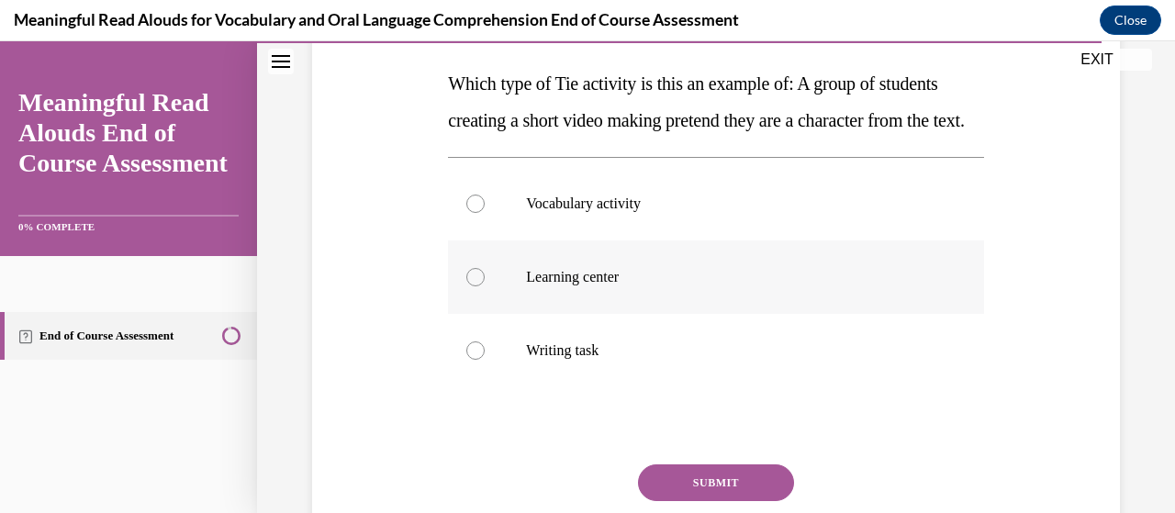
click at [555, 314] on label "Learning center" at bounding box center [715, 277] width 535 height 73
click at [485, 286] on input "Learning center" at bounding box center [475, 277] width 18 height 18
radio input "true"
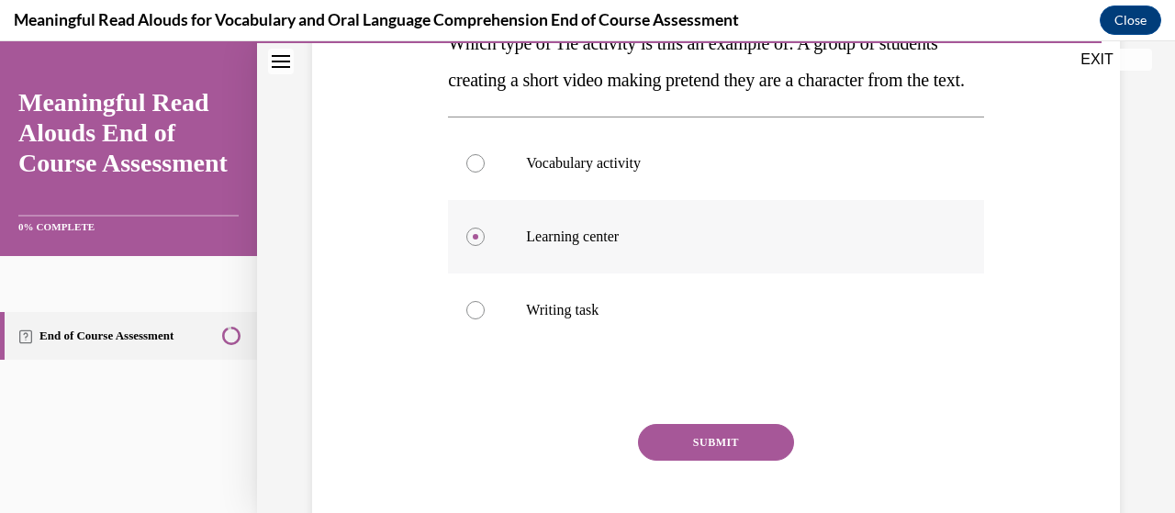
scroll to position [328, 0]
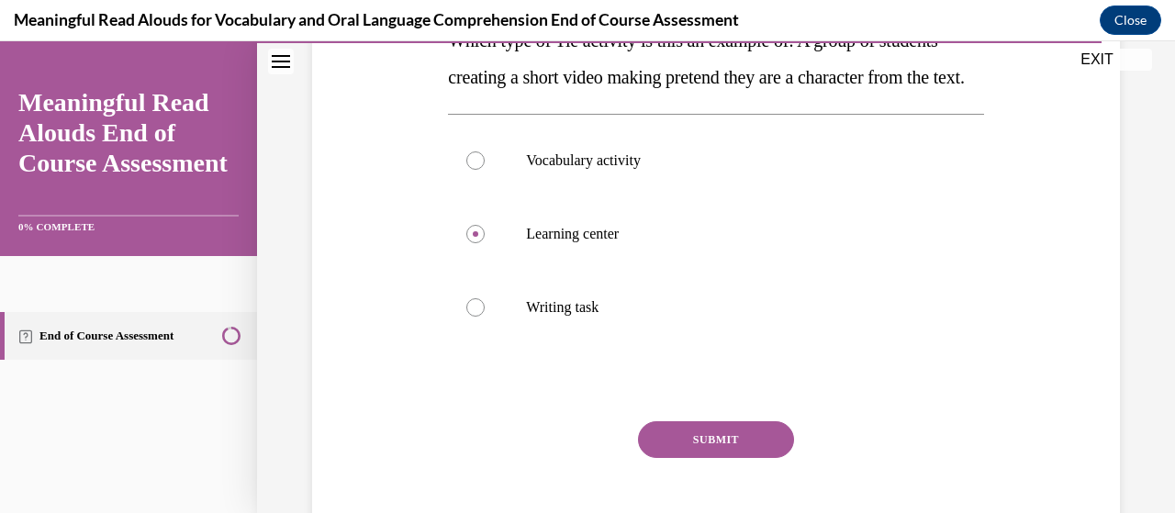
click at [722, 458] on button "SUBMIT" at bounding box center [716, 439] width 156 height 37
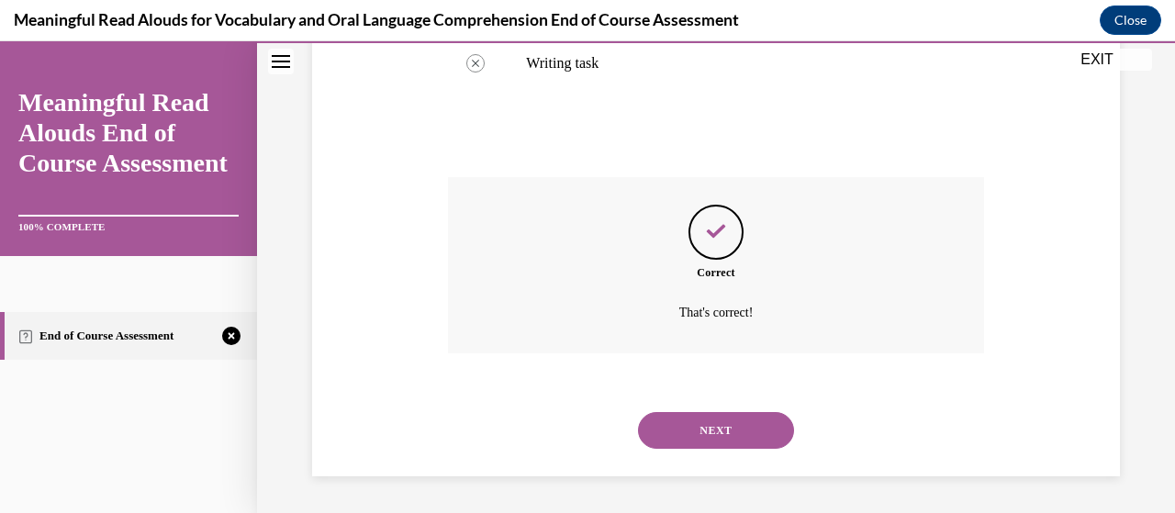
scroll to position [608, 0]
click at [701, 429] on button "NEXT" at bounding box center [716, 430] width 156 height 37
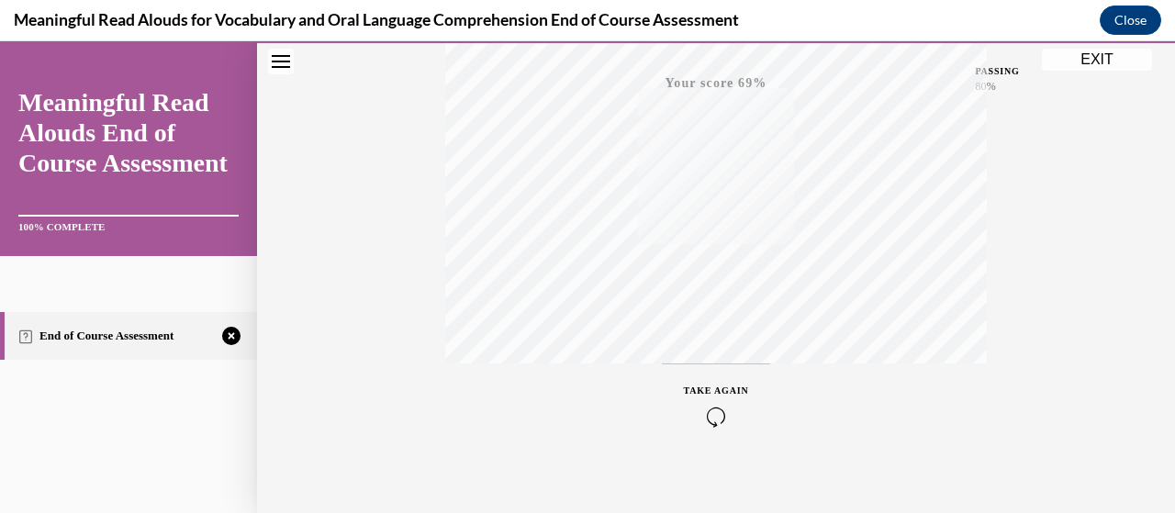
scroll to position [468, 0]
click at [707, 410] on icon "button" at bounding box center [716, 402] width 65 height 20
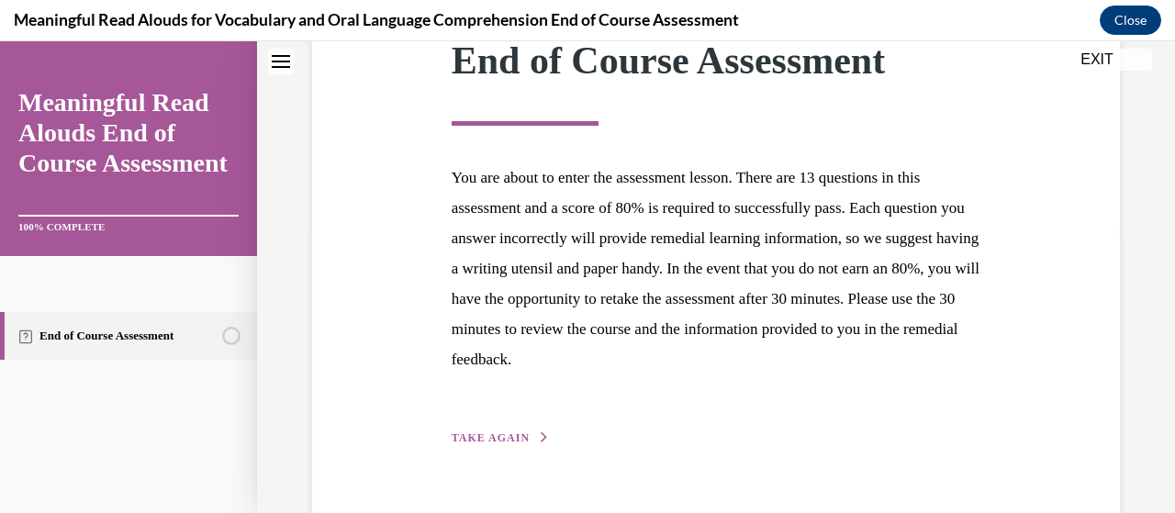
scroll to position [329, 0]
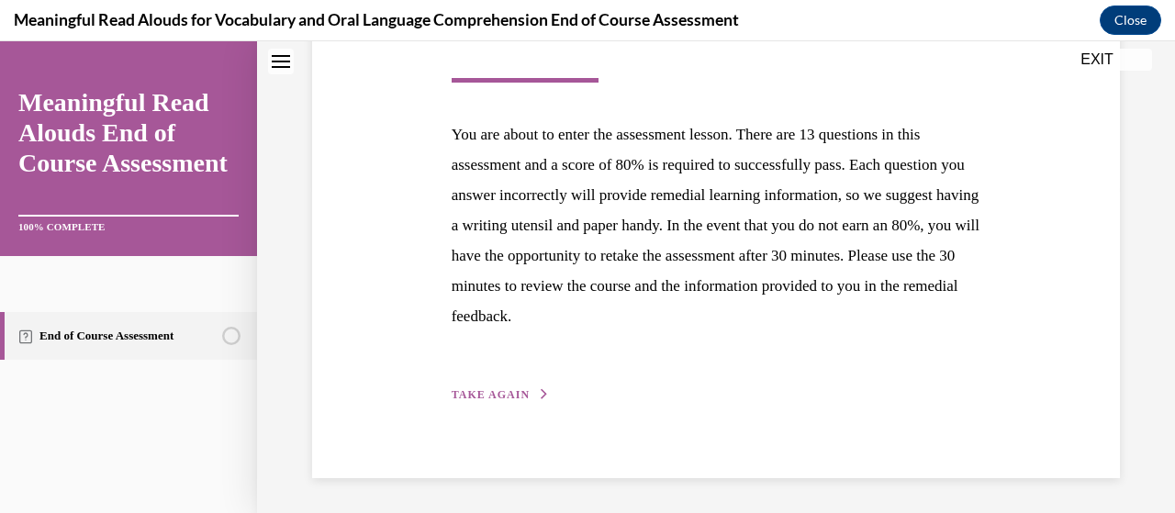
click at [544, 399] on div "Step 1 of 1 End of Course Assessment You are about to enter the assessment less…" at bounding box center [716, 166] width 557 height 478
click at [521, 387] on button "TAKE AGAIN" at bounding box center [501, 395] width 98 height 17
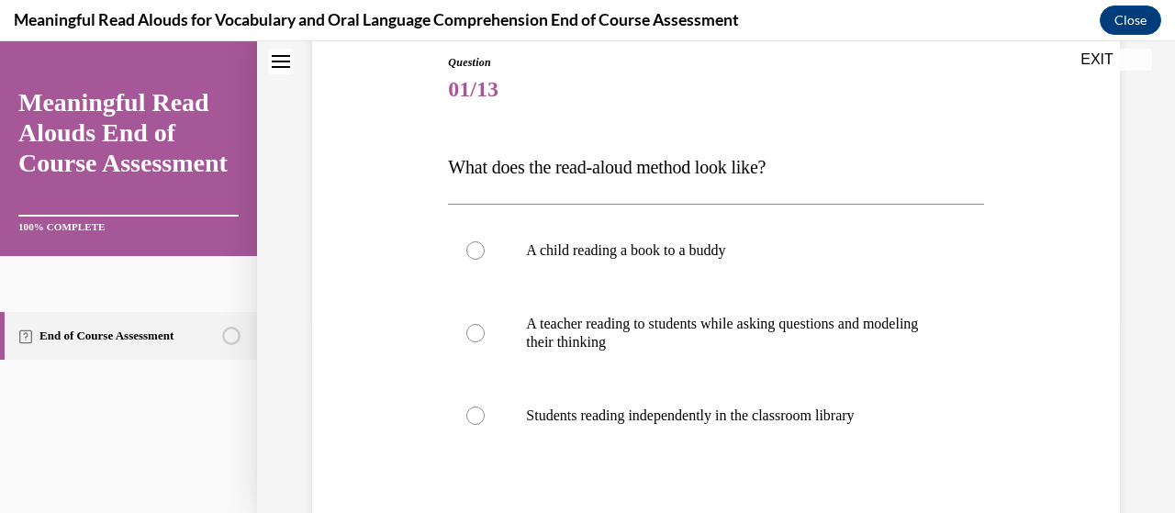
scroll to position [208, 0]
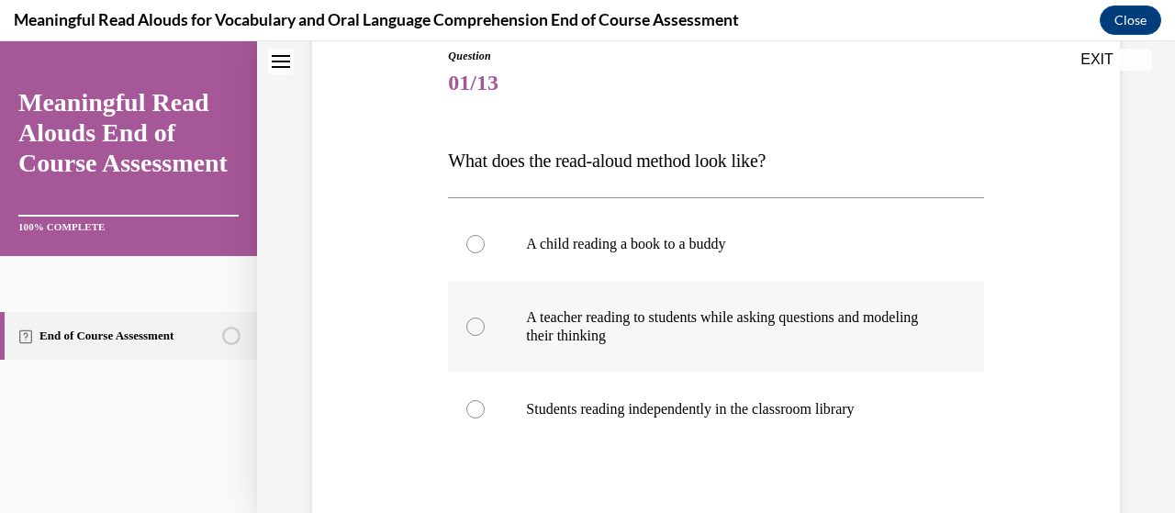
click at [602, 334] on p "A teacher reading to students while asking questions and modeling their thinking" at bounding box center [731, 327] width 411 height 37
click at [485, 334] on input "A teacher reading to students while asking questions and modeling their thinking" at bounding box center [475, 327] width 18 height 18
radio input "true"
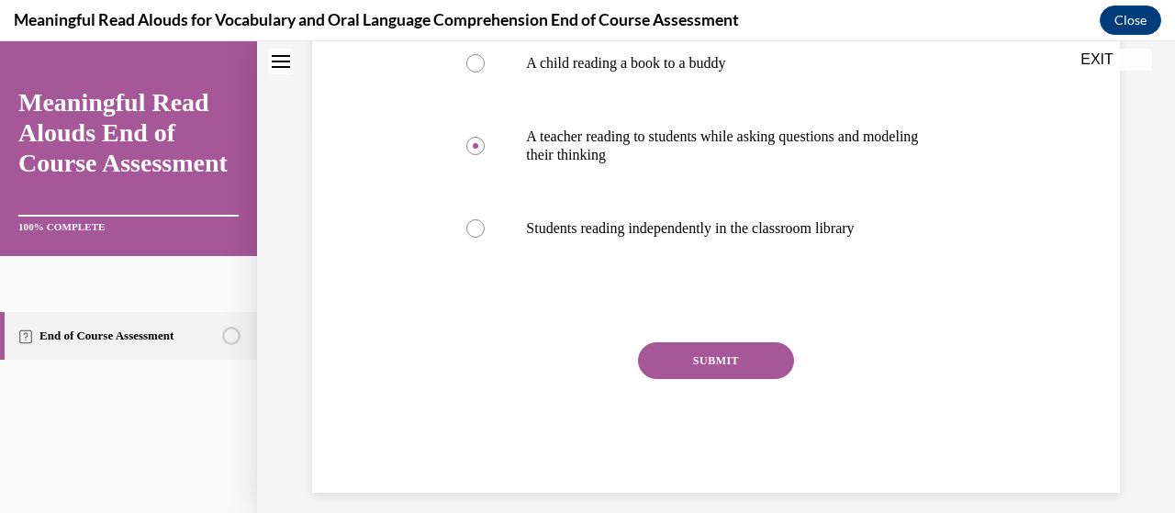
click at [691, 352] on button "SUBMIT" at bounding box center [716, 361] width 156 height 37
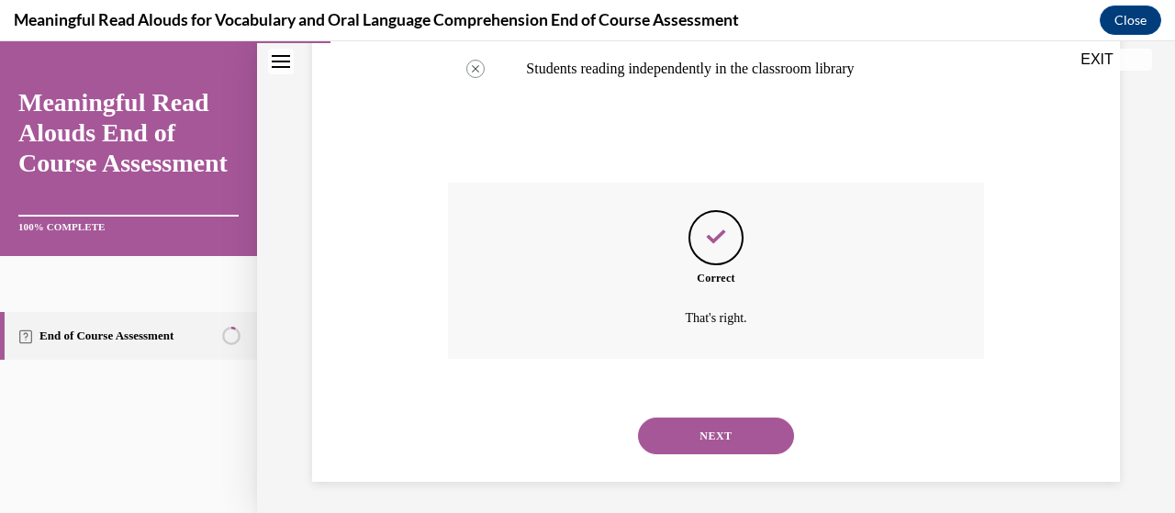
scroll to position [553, 0]
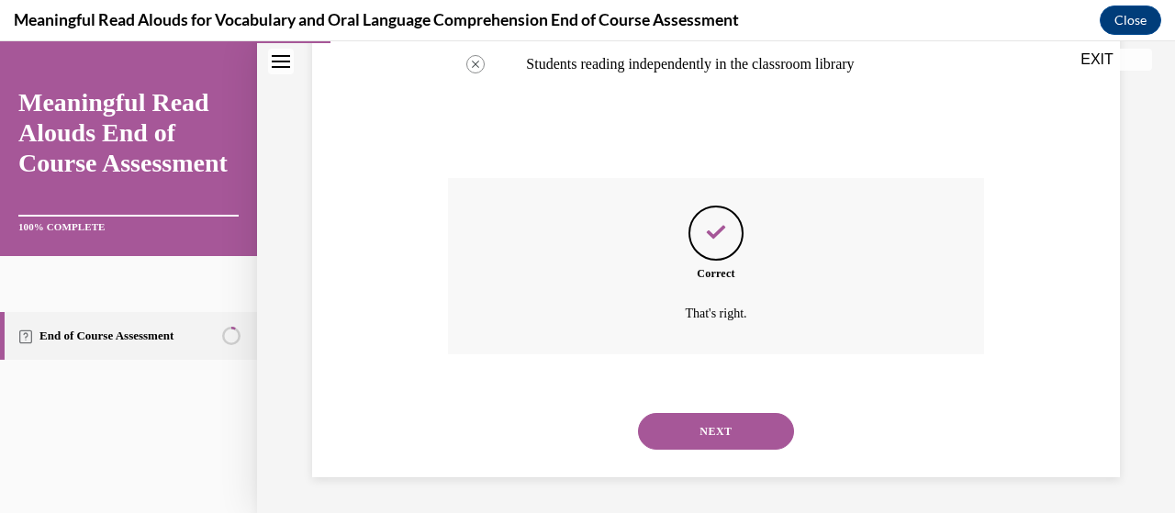
click at [654, 420] on button "NEXT" at bounding box center [716, 431] width 156 height 37
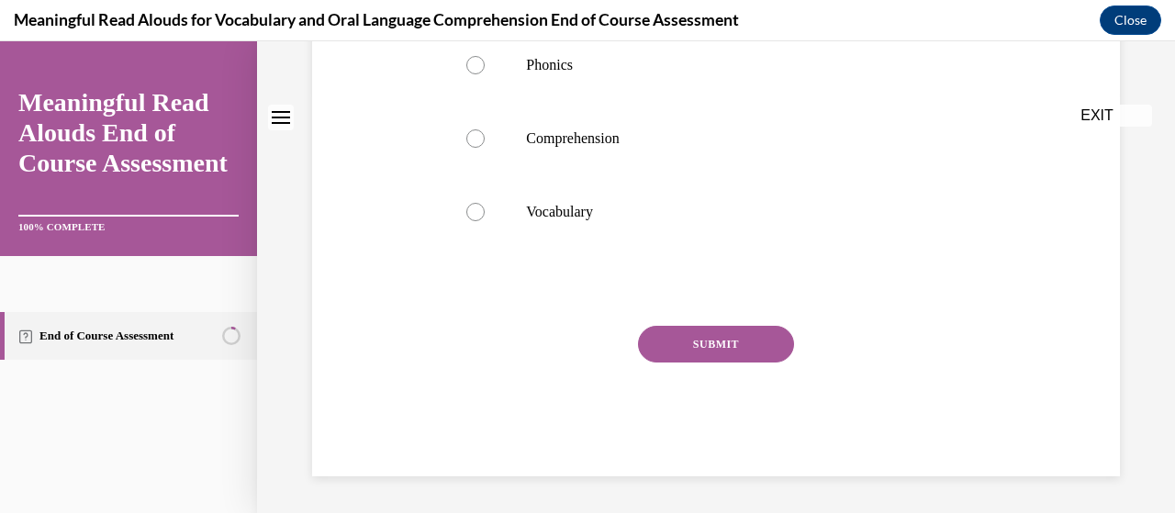
scroll to position [0, 0]
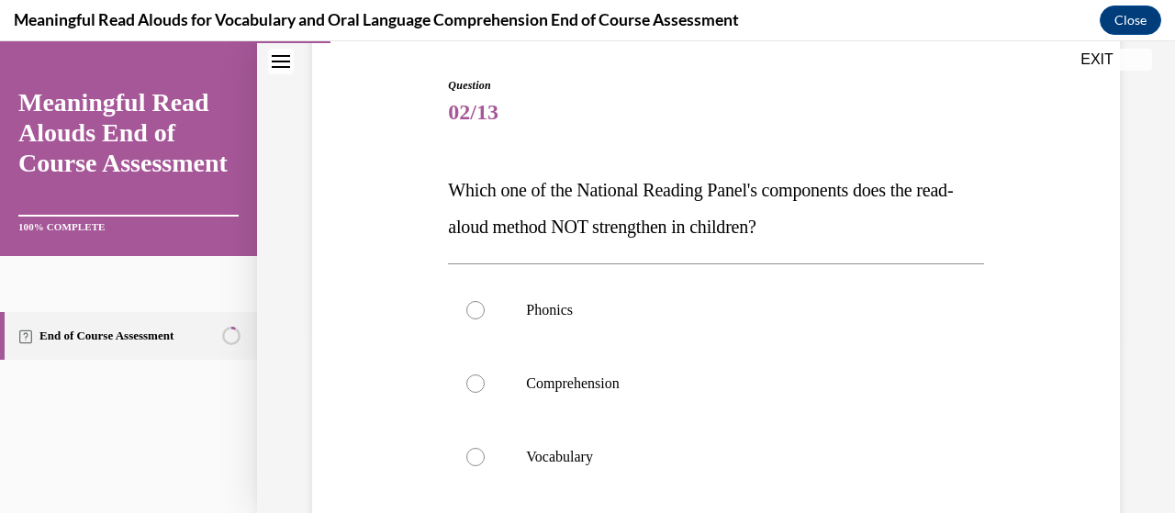
scroll to position [230, 0]
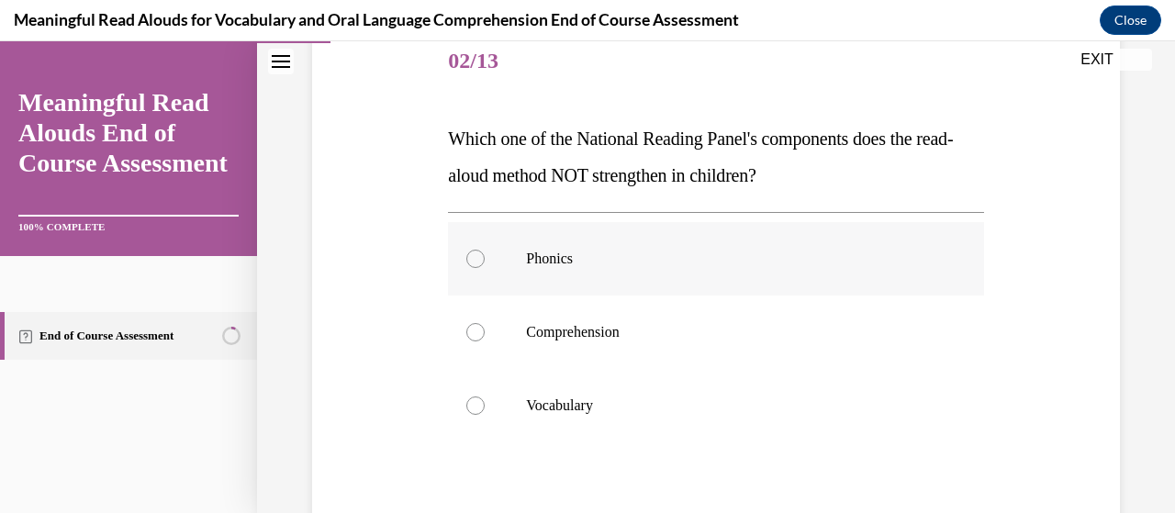
click at [572, 250] on p "Phonics" at bounding box center [731, 259] width 411 height 18
click at [485, 250] on input "Phonics" at bounding box center [475, 259] width 18 height 18
radio input "true"
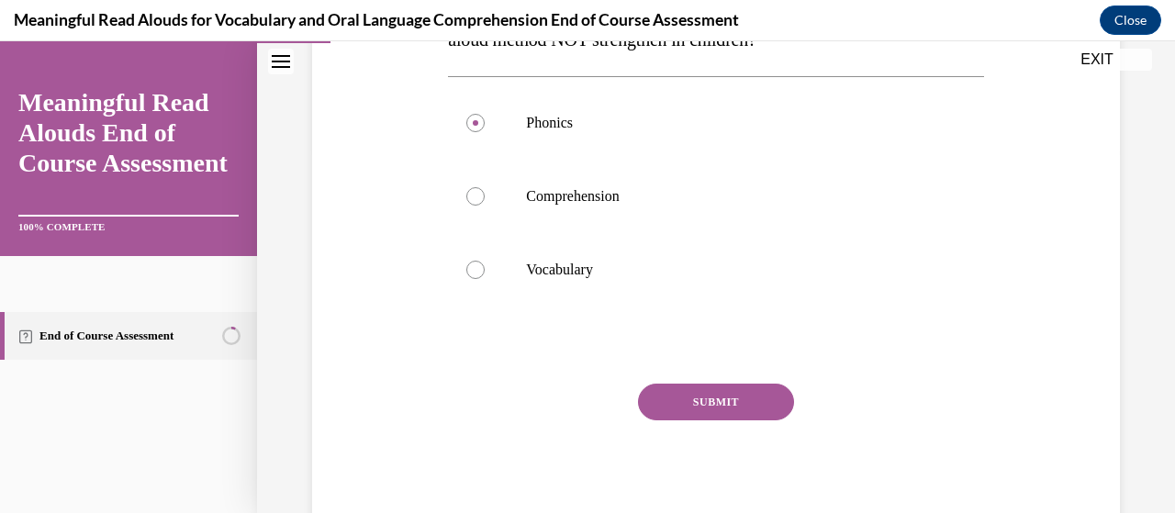
click at [700, 402] on button "SUBMIT" at bounding box center [716, 402] width 156 height 37
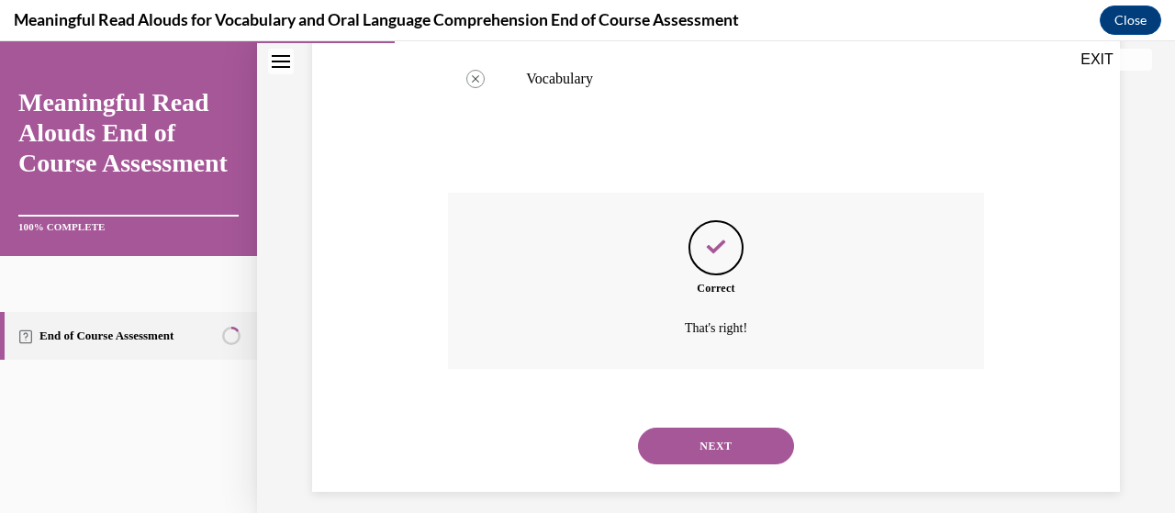
scroll to position [571, 0]
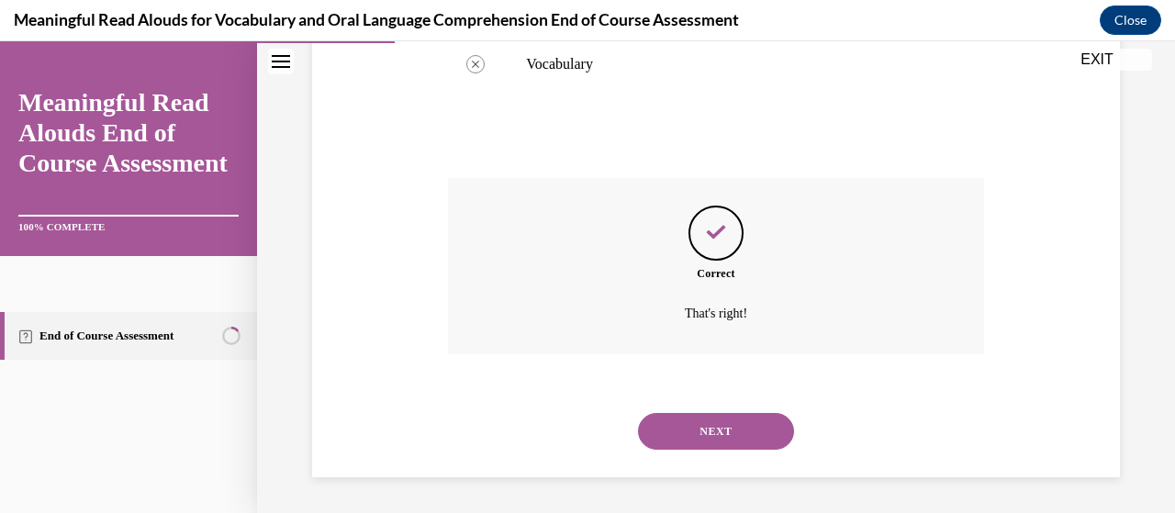
click at [682, 423] on button "NEXT" at bounding box center [716, 431] width 156 height 37
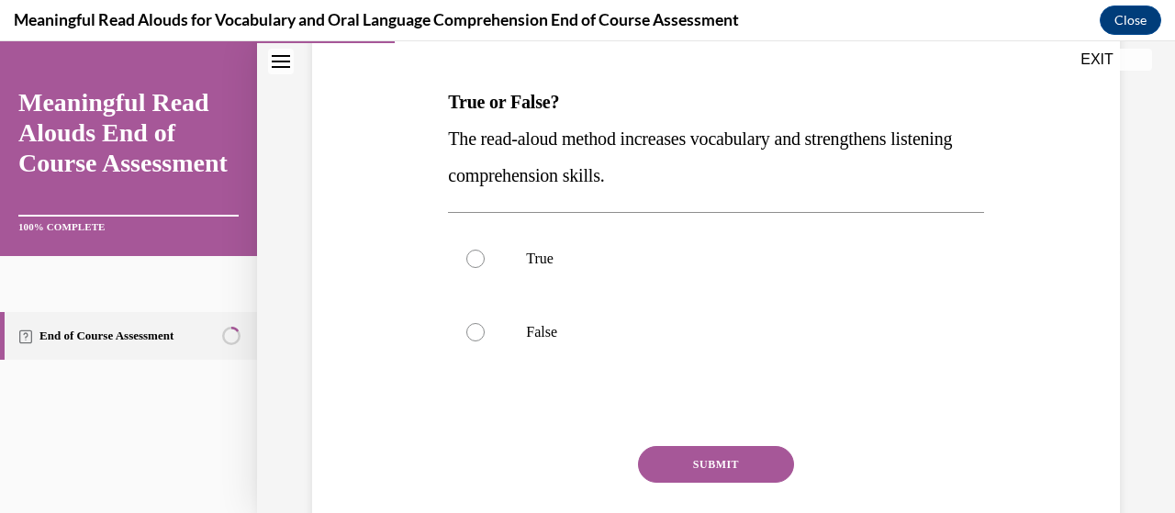
scroll to position [271, 0]
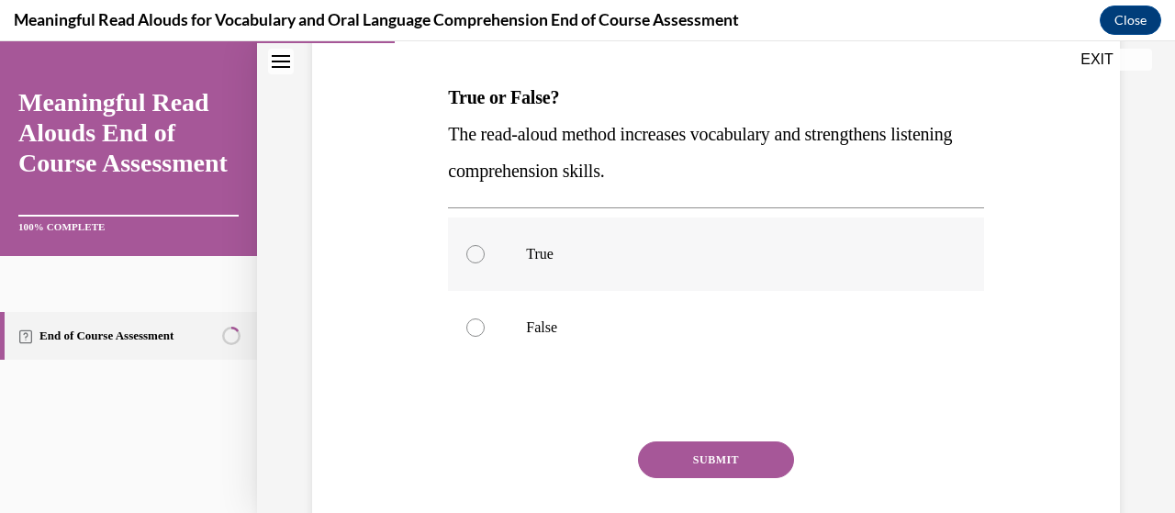
click at [534, 258] on p "True" at bounding box center [731, 254] width 411 height 18
click at [485, 258] on input "True" at bounding box center [475, 254] width 18 height 18
radio input "true"
click at [725, 466] on button "SUBMIT" at bounding box center [716, 460] width 156 height 37
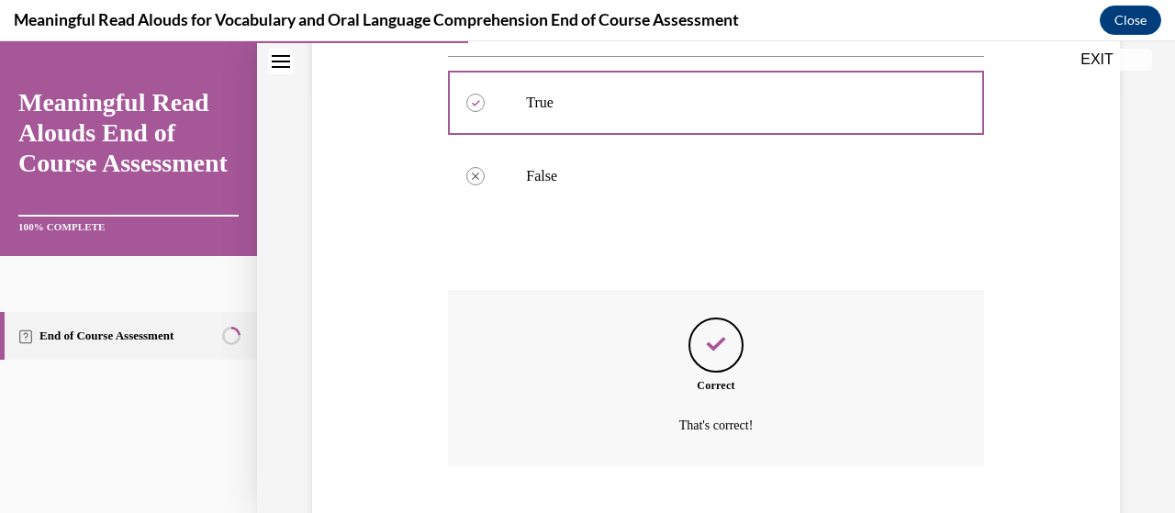
scroll to position [534, 0]
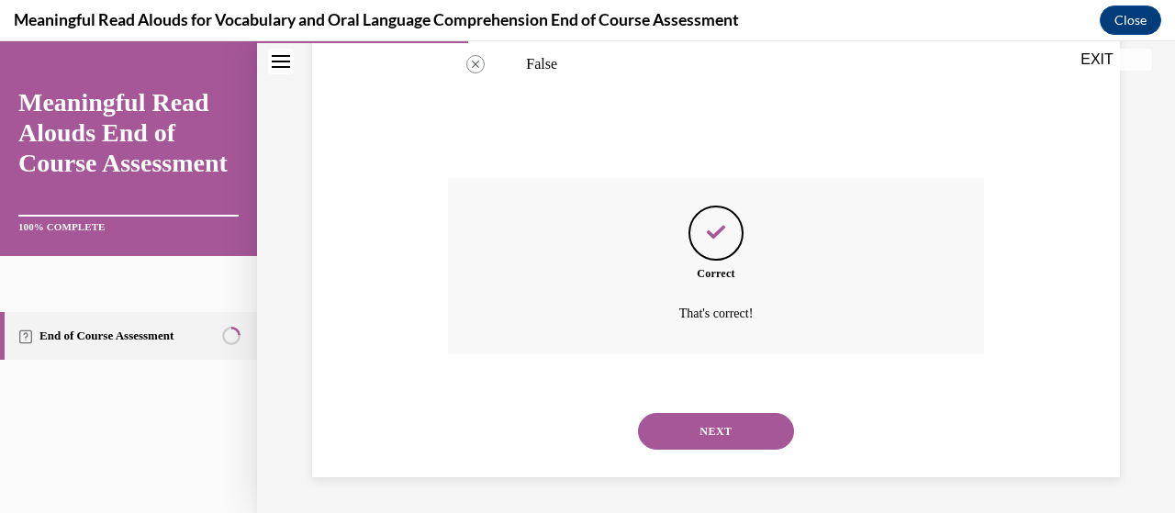
click at [691, 421] on button "NEXT" at bounding box center [716, 431] width 156 height 37
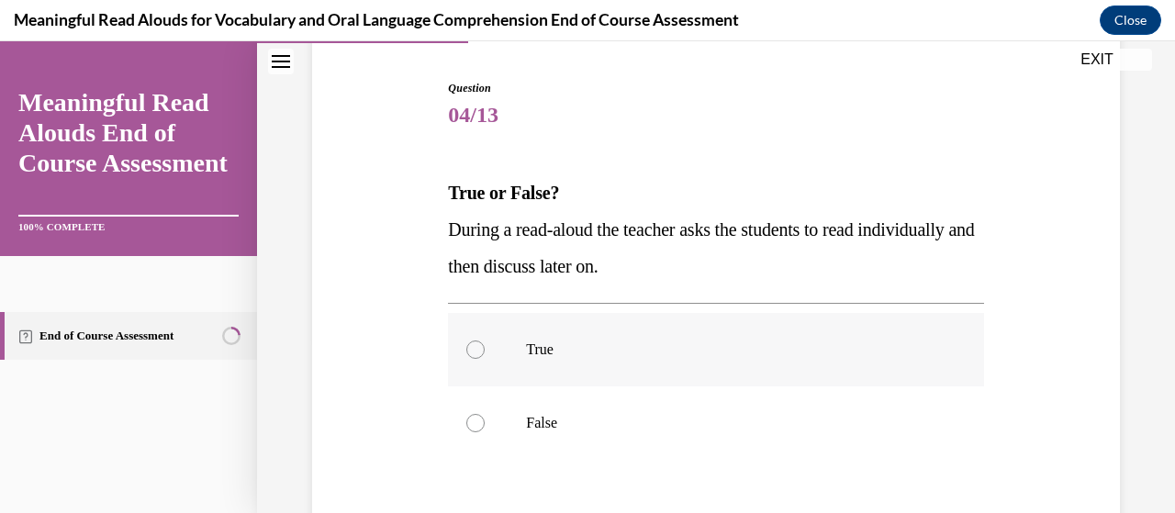
scroll to position [213, 0]
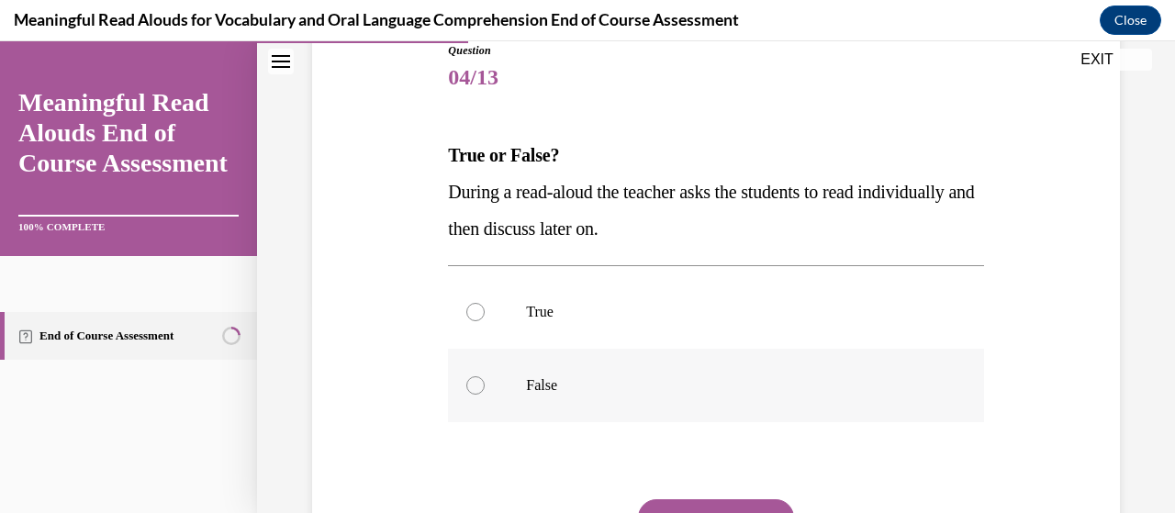
click at [639, 367] on label "False" at bounding box center [715, 385] width 535 height 73
click at [485, 376] on input "False" at bounding box center [475, 385] width 18 height 18
radio input "true"
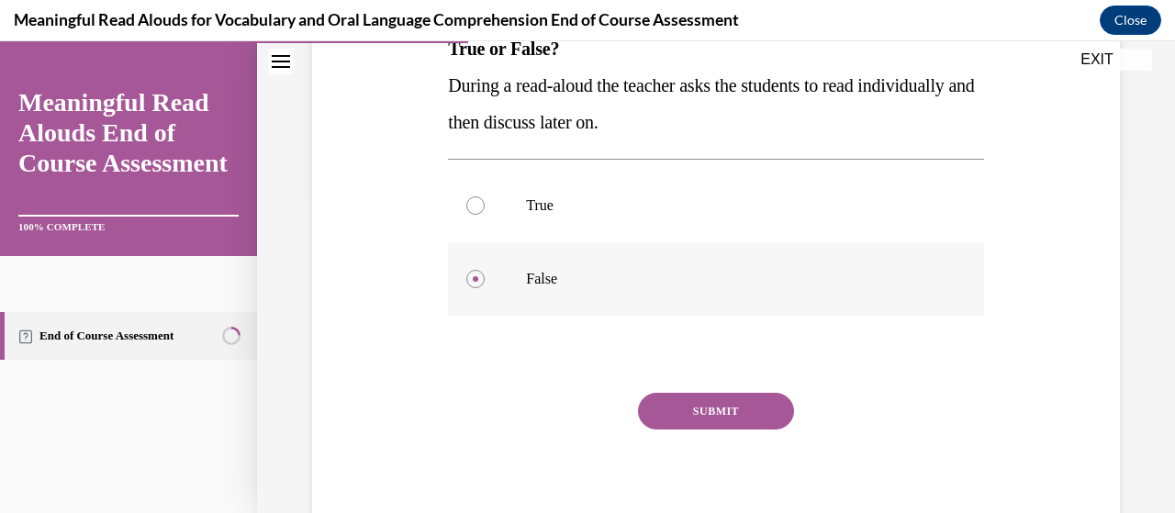
scroll to position [321, 0]
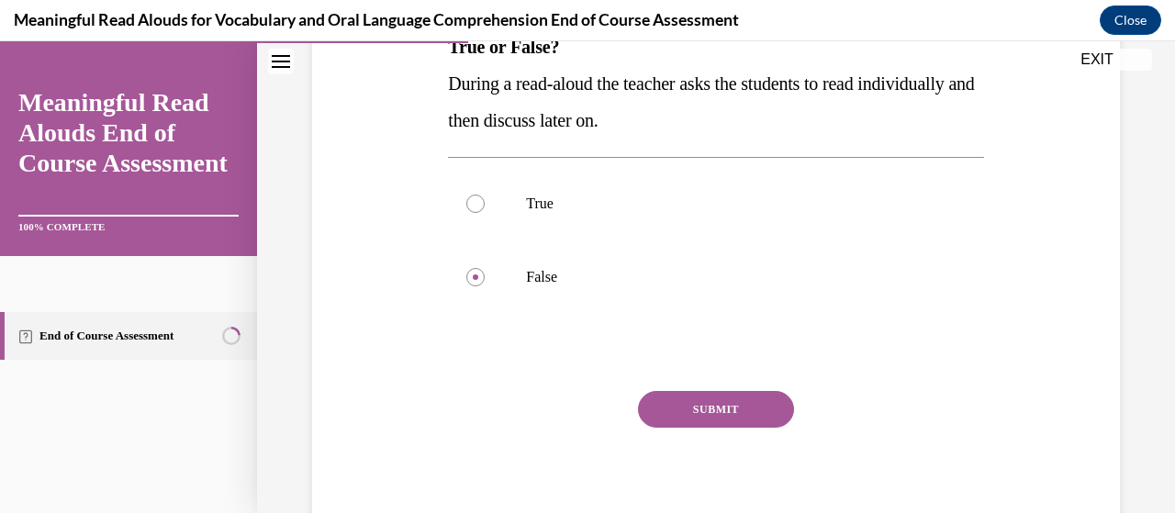
click at [657, 413] on button "SUBMIT" at bounding box center [716, 409] width 156 height 37
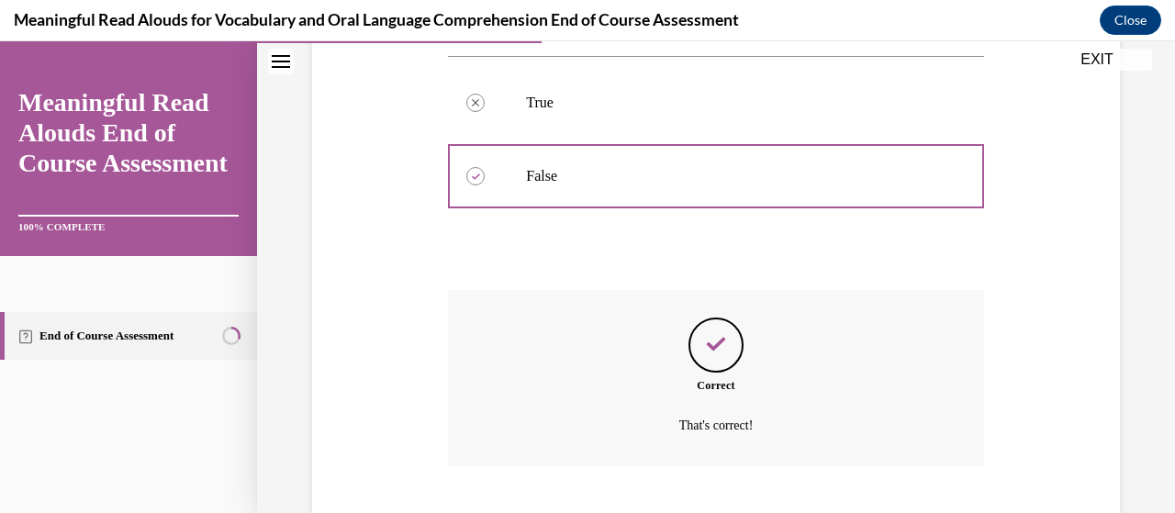
scroll to position [534, 0]
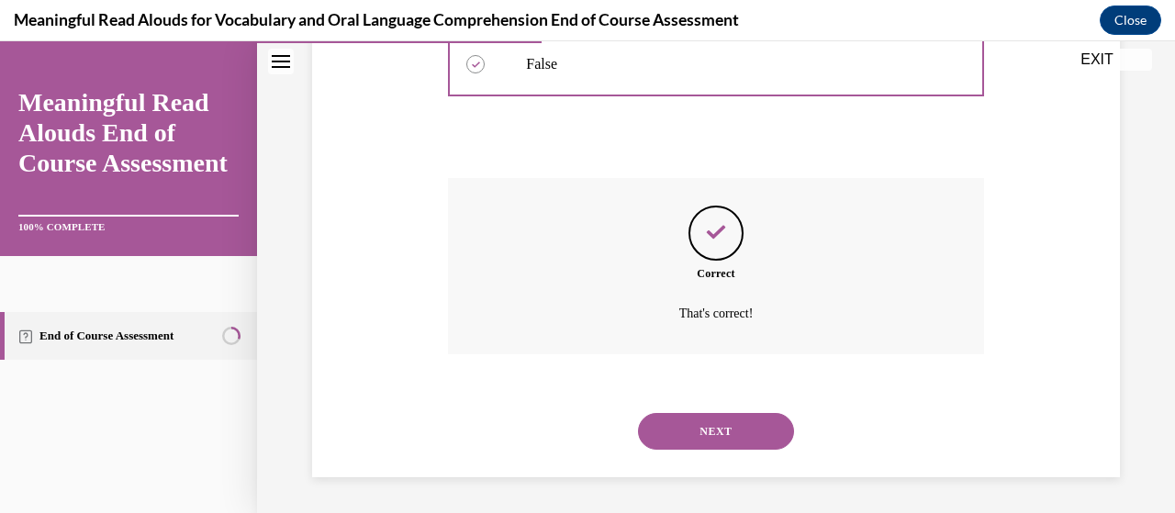
click at [662, 440] on button "NEXT" at bounding box center [716, 431] width 156 height 37
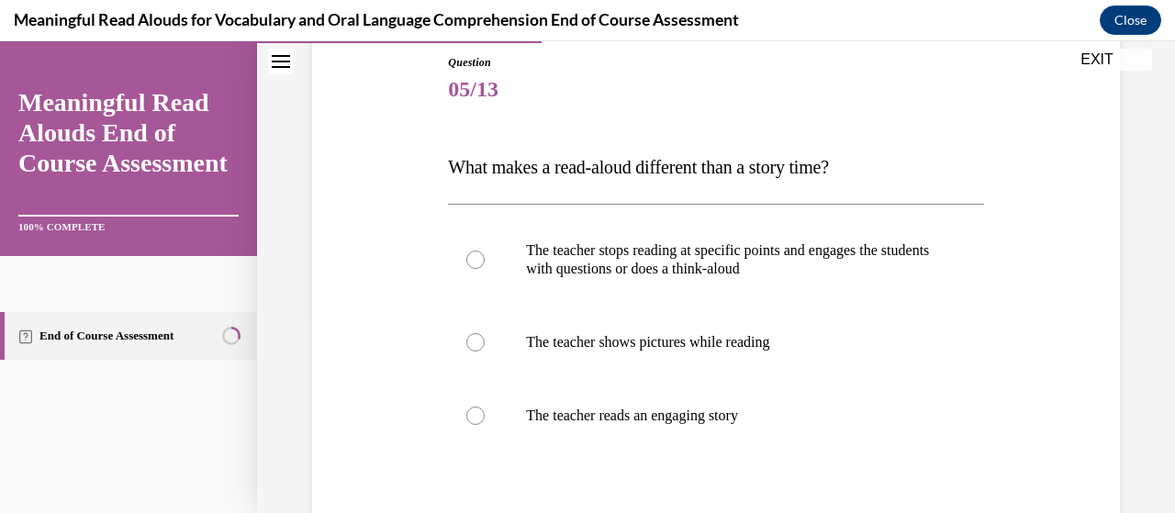
scroll to position [216, 0]
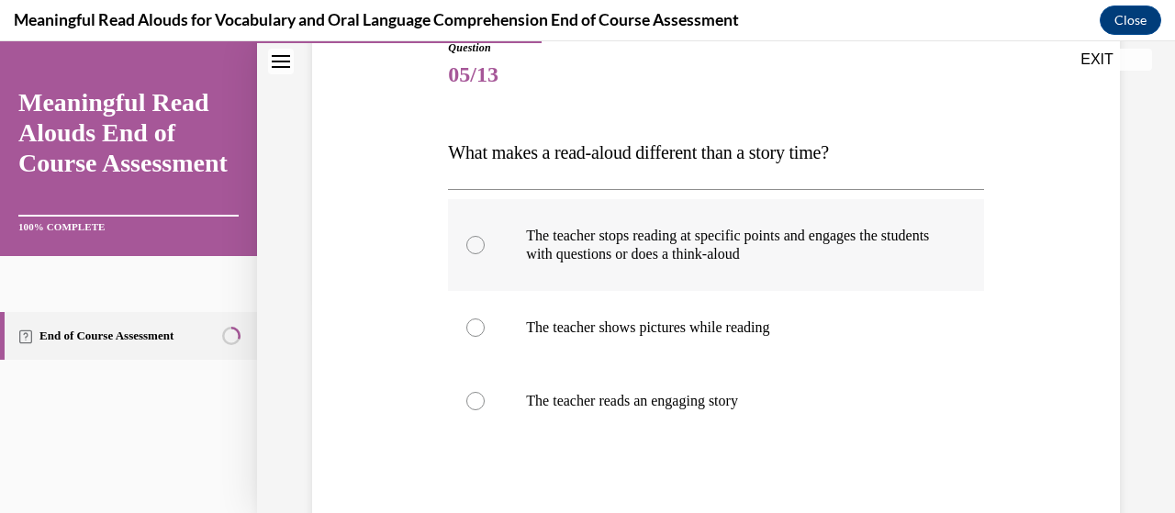
click at [663, 238] on p "The teacher stops reading at specific points and engages the students with ques…" at bounding box center [731, 245] width 411 height 37
click at [485, 238] on input "The teacher stops reading at specific points and engages the students with ques…" at bounding box center [475, 245] width 18 height 18
radio input "true"
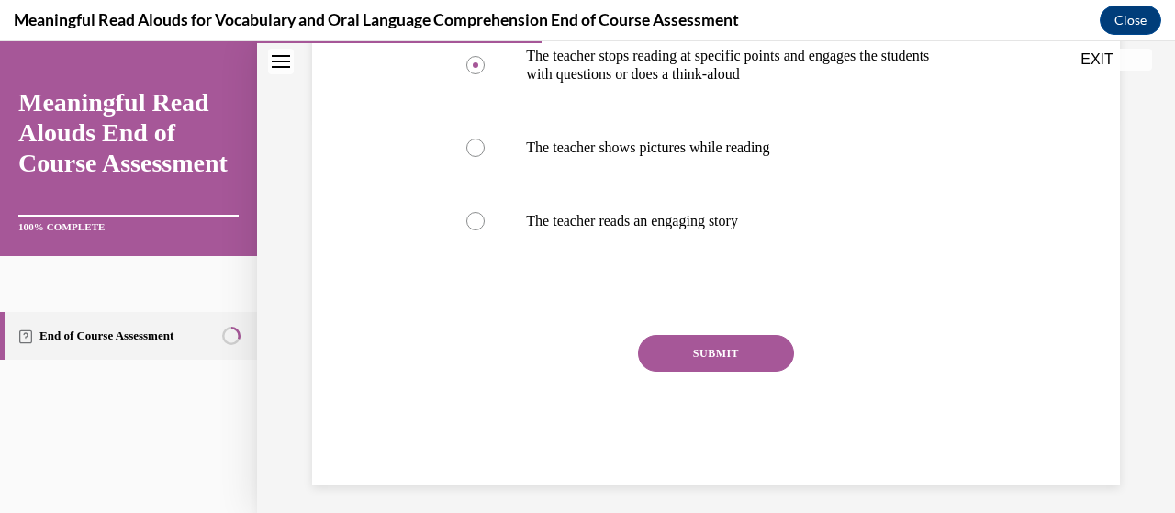
click at [757, 357] on button "SUBMIT" at bounding box center [716, 353] width 156 height 37
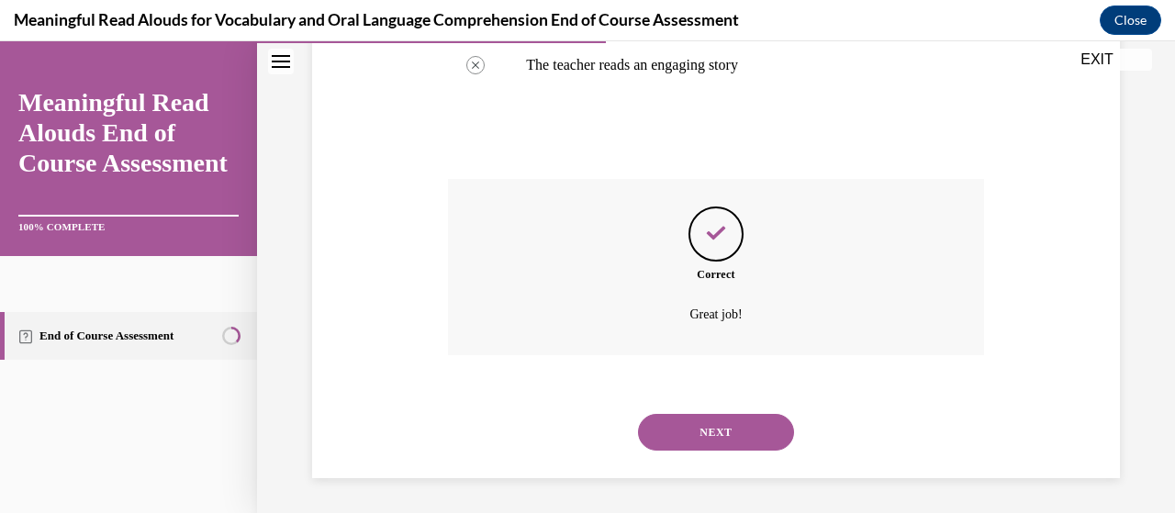
scroll to position [553, 0]
click at [678, 439] on button "NEXT" at bounding box center [716, 431] width 156 height 37
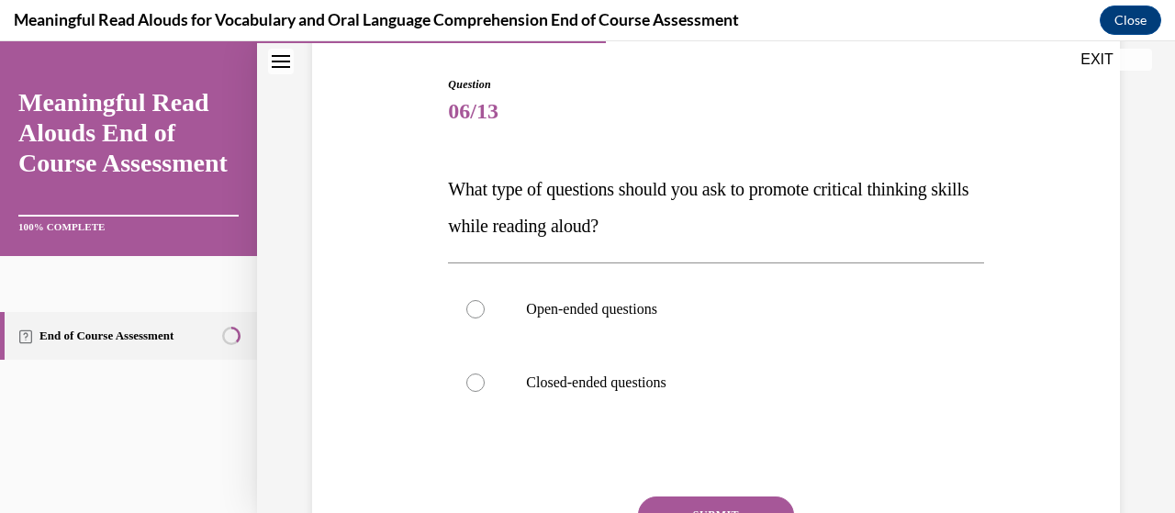
scroll to position [184, 0]
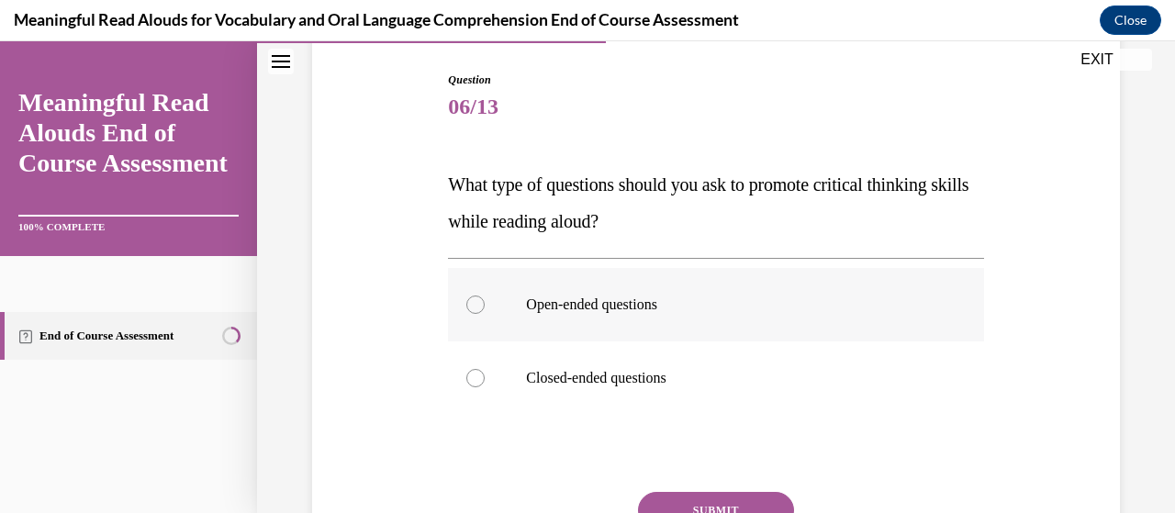
click at [617, 306] on p "Open-ended questions" at bounding box center [731, 305] width 411 height 18
click at [485, 306] on input "Open-ended questions" at bounding box center [475, 305] width 18 height 18
radio input "true"
click at [672, 498] on button "SUBMIT" at bounding box center [716, 510] width 156 height 37
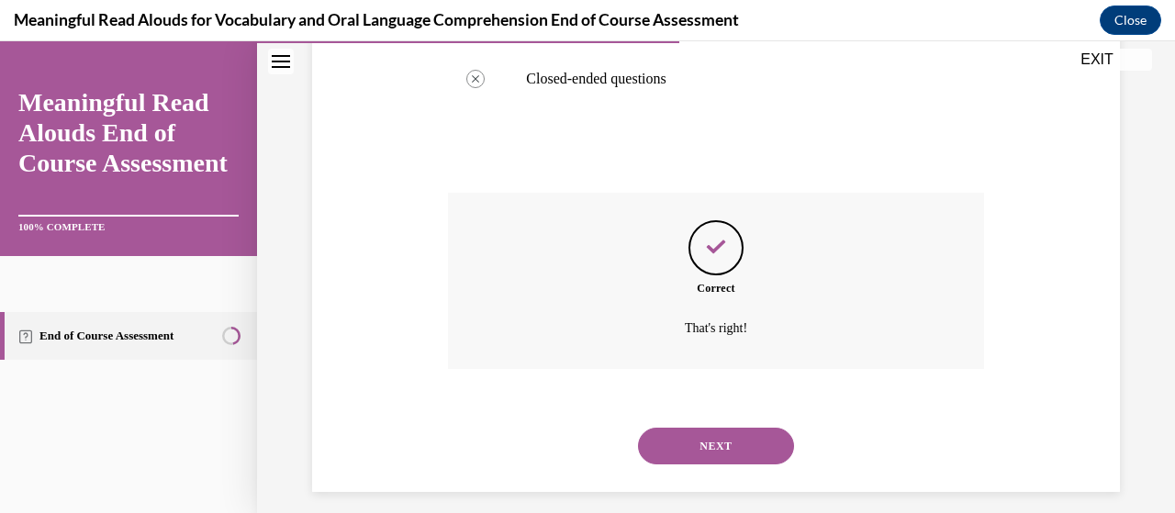
scroll to position [498, 0]
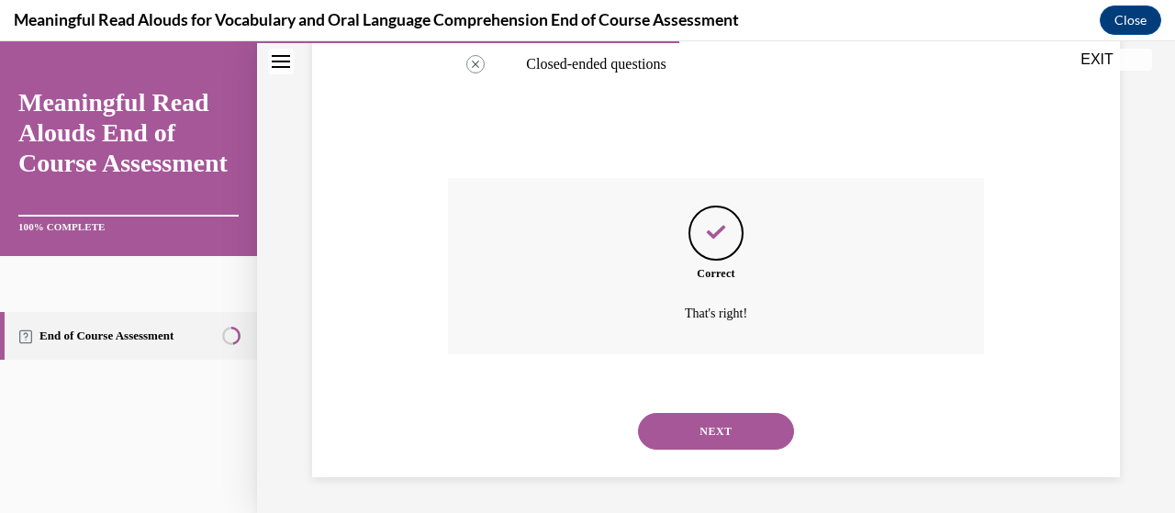
click at [707, 431] on button "NEXT" at bounding box center [716, 431] width 156 height 37
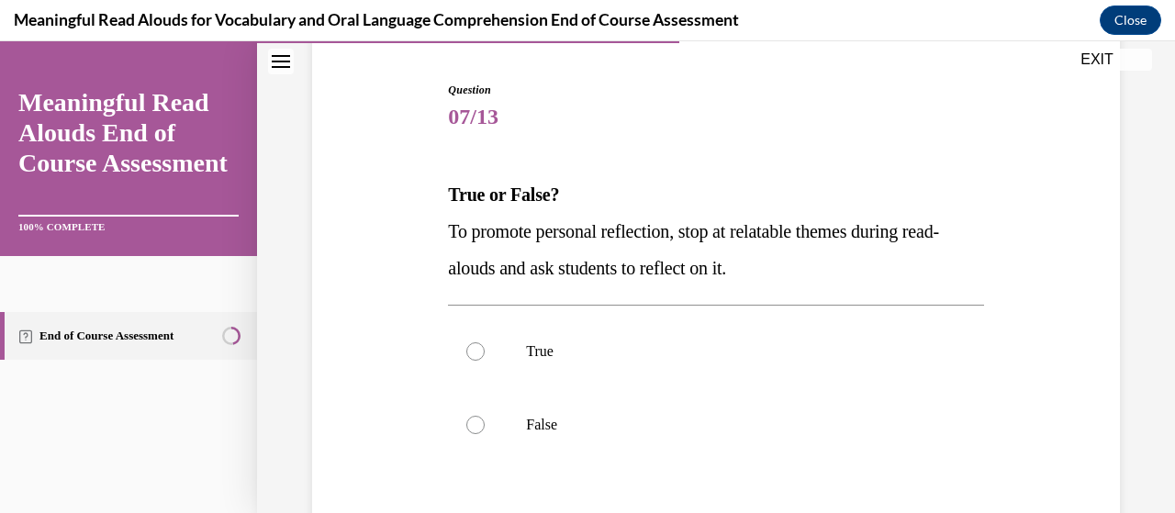
scroll to position [189, 0]
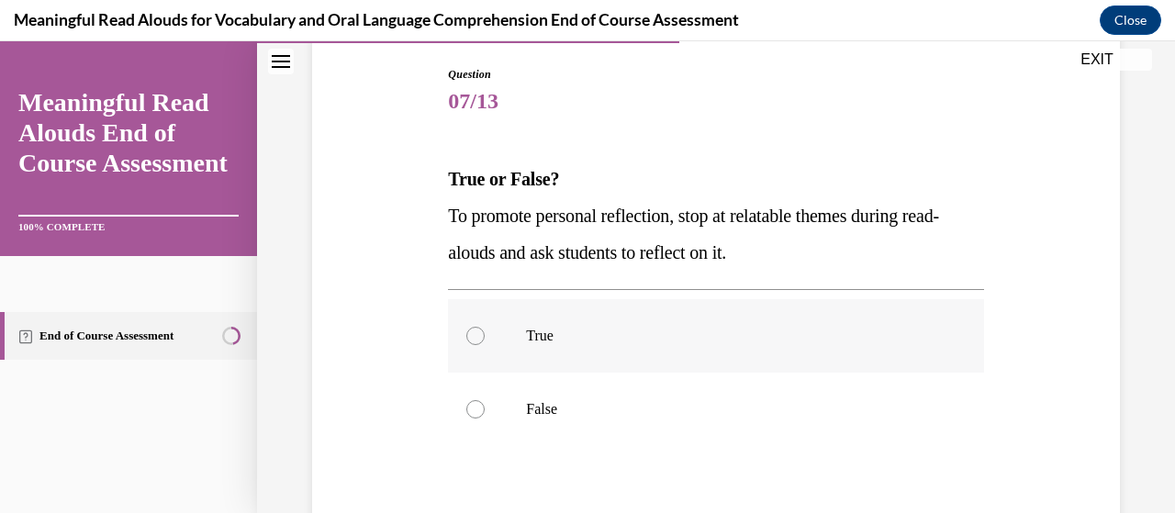
click at [605, 323] on label "True" at bounding box center [715, 335] width 535 height 73
click at [485, 327] on input "True" at bounding box center [475, 336] width 18 height 18
radio input "true"
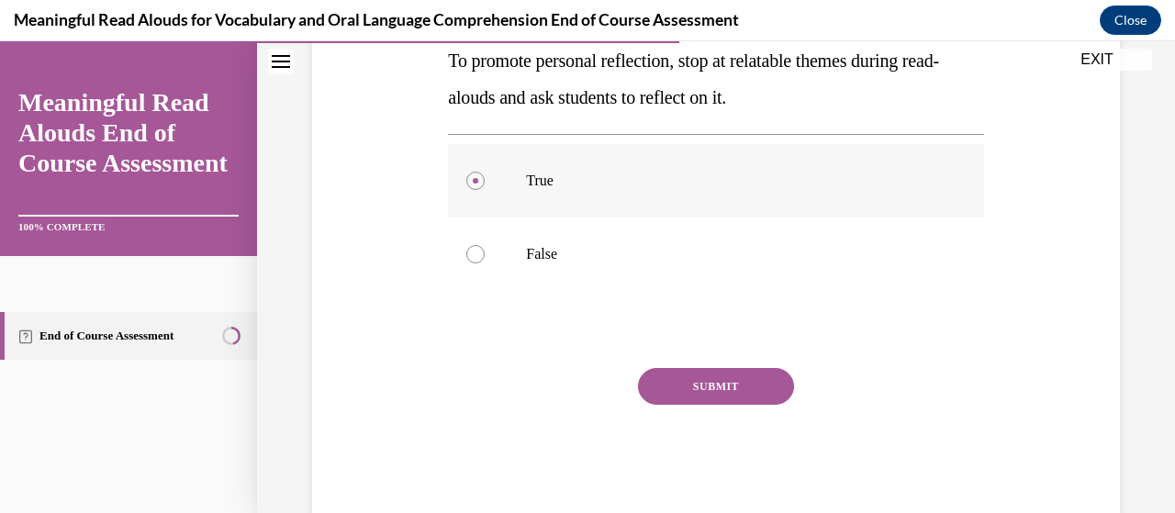
scroll to position [345, 0]
click at [659, 385] on button "SUBMIT" at bounding box center [716, 385] width 156 height 37
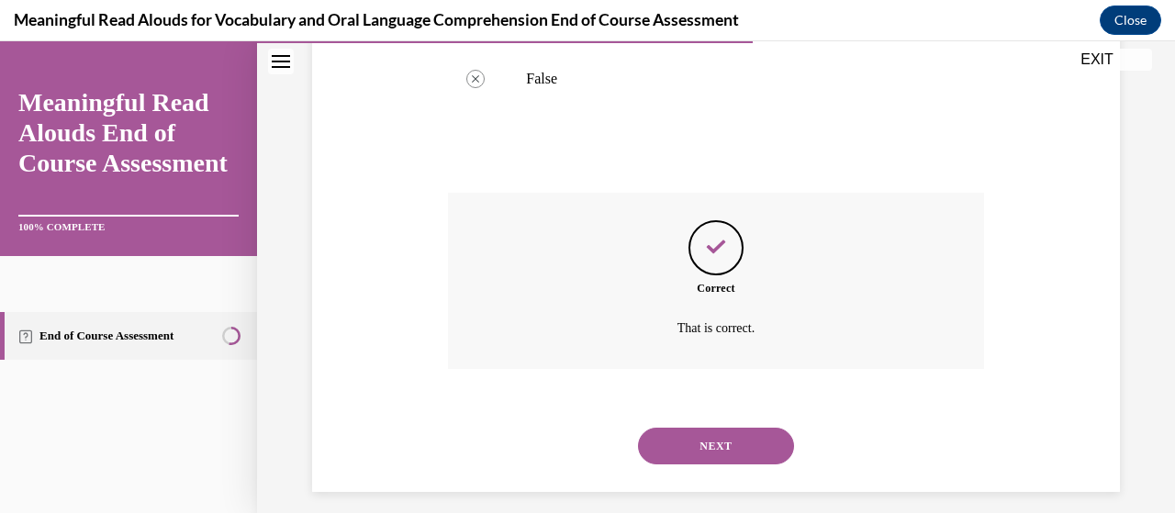
scroll to position [534, 0]
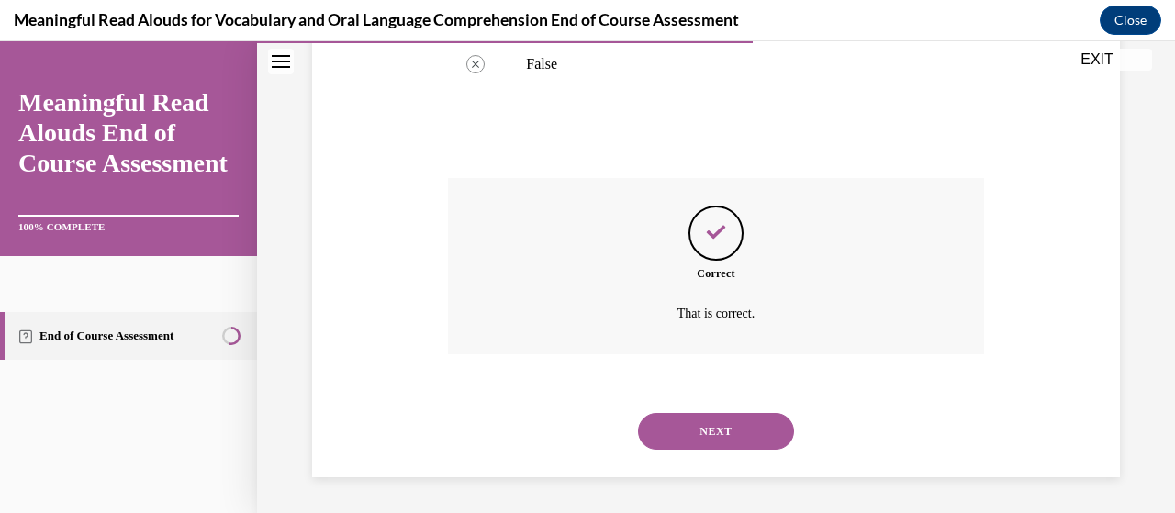
click at [692, 429] on button "NEXT" at bounding box center [716, 431] width 156 height 37
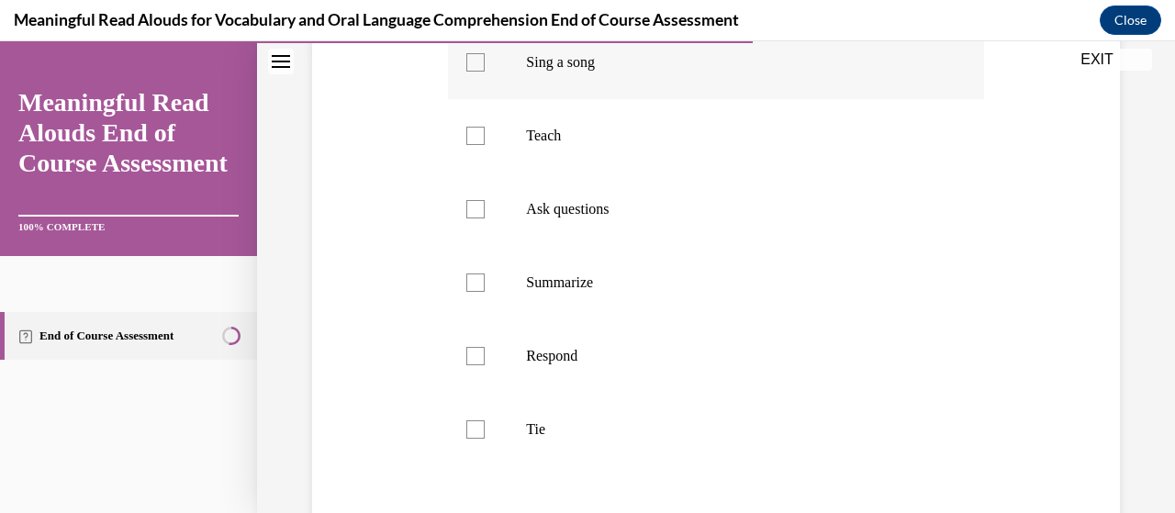
scroll to position [467, 0]
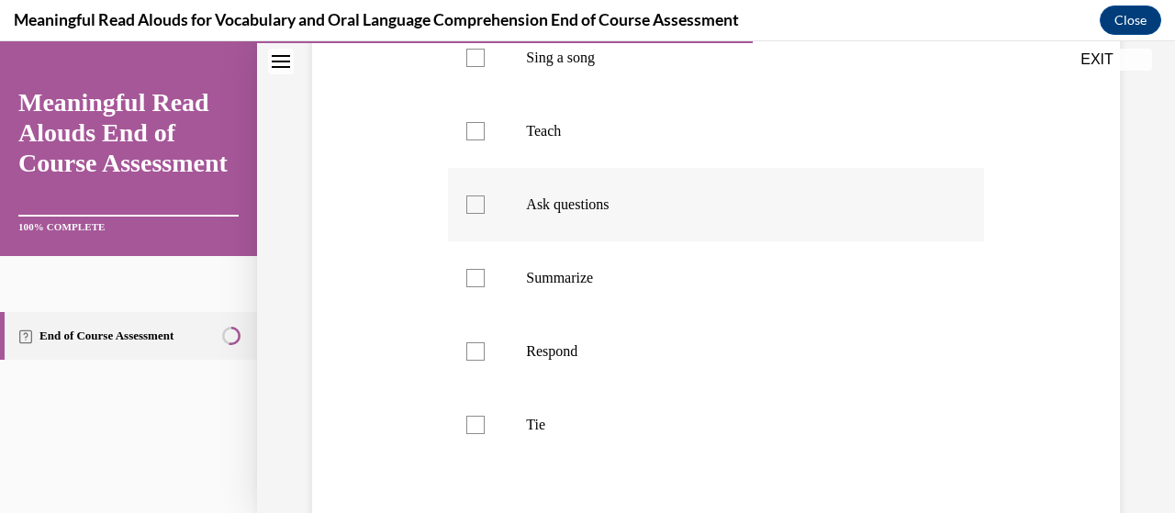
click at [652, 241] on label "Ask questions" at bounding box center [715, 204] width 535 height 73
click at [485, 214] on input "Ask questions" at bounding box center [475, 205] width 18 height 18
checkbox input "true"
click at [587, 361] on p "Respond" at bounding box center [731, 352] width 411 height 18
click at [485, 361] on input "Respond" at bounding box center [475, 352] width 18 height 18
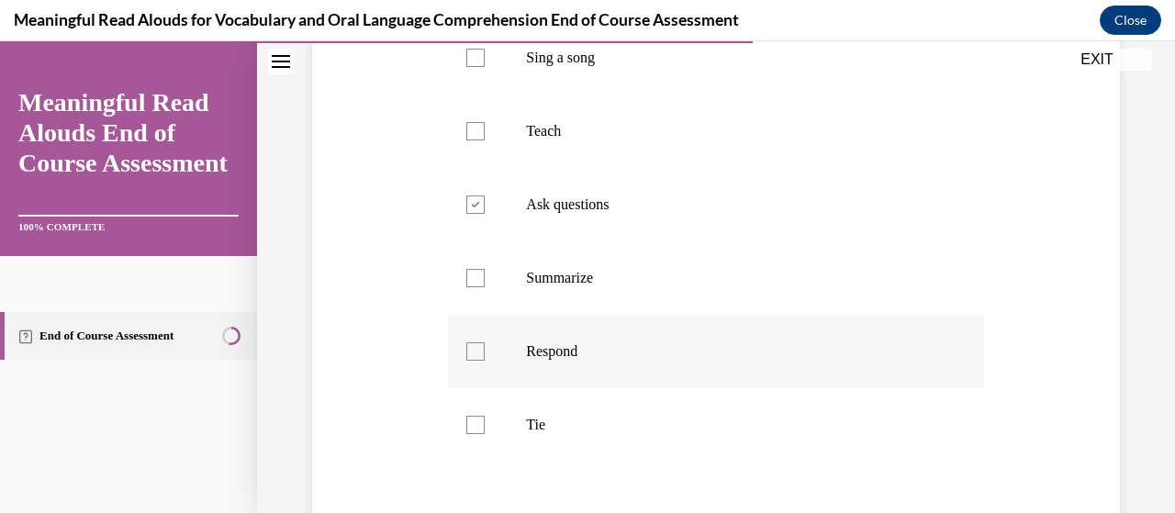
checkbox input "true"
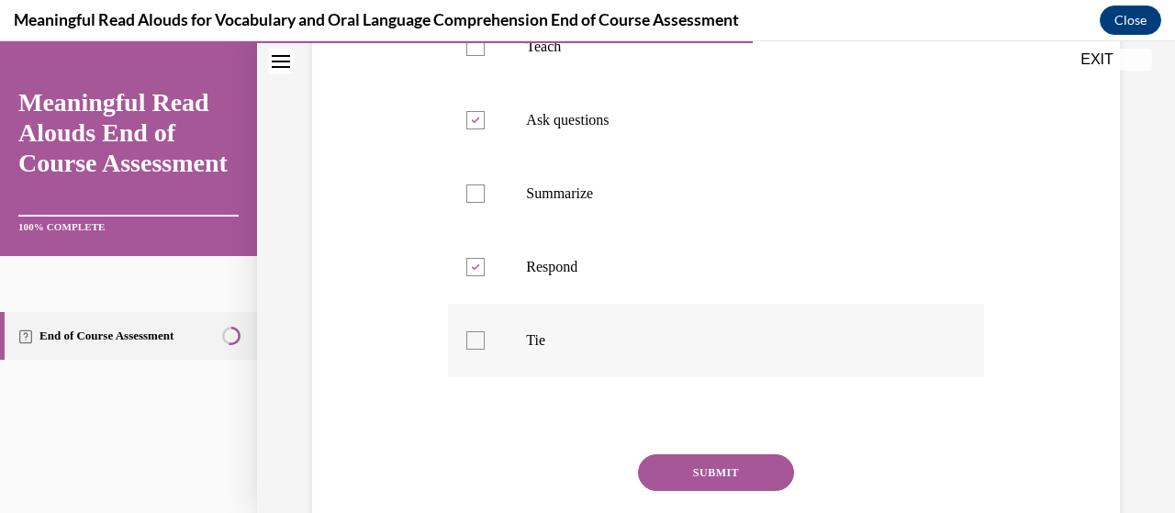
scroll to position [568, 0]
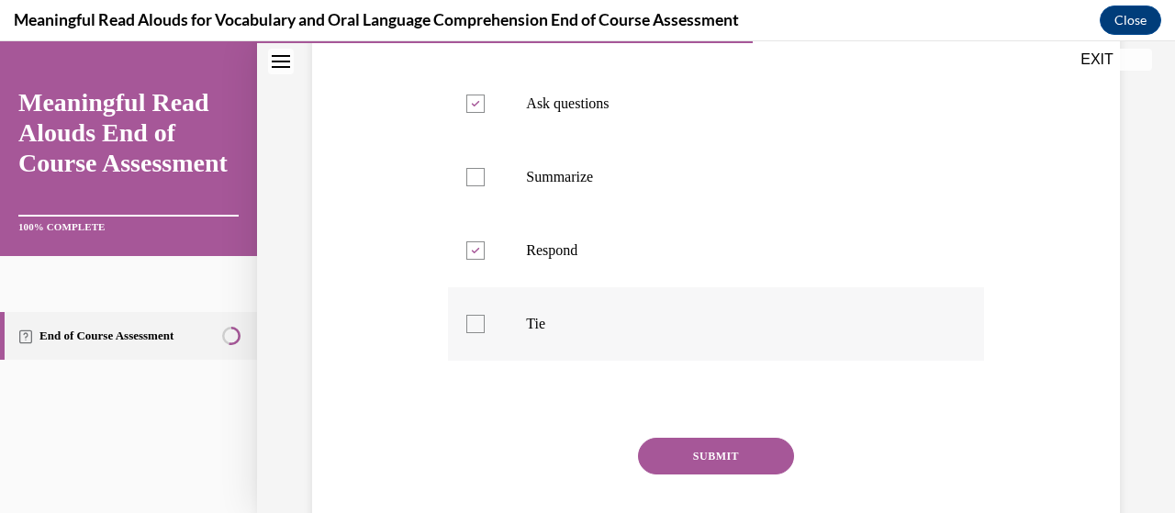
click at [546, 333] on p "Tie" at bounding box center [731, 324] width 411 height 18
click at [485, 333] on input "Tie" at bounding box center [475, 324] width 18 height 18
checkbox input "true"
click at [690, 475] on button "SUBMIT" at bounding box center [716, 456] width 156 height 37
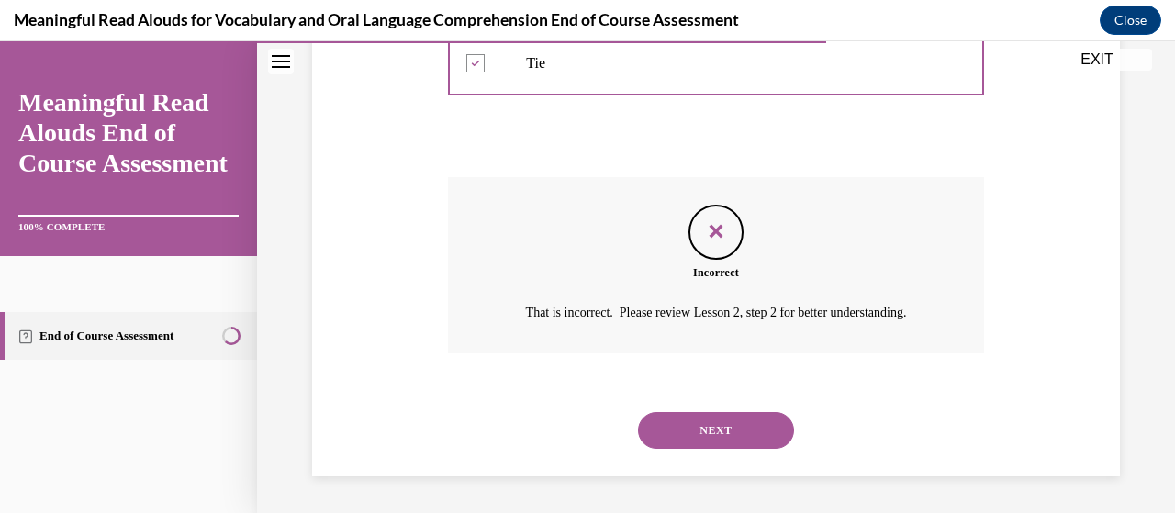
scroll to position [856, 0]
click at [678, 449] on button "NEXT" at bounding box center [716, 430] width 156 height 37
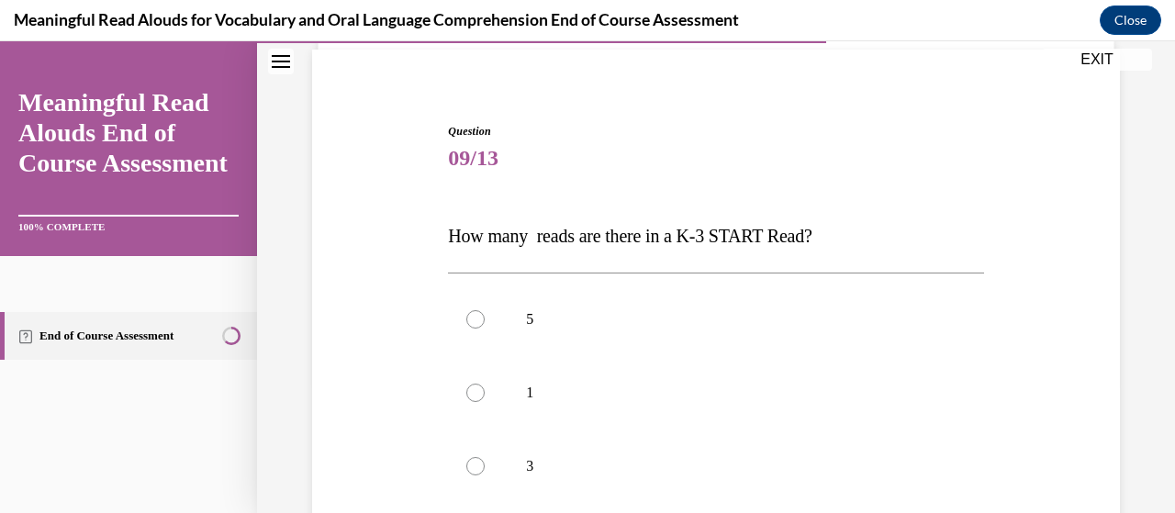
scroll to position [191, 0]
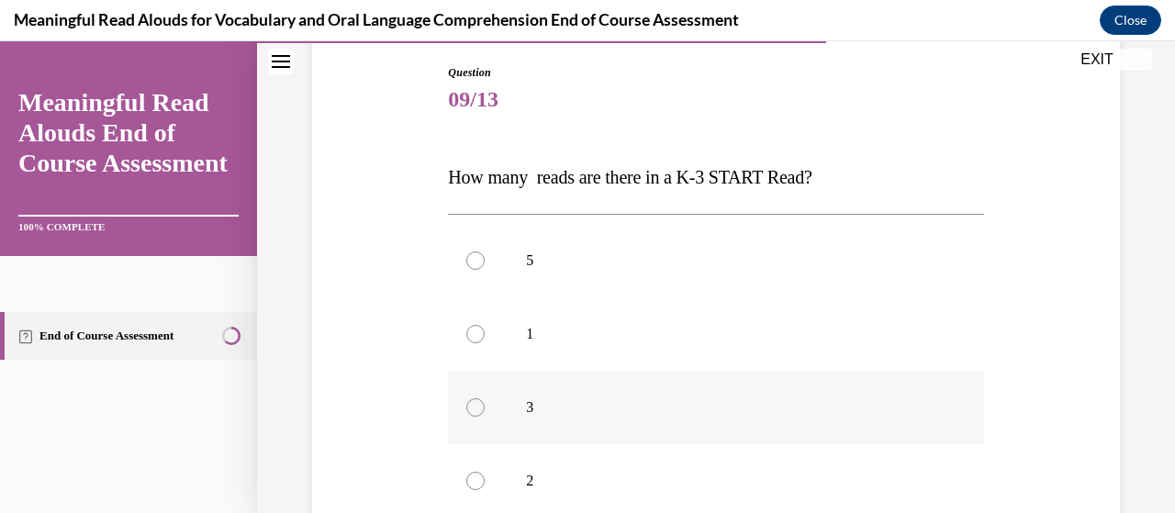
click at [523, 430] on label "3" at bounding box center [715, 407] width 535 height 73
click at [485, 417] on input "3" at bounding box center [475, 408] width 18 height 18
radio input "true"
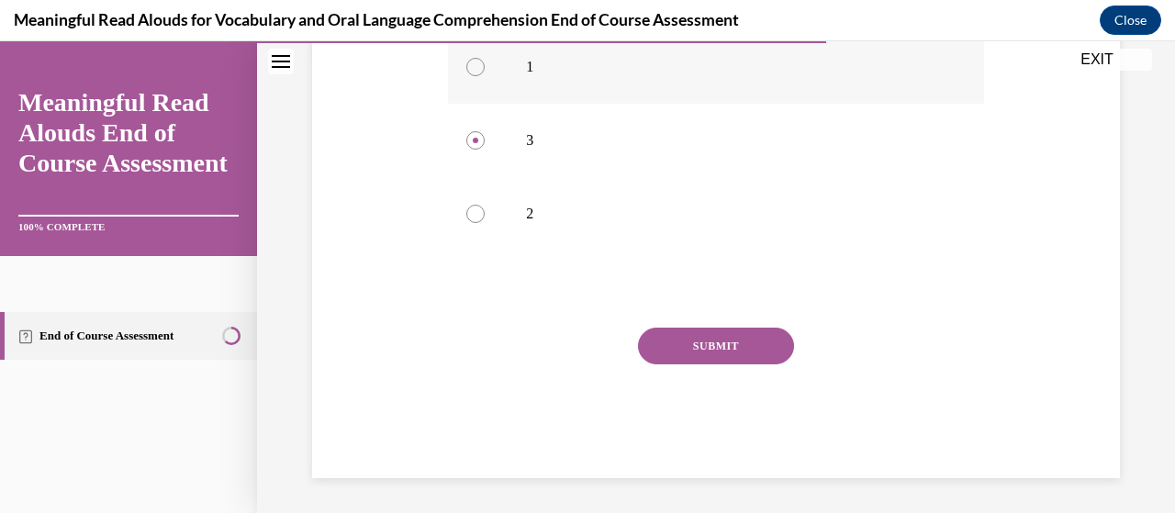
scroll to position [459, 0]
click at [751, 354] on button "SUBMIT" at bounding box center [716, 345] width 156 height 37
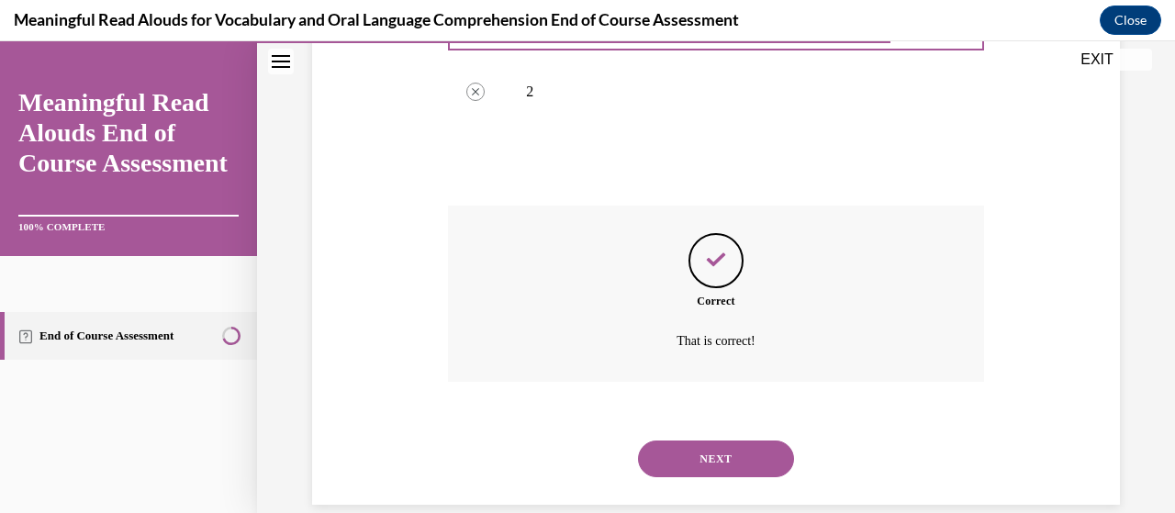
scroll to position [608, 0]
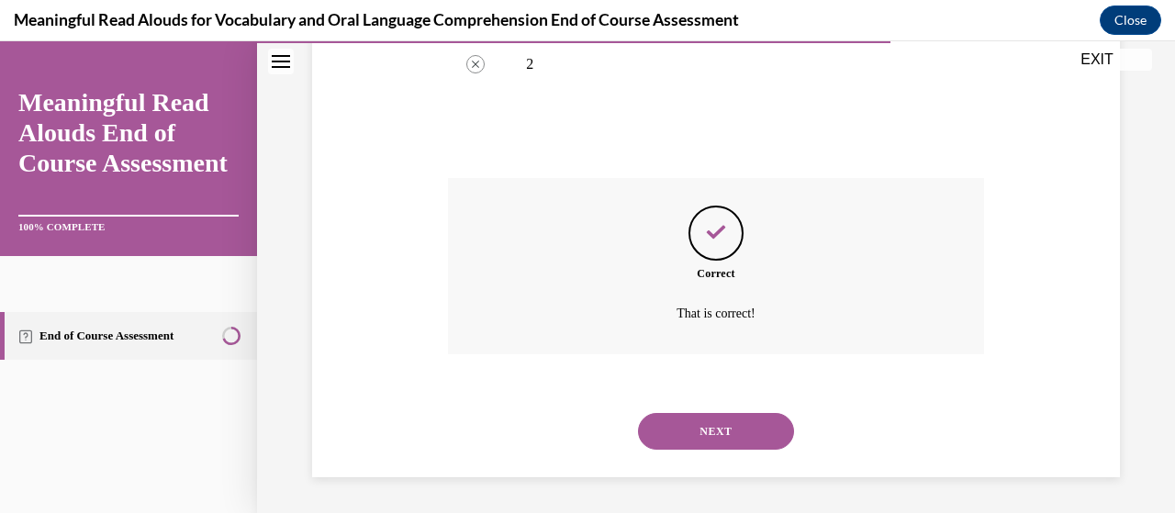
click at [679, 429] on button "NEXT" at bounding box center [716, 431] width 156 height 37
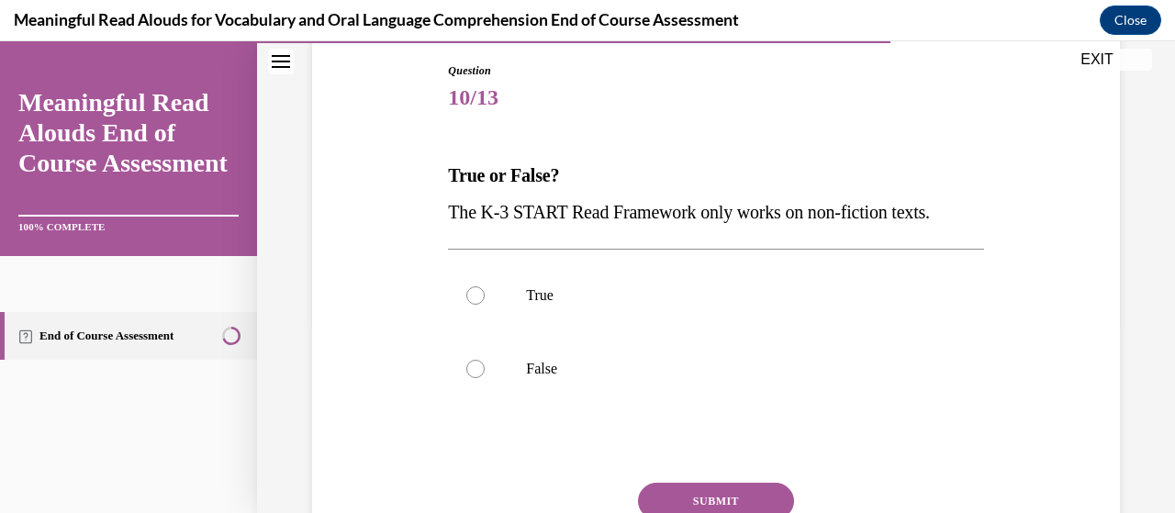
scroll to position [198, 0]
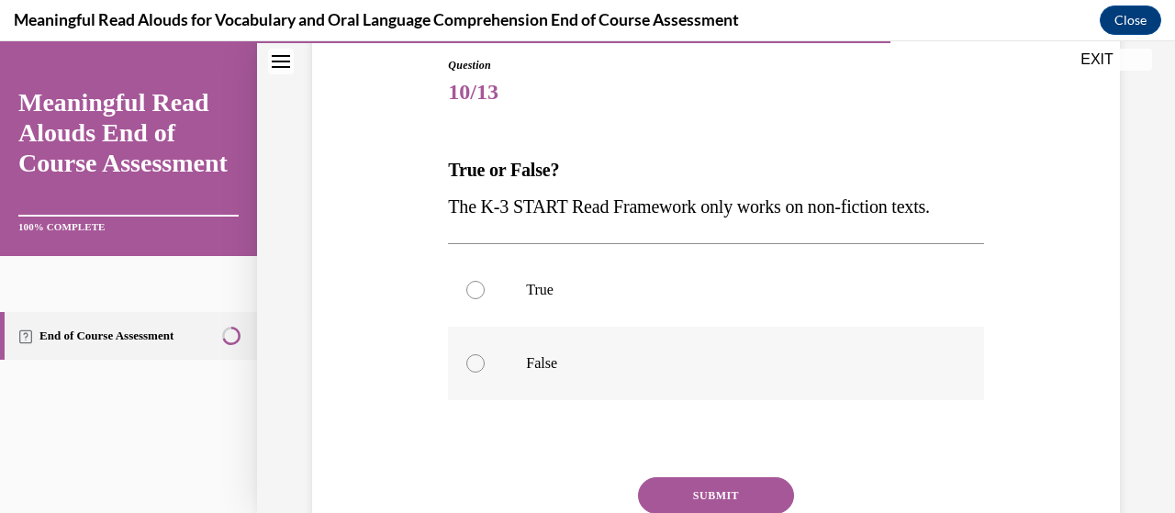
click at [516, 368] on label "False" at bounding box center [715, 363] width 535 height 73
click at [485, 368] on input "False" at bounding box center [475, 363] width 18 height 18
radio input "true"
click at [688, 499] on button "SUBMIT" at bounding box center [716, 495] width 156 height 37
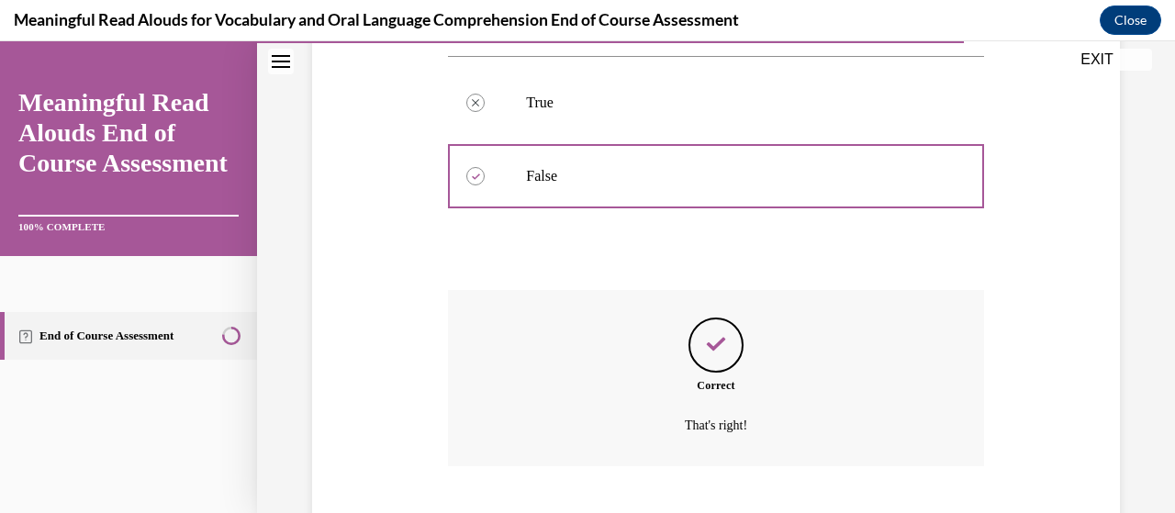
scroll to position [498, 0]
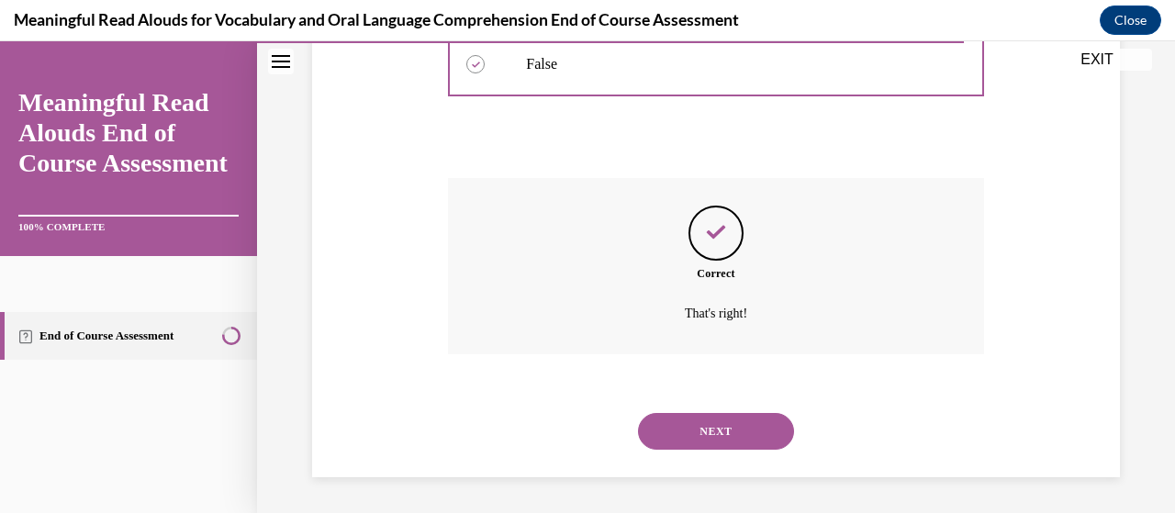
click at [690, 418] on button "NEXT" at bounding box center [716, 431] width 156 height 37
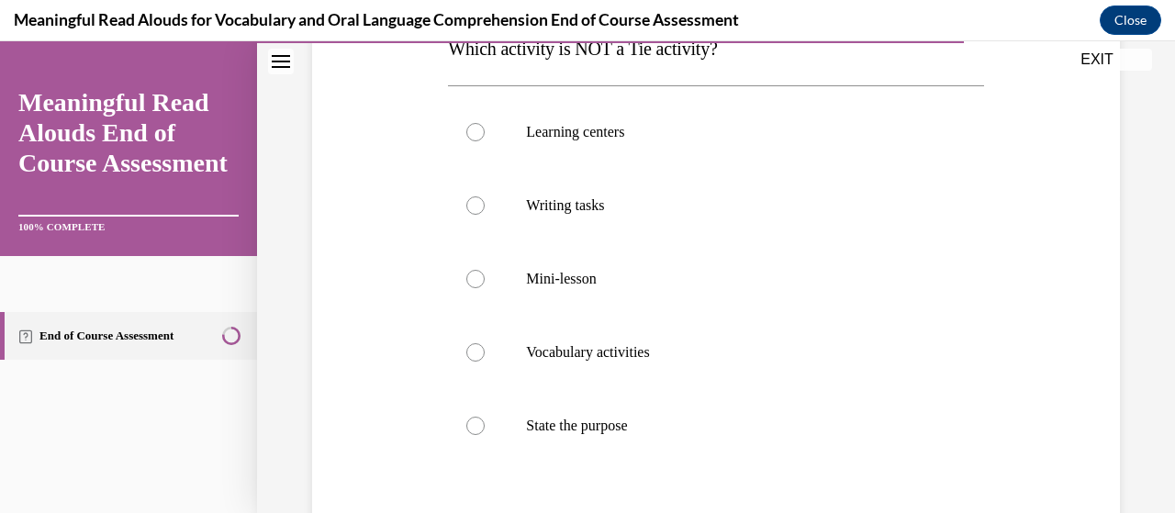
scroll to position [320, 0]
click at [557, 405] on label "State the purpose" at bounding box center [715, 424] width 535 height 73
click at [485, 416] on input "State the purpose" at bounding box center [475, 425] width 18 height 18
radio input "true"
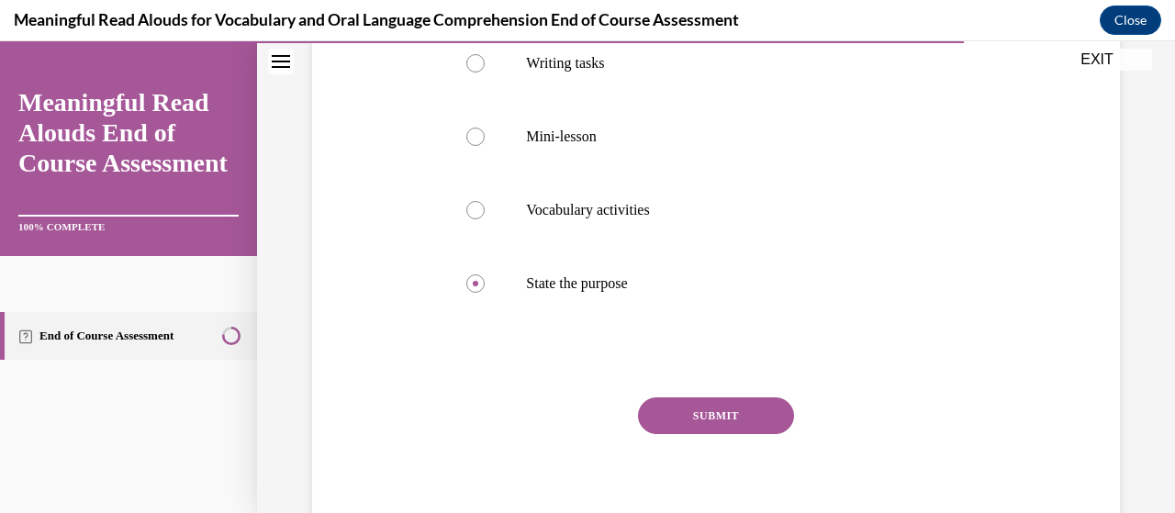
click at [735, 416] on button "SUBMIT" at bounding box center [716, 416] width 156 height 37
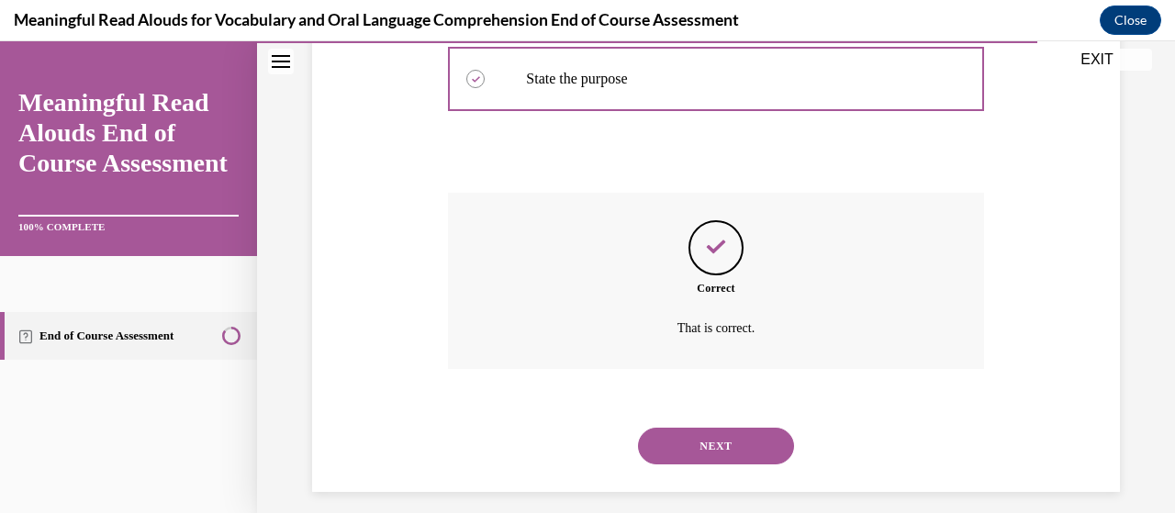
scroll to position [681, 0]
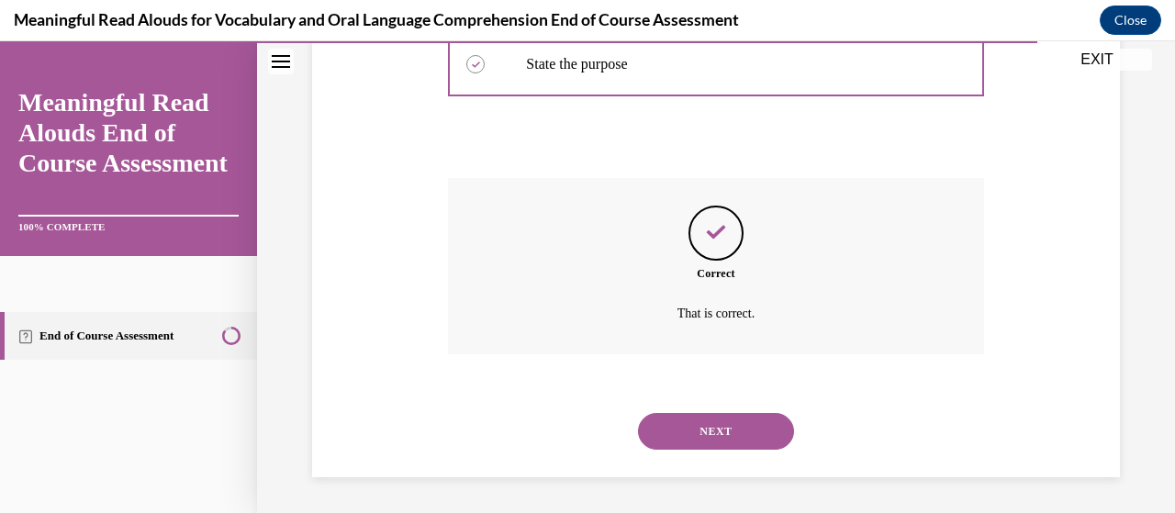
click at [691, 419] on button "NEXT" at bounding box center [716, 431] width 156 height 37
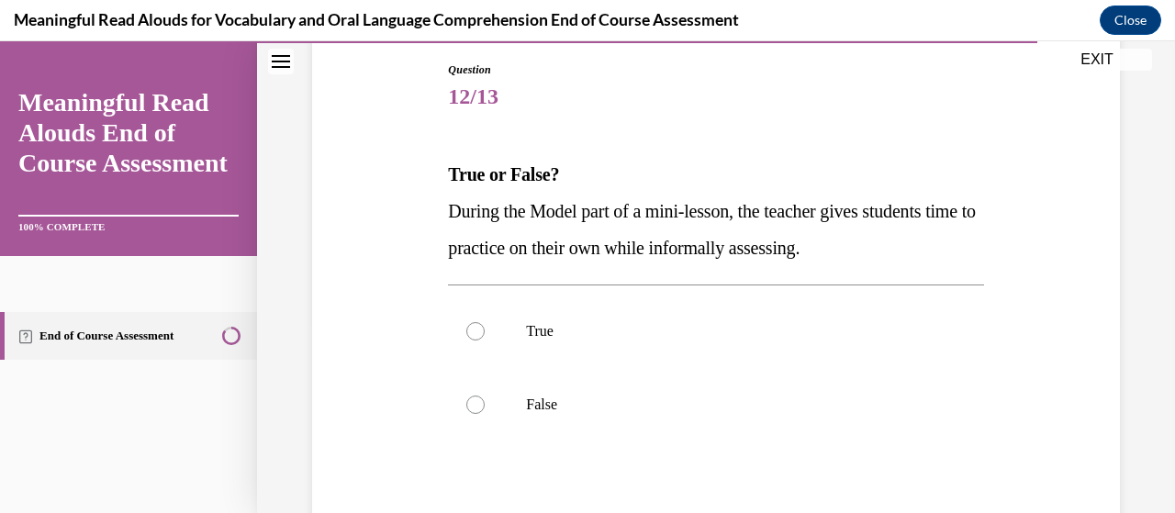
scroll to position [204, 0]
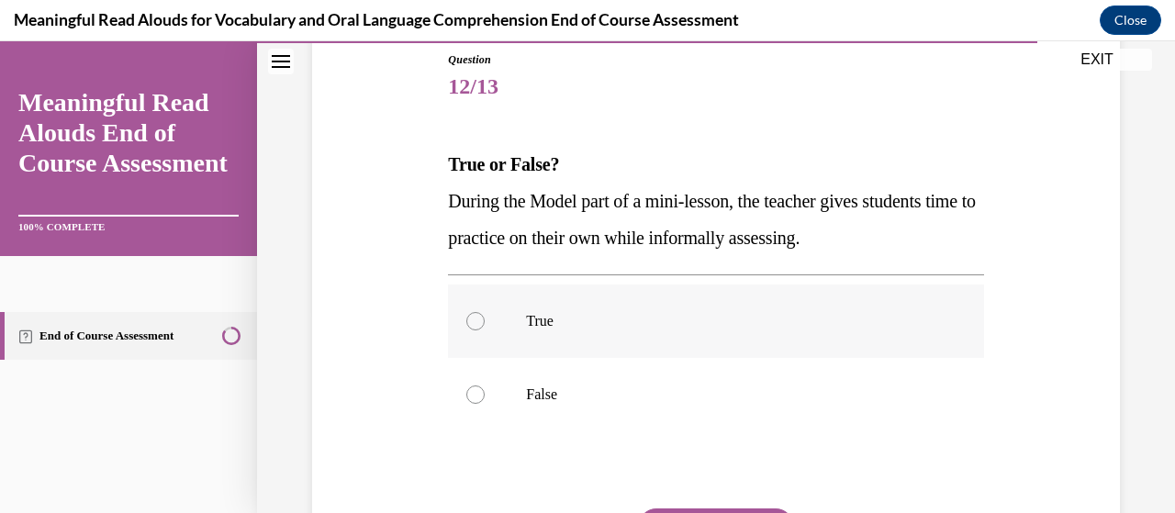
click at [615, 322] on p "True" at bounding box center [731, 321] width 411 height 18
click at [485, 322] on input "True" at bounding box center [475, 321] width 18 height 18
radio input "true"
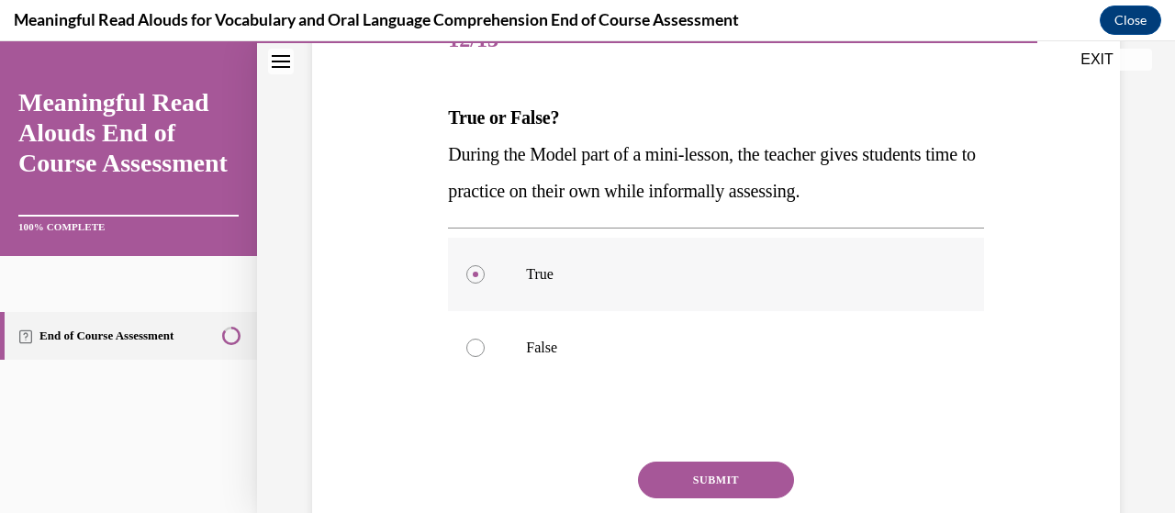
scroll to position [255, 0]
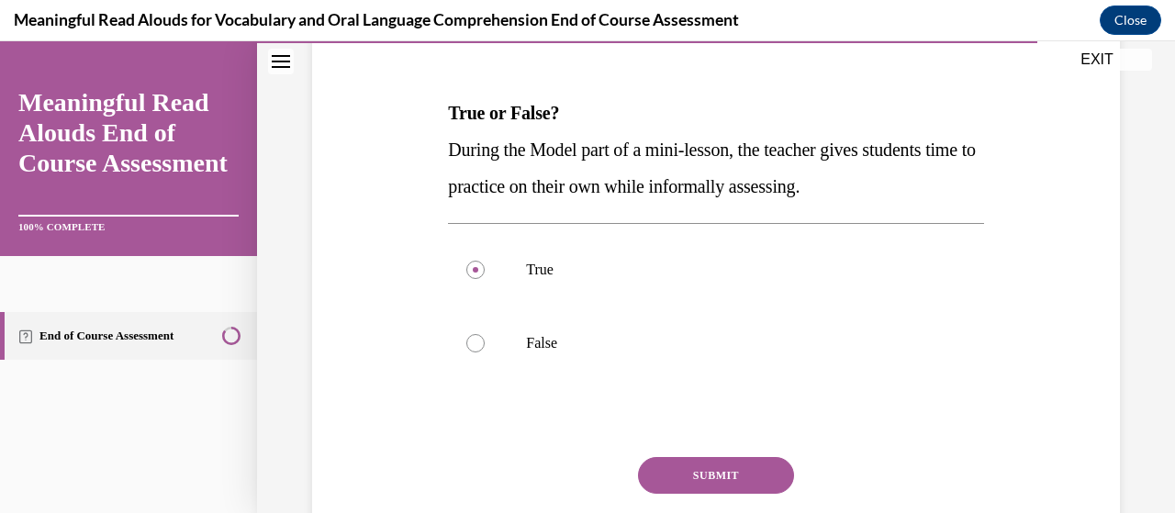
click at [691, 482] on button "SUBMIT" at bounding box center [716, 475] width 156 height 37
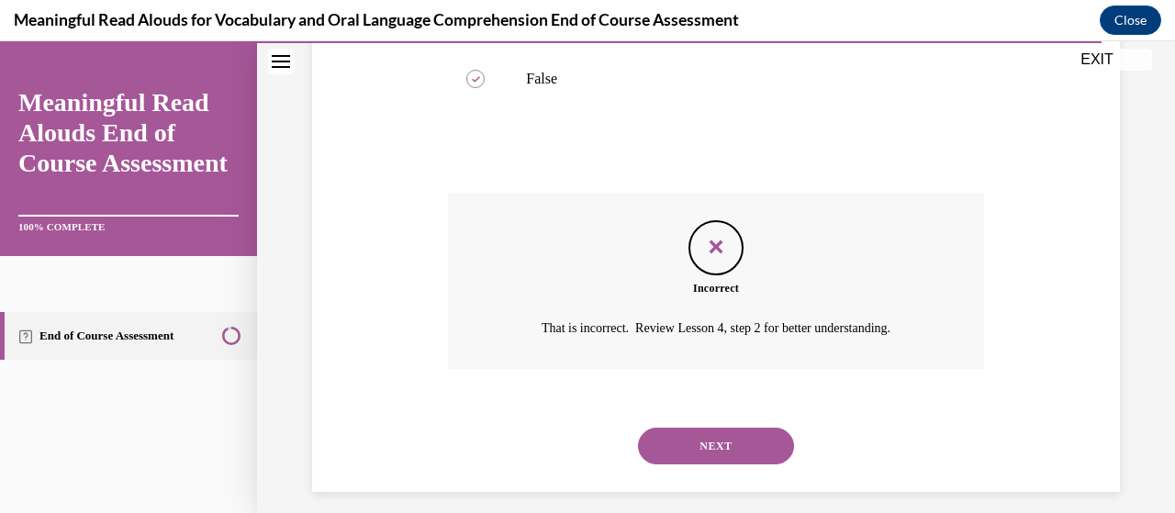
scroll to position [534, 0]
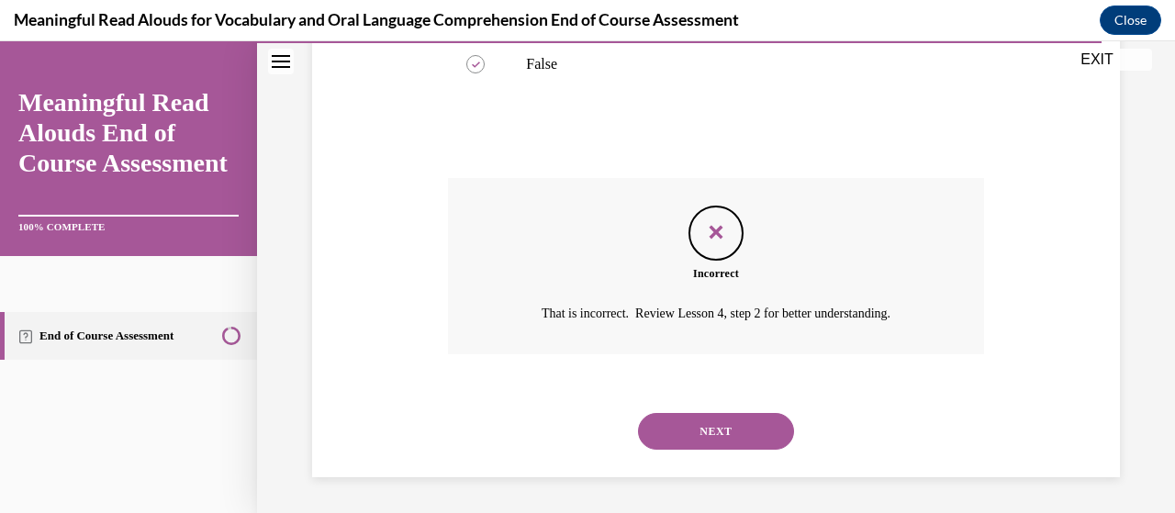
click at [706, 434] on button "NEXT" at bounding box center [716, 431] width 156 height 37
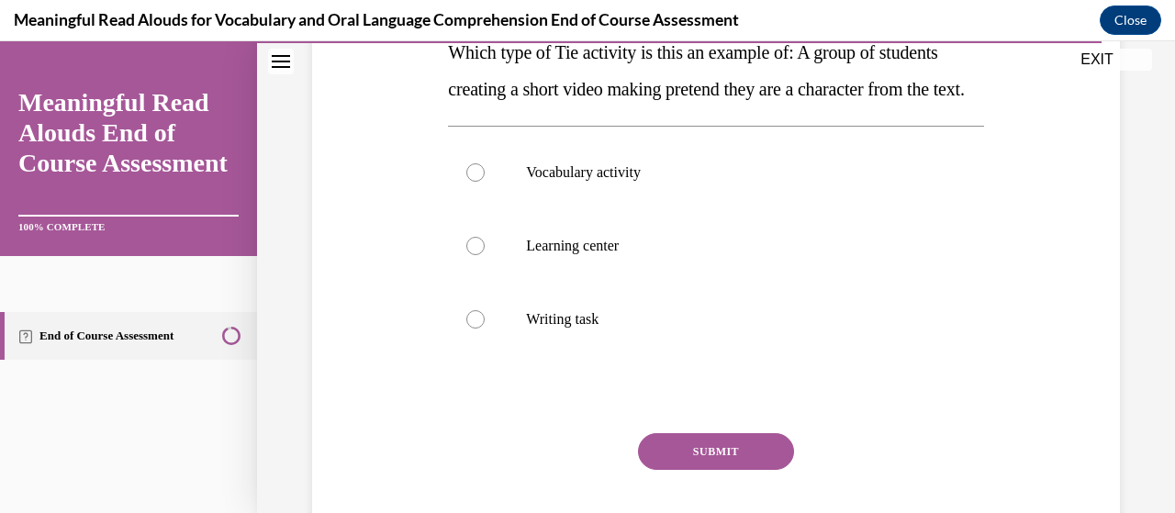
scroll to position [317, 0]
click at [620, 282] on label "Learning center" at bounding box center [715, 244] width 535 height 73
click at [485, 254] on input "Learning center" at bounding box center [475, 245] width 18 height 18
radio input "true"
click at [683, 469] on button "SUBMIT" at bounding box center [716, 450] width 156 height 37
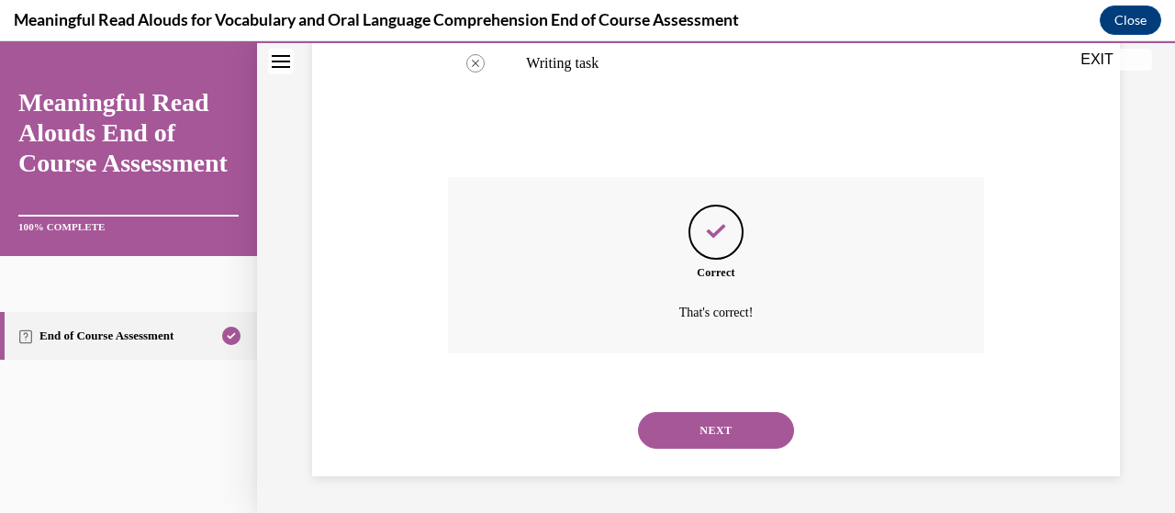
scroll to position [608, 0]
click at [711, 429] on button "NEXT" at bounding box center [716, 430] width 156 height 37
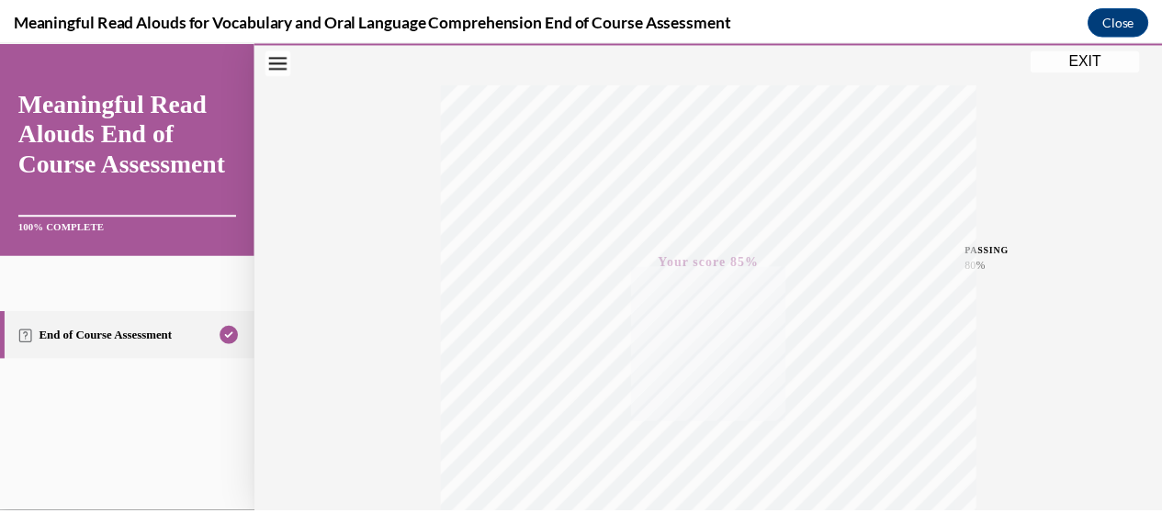
scroll to position [253, 0]
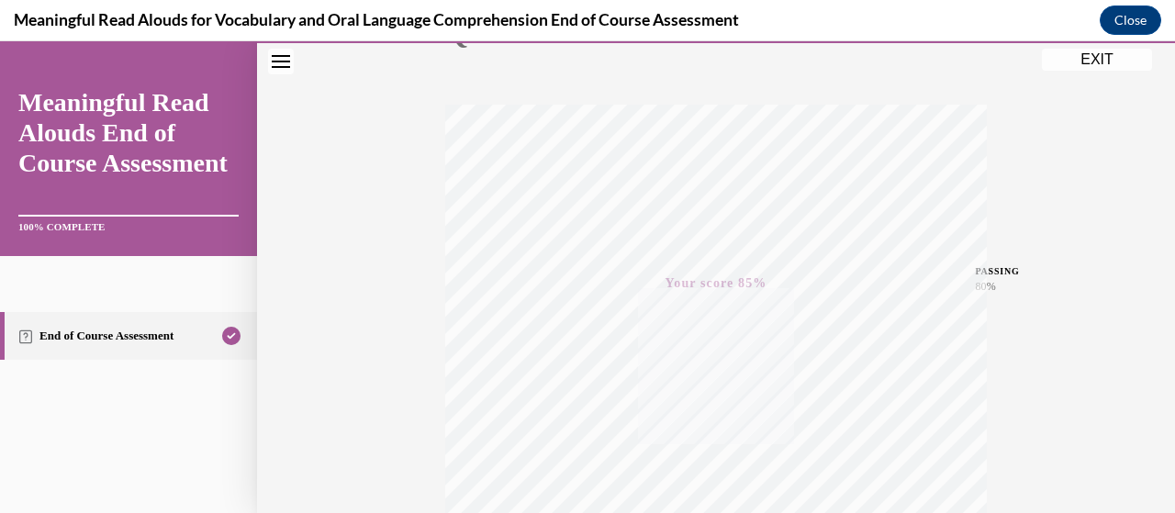
click at [1084, 53] on button "EXIT" at bounding box center [1097, 60] width 110 height 22
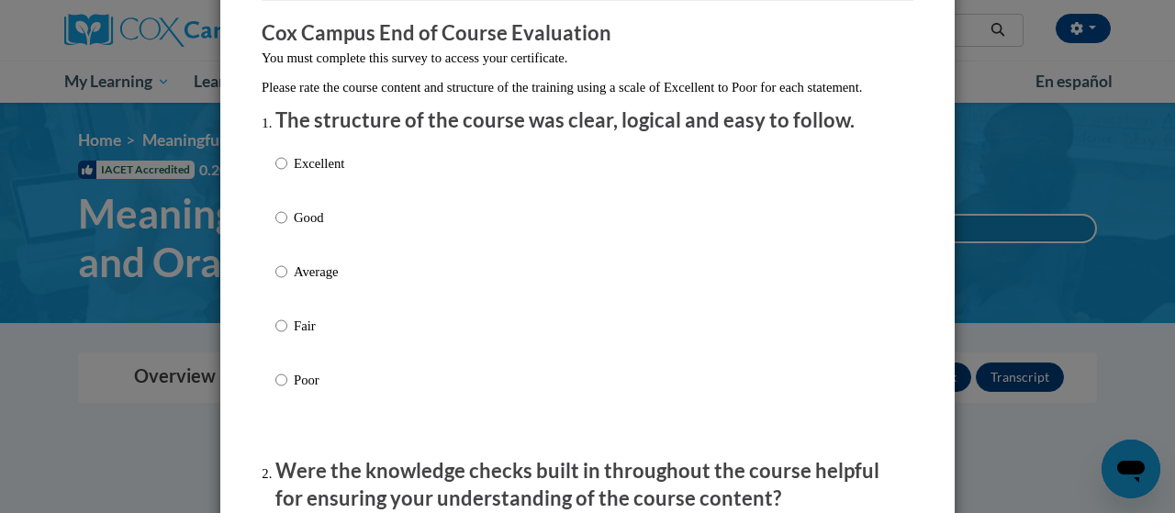
scroll to position [151, 0]
click at [275, 173] on input "Excellent" at bounding box center [281, 162] width 12 height 20
radio input "true"
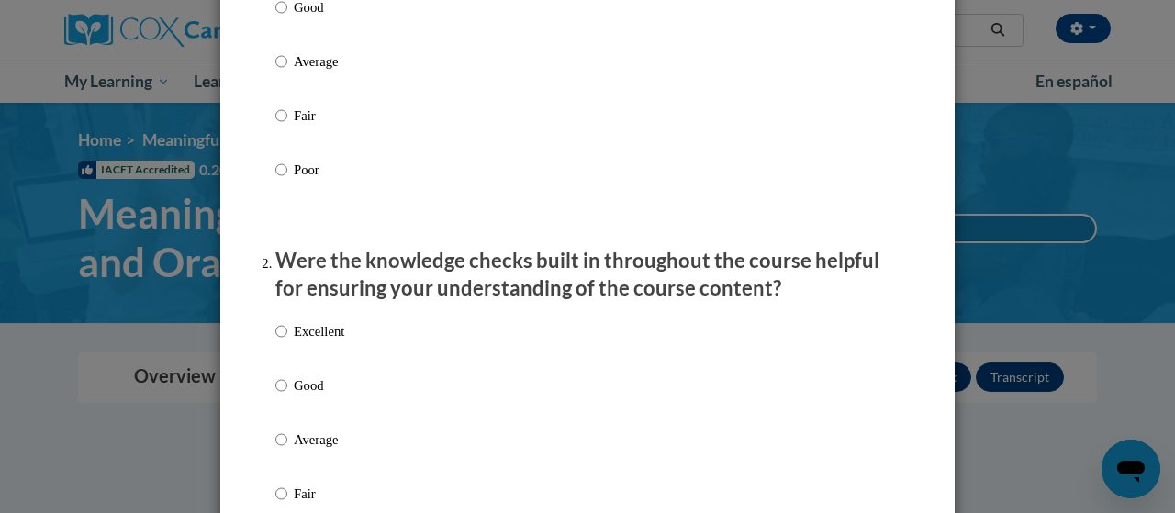
scroll to position [369, 0]
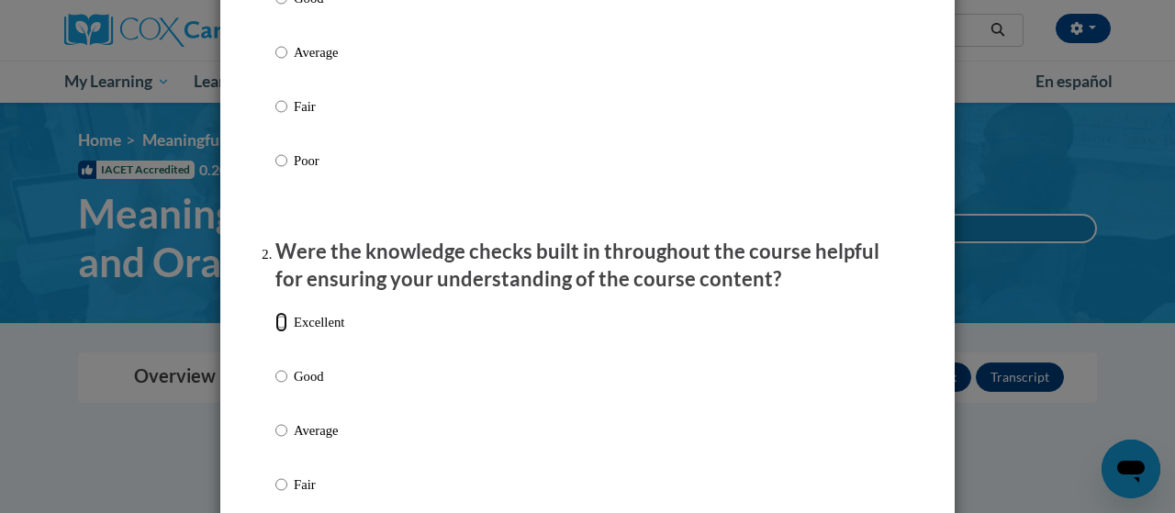
click at [275, 332] on input "Excellent" at bounding box center [281, 322] width 12 height 20
radio input "true"
click at [275, 332] on input "Excellent" at bounding box center [281, 322] width 12 height 20
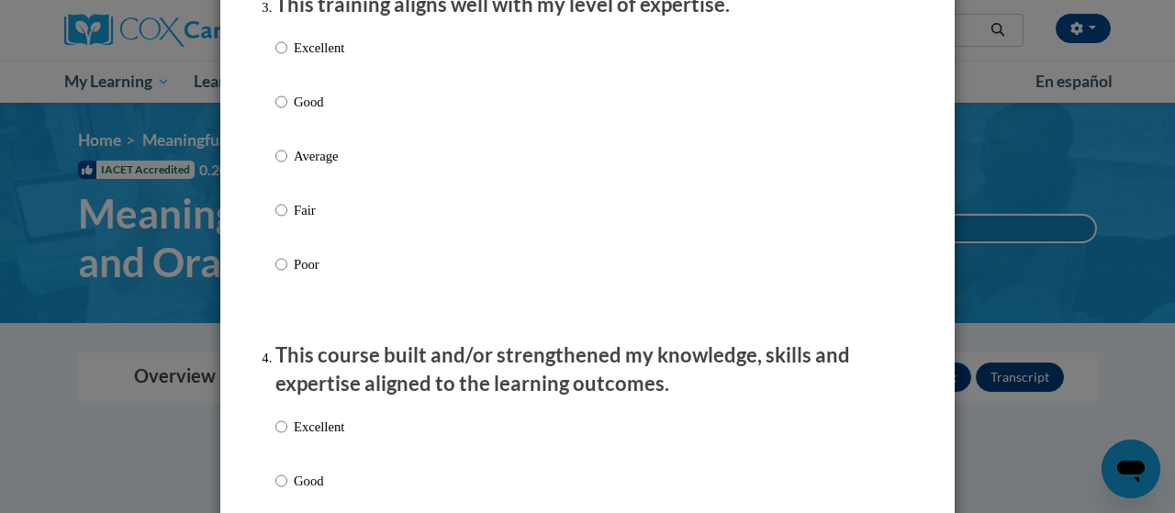
scroll to position [1011, 0]
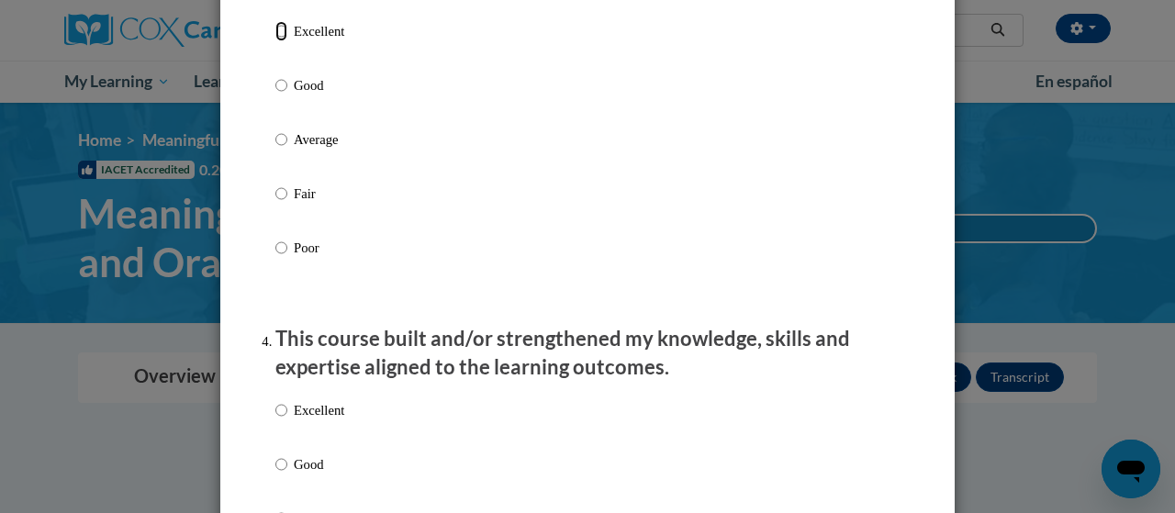
click at [279, 41] on input "Excellent" at bounding box center [281, 31] width 12 height 20
radio input "true"
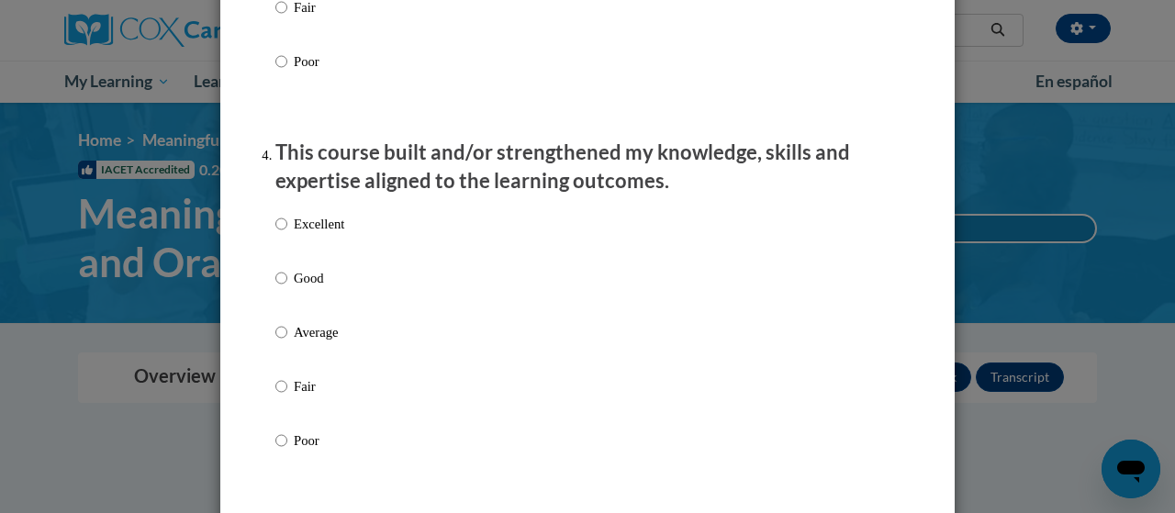
scroll to position [1198, 0]
click at [277, 233] on input "Excellent" at bounding box center [281, 223] width 12 height 20
radio input "true"
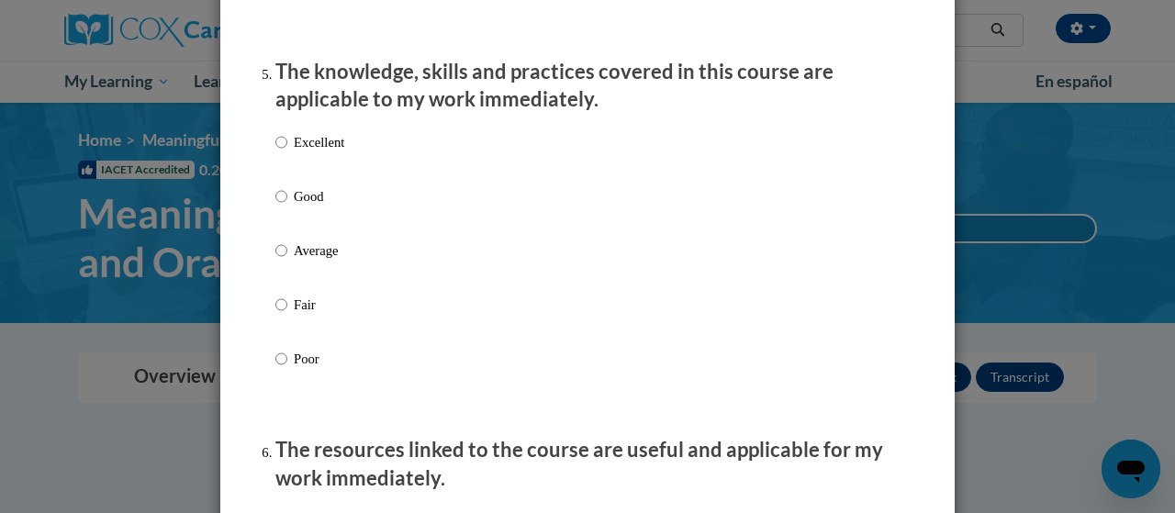
scroll to position [1667, 0]
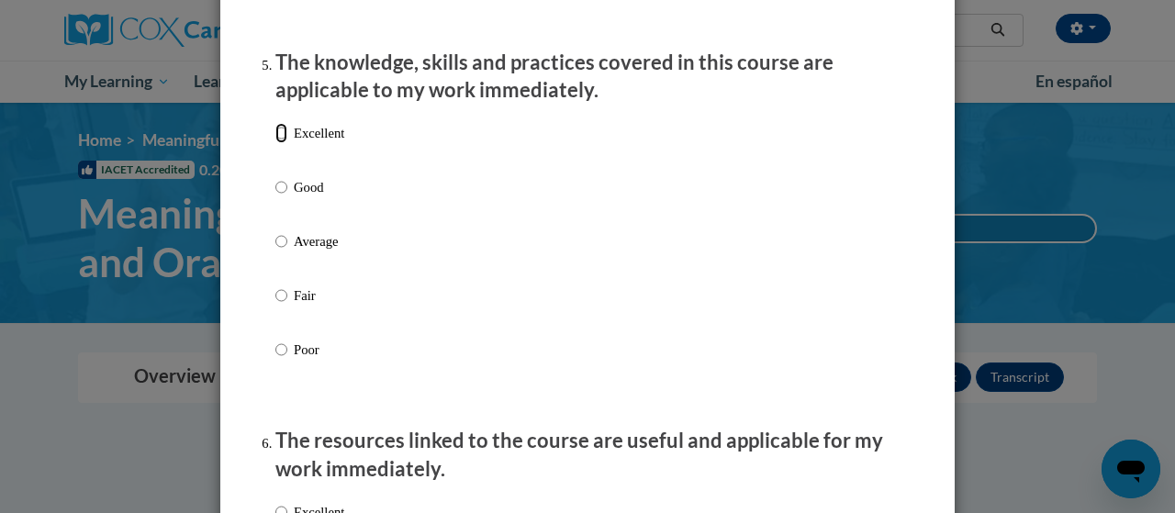
drag, startPoint x: 272, startPoint y: 152, endPoint x: 496, endPoint y: 226, distance: 235.8
click at [496, 226] on div "Excellent Good Average Fair Poor" at bounding box center [587, 263] width 624 height 299
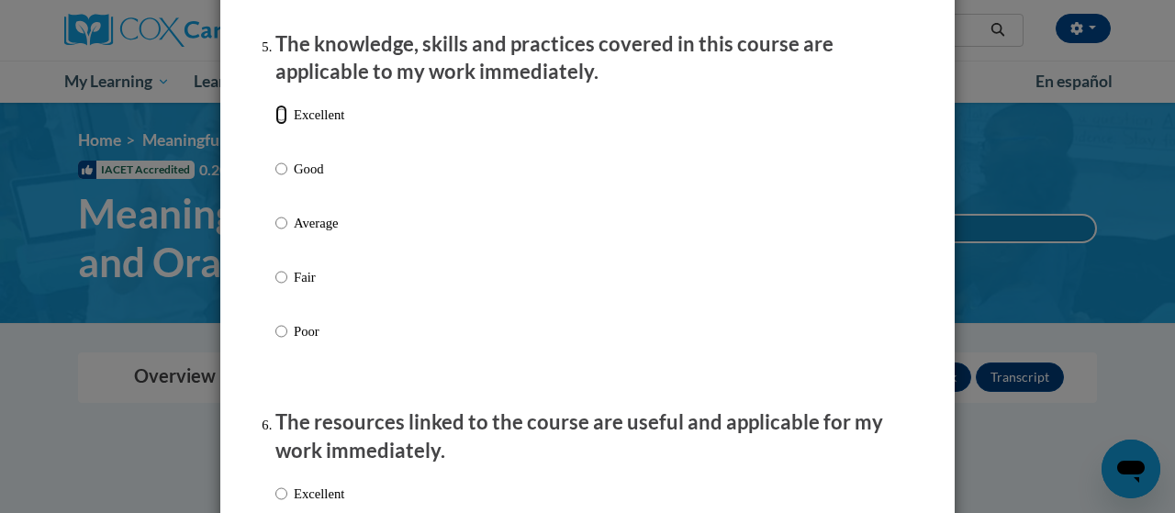
scroll to position [1682, 0]
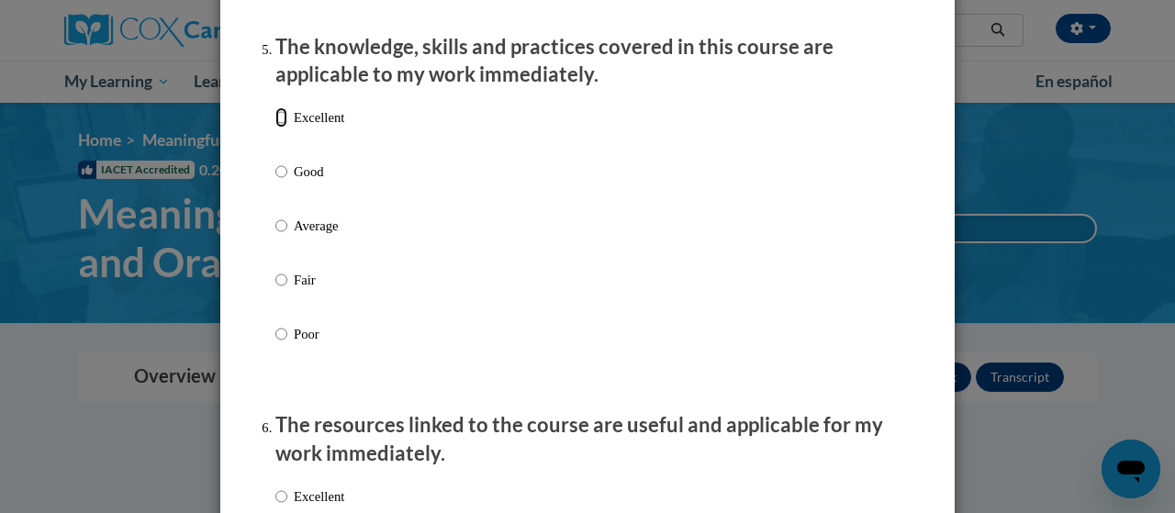
click at [275, 128] on input "Excellent" at bounding box center [281, 117] width 12 height 20
radio input "true"
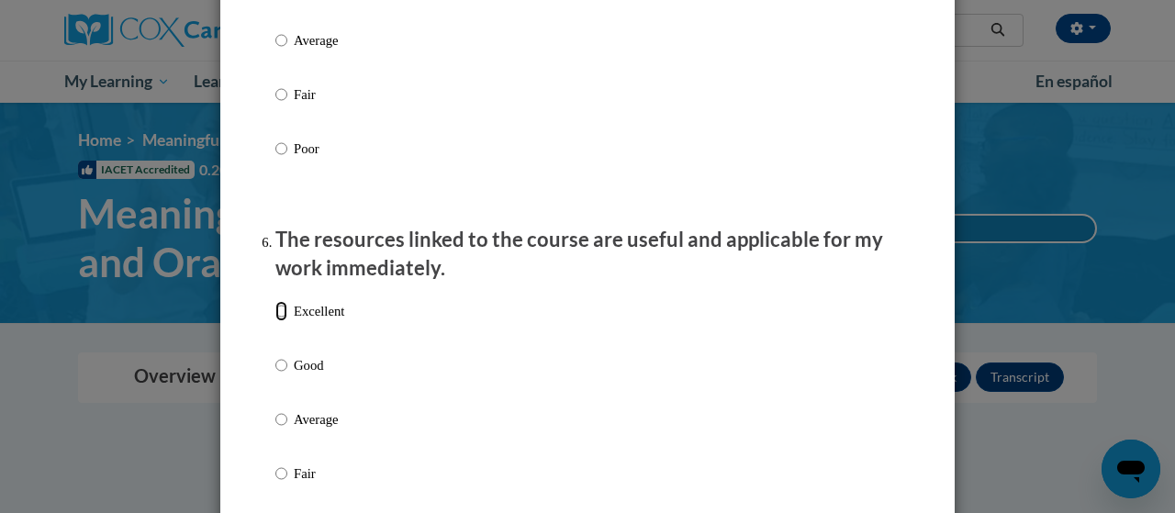
click at [275, 321] on input "Excellent" at bounding box center [281, 311] width 12 height 20
radio input "true"
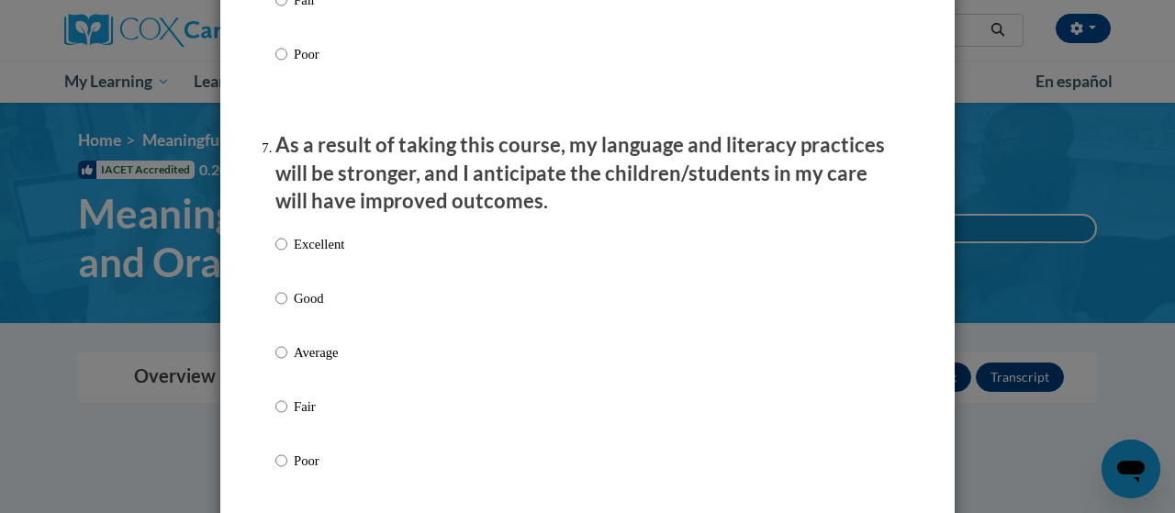
scroll to position [2343, 0]
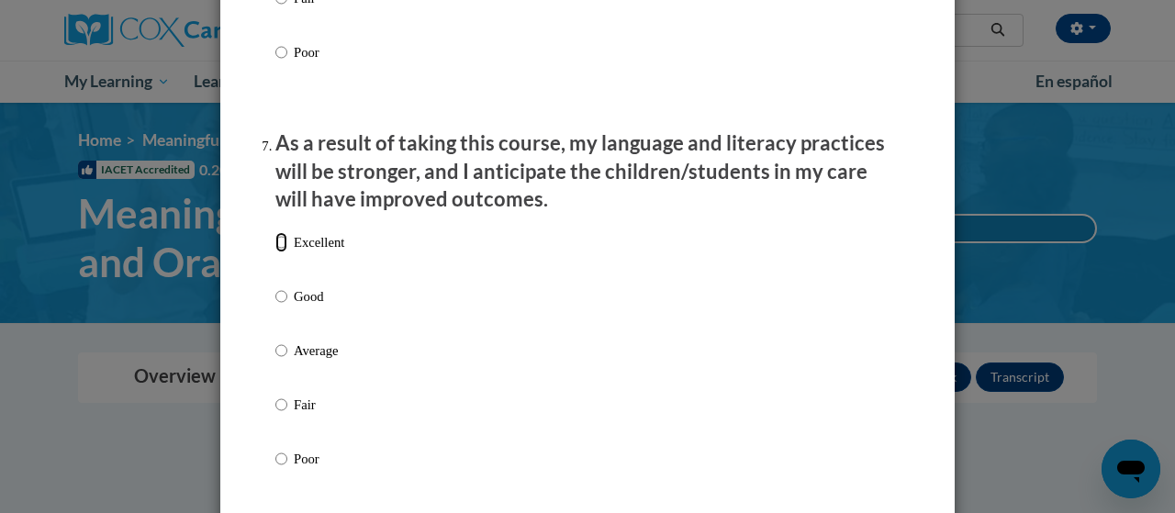
click at [275, 253] on input "Excellent" at bounding box center [281, 242] width 12 height 20
radio input "true"
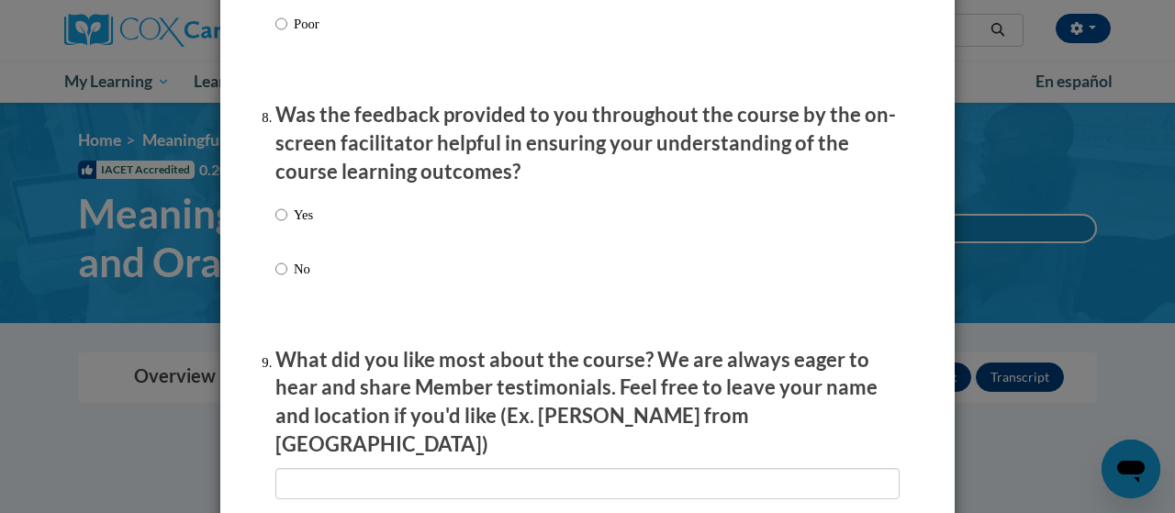
scroll to position [2814, 0]
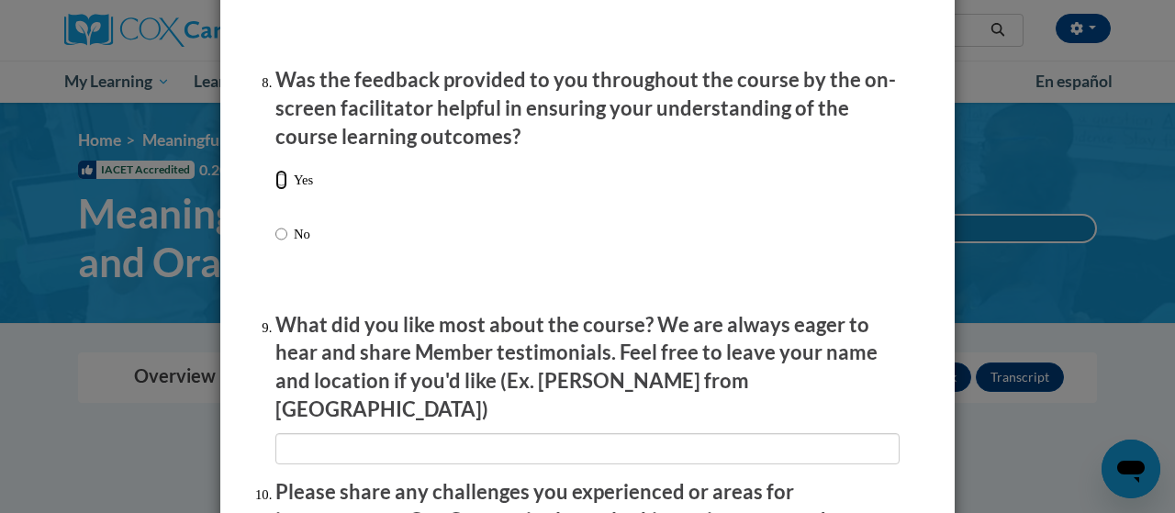
click at [275, 190] on input "Yes" at bounding box center [281, 180] width 12 height 20
radio input "true"
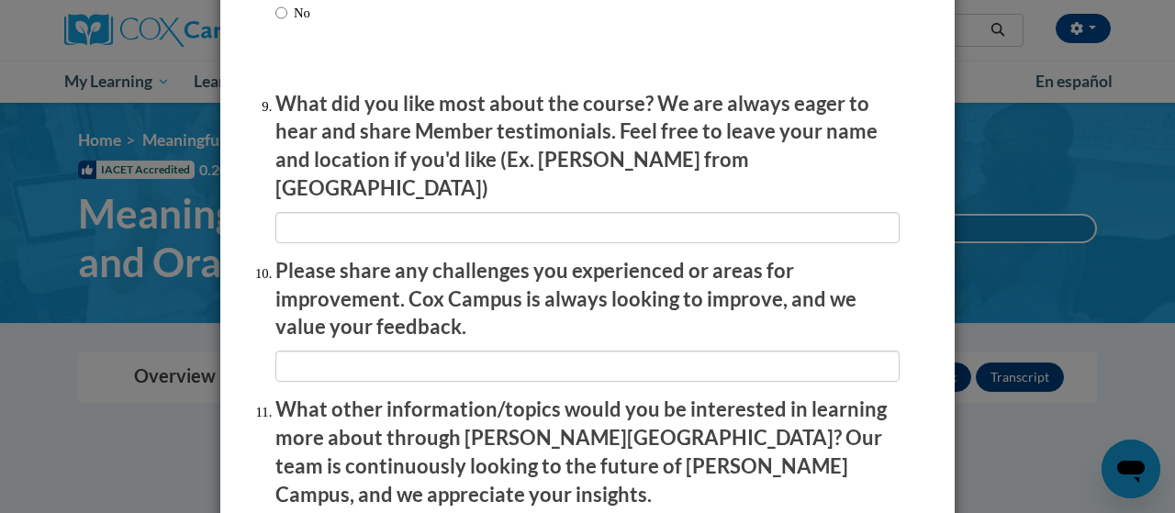
scroll to position [3305, 0]
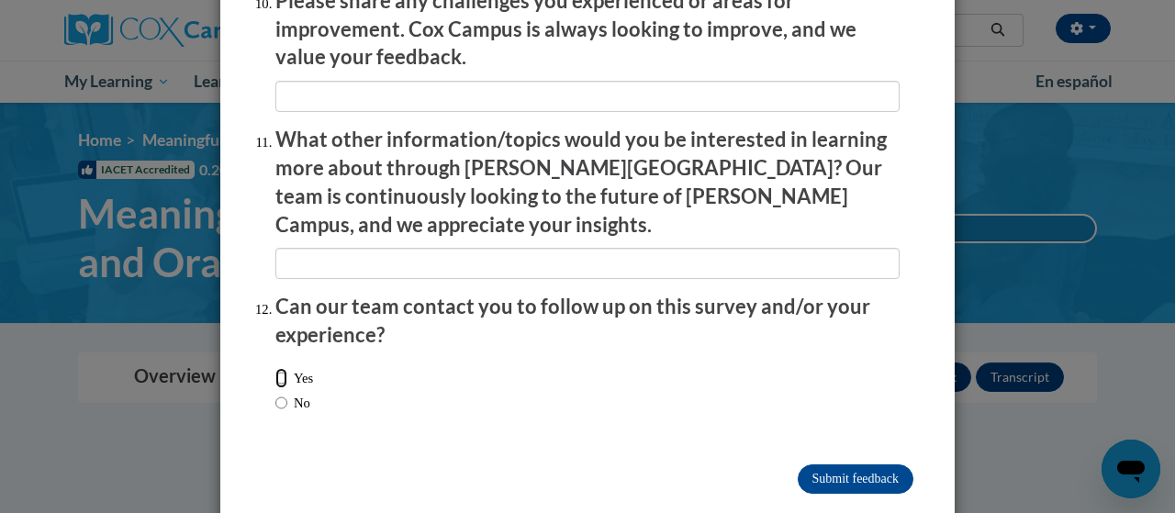
click at [275, 368] on input "Yes" at bounding box center [281, 378] width 12 height 20
radio input "true"
click at [827, 465] on input "Submit feedback" at bounding box center [856, 479] width 116 height 29
